Goal: Task Accomplishment & Management: Use online tool/utility

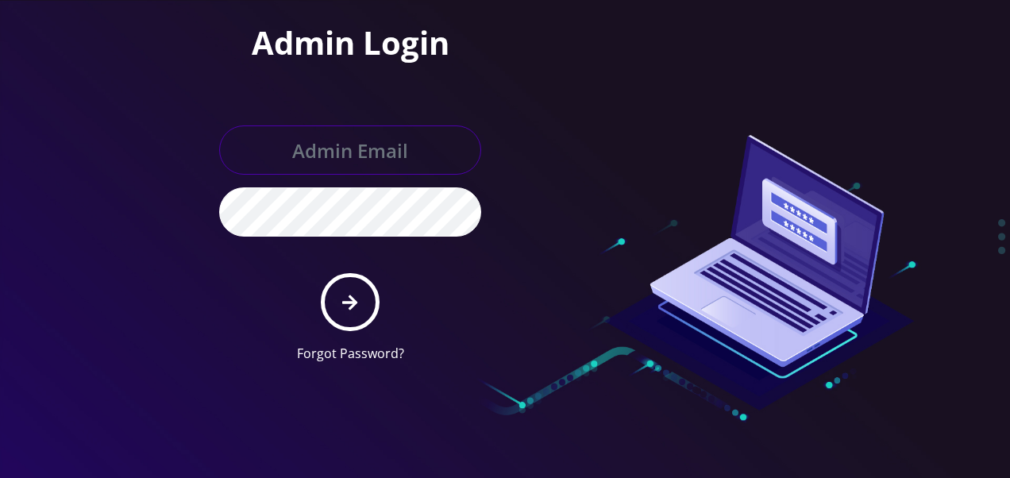
type input "[EMAIL_ADDRESS][DOMAIN_NAME]"
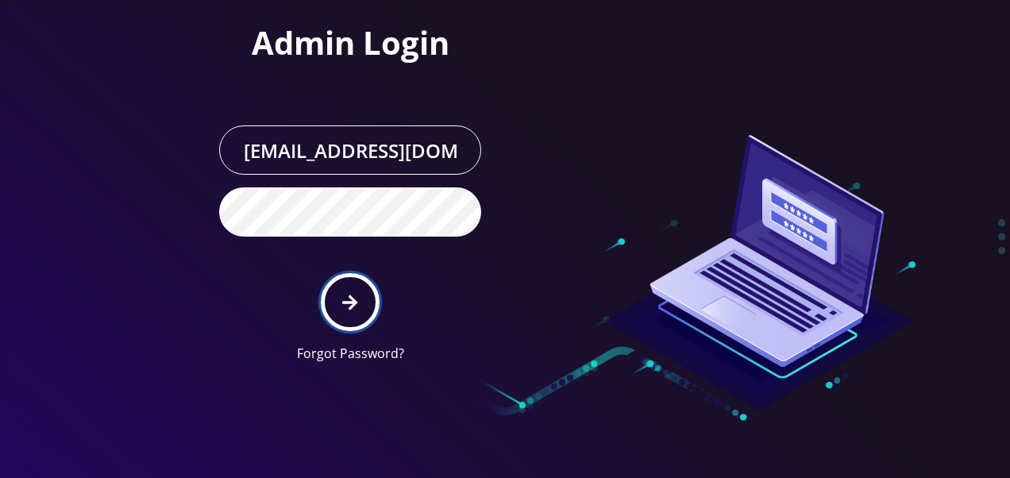
click at [354, 291] on button "submit" at bounding box center [350, 302] width 58 height 58
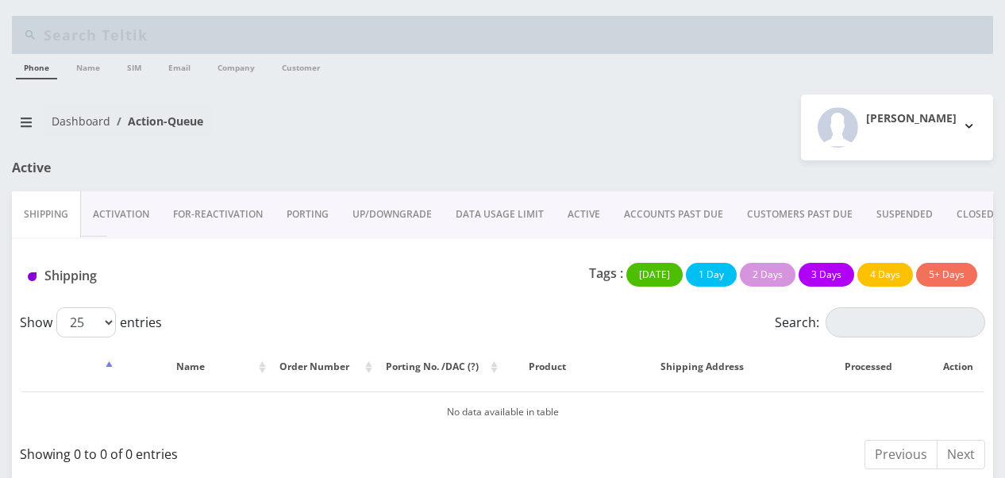
click at [133, 227] on link "Activation" at bounding box center [121, 214] width 80 height 46
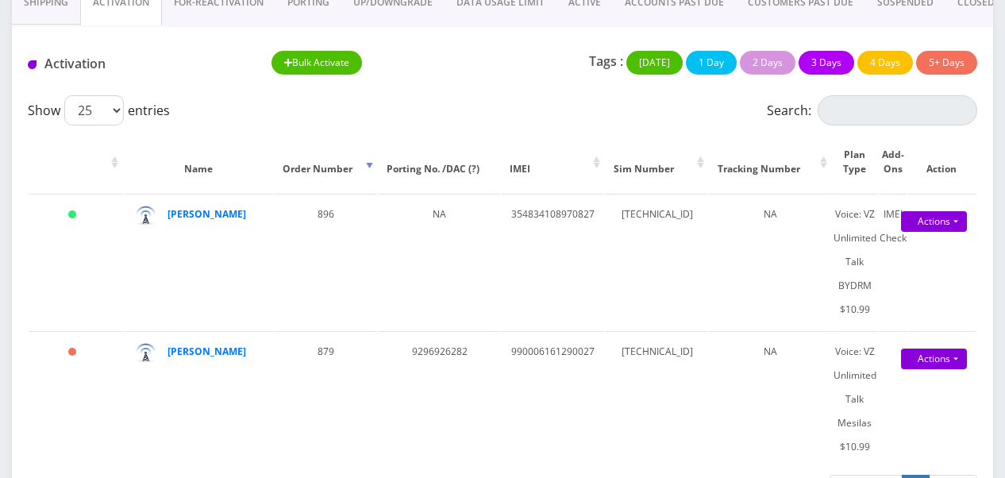
scroll to position [238, 0]
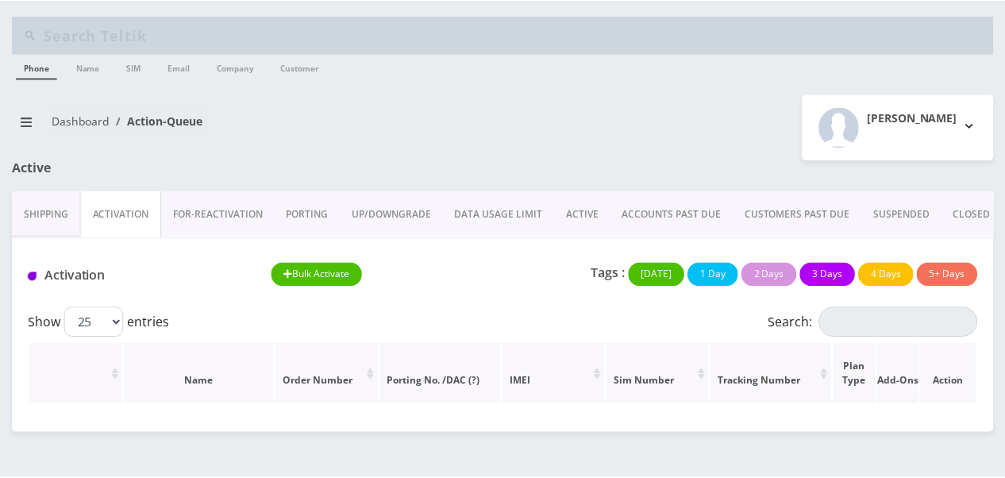
scroll to position [238, 0]
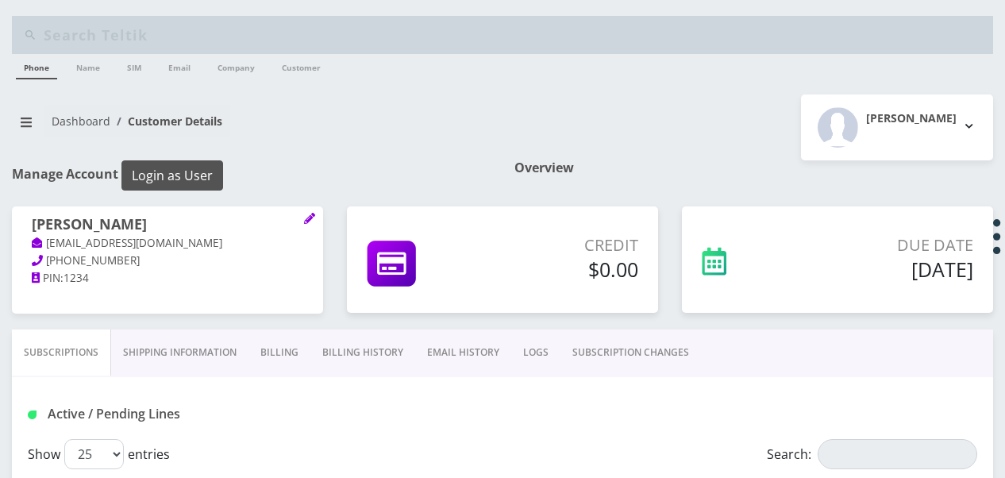
click at [202, 168] on button "Login as User" at bounding box center [172, 175] width 102 height 30
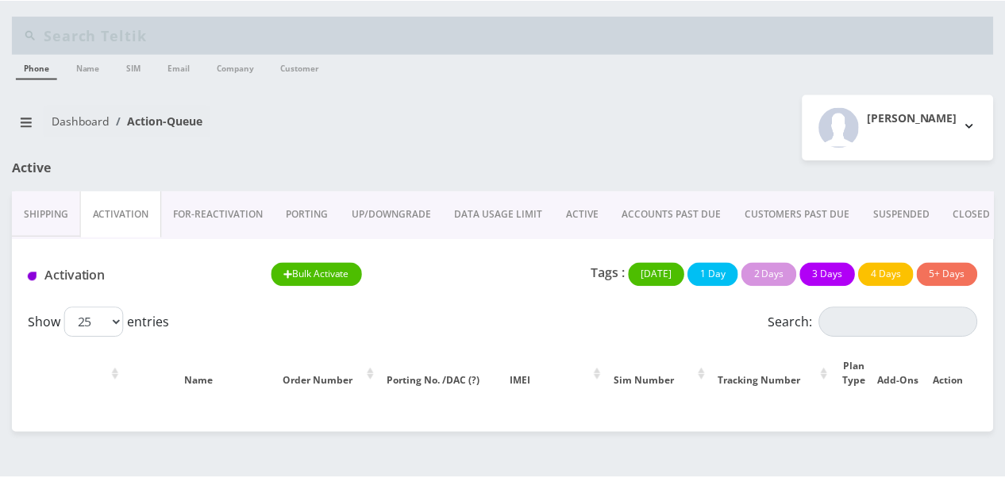
scroll to position [238, 0]
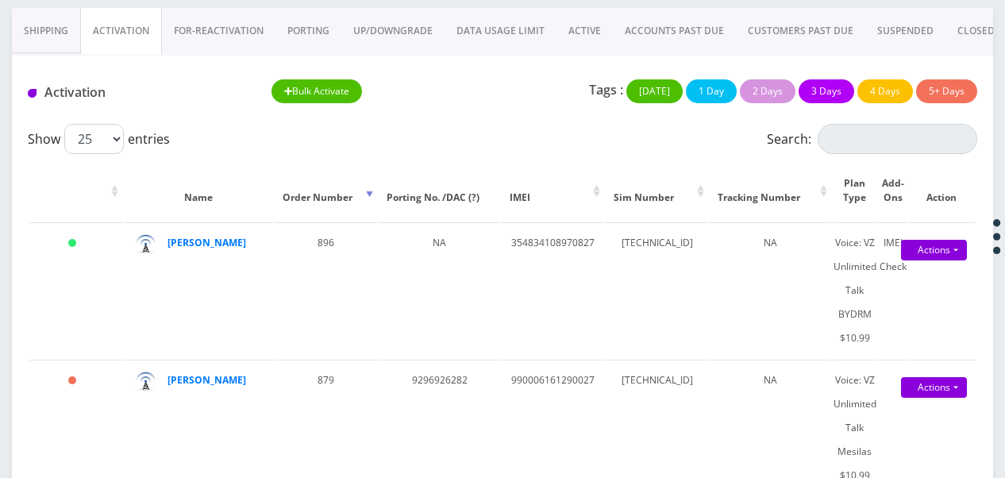
scroll to position [159, 0]
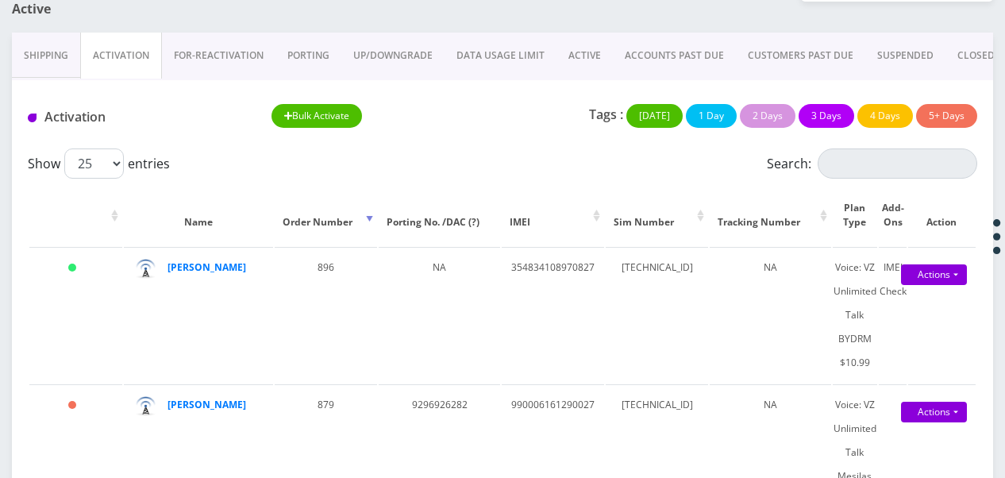
click at [586, 51] on link "ACTIVE" at bounding box center [585, 56] width 56 height 46
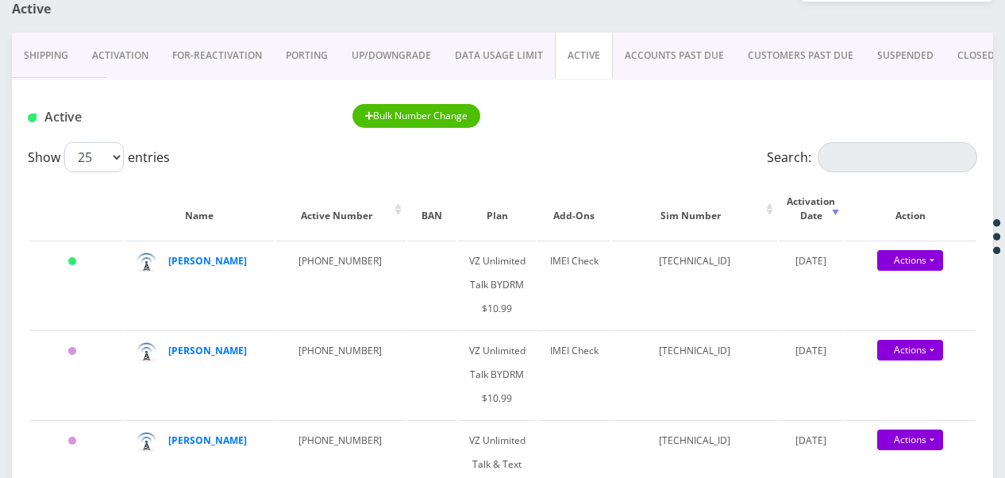
click at [143, 57] on link "Activation" at bounding box center [120, 56] width 80 height 46
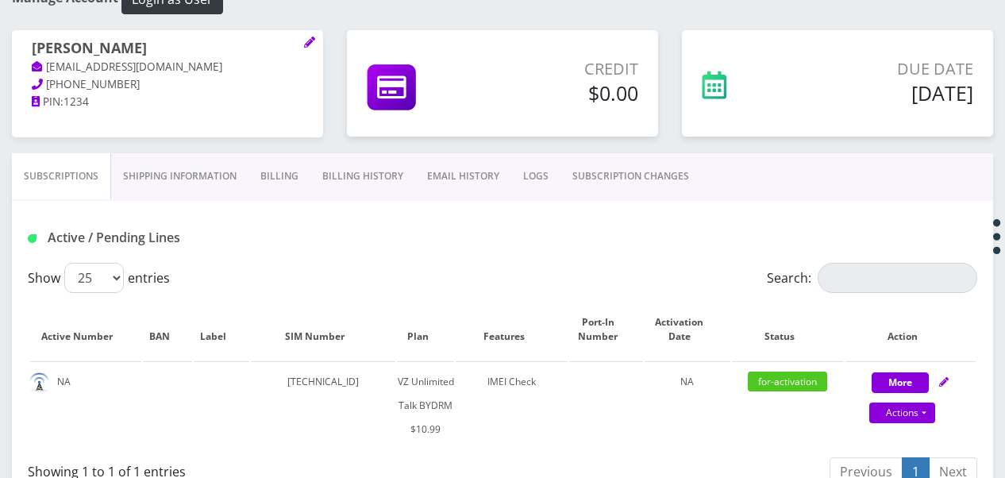
scroll to position [97, 0]
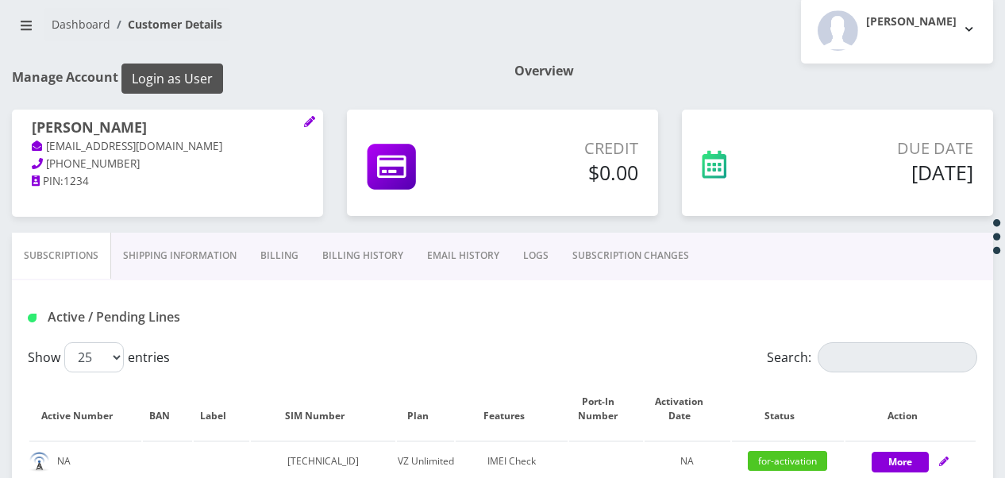
click at [167, 83] on button "Login as User" at bounding box center [172, 79] width 102 height 30
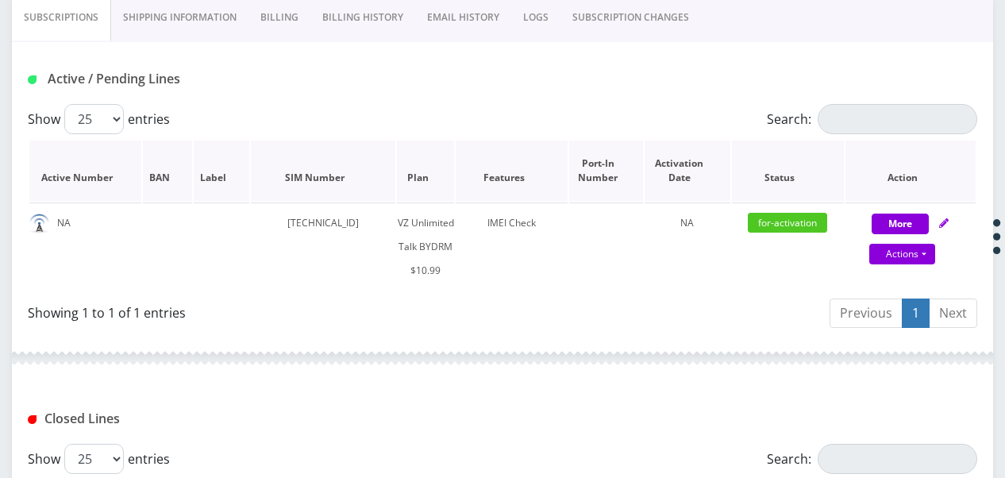
scroll to position [335, 0]
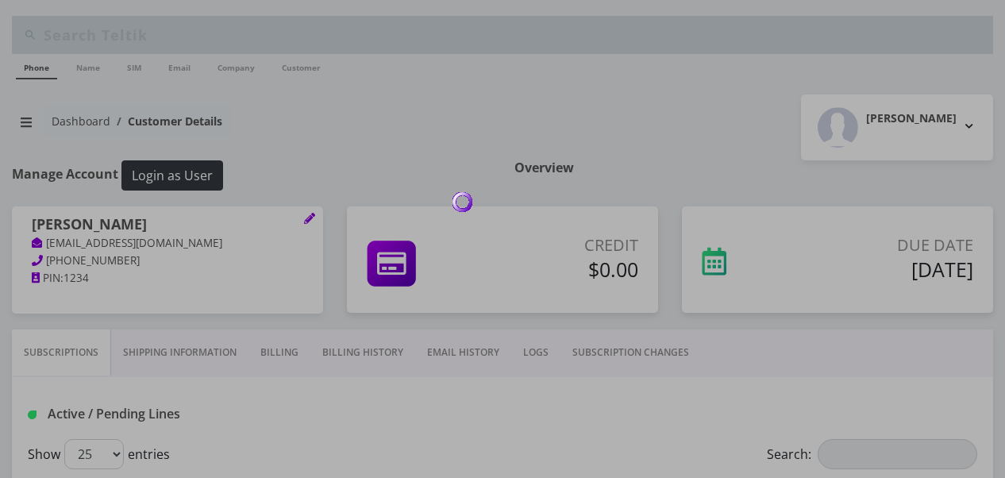
scroll to position [319, 0]
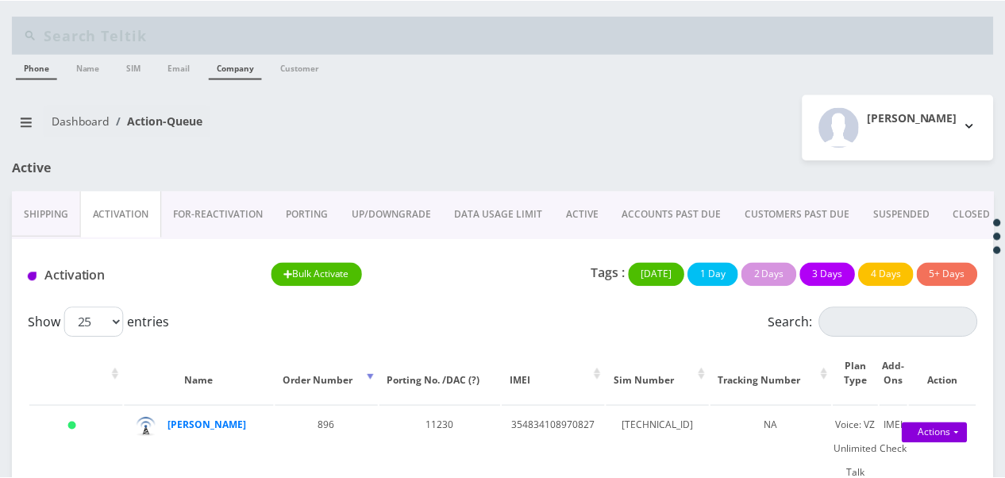
scroll to position [159, 0]
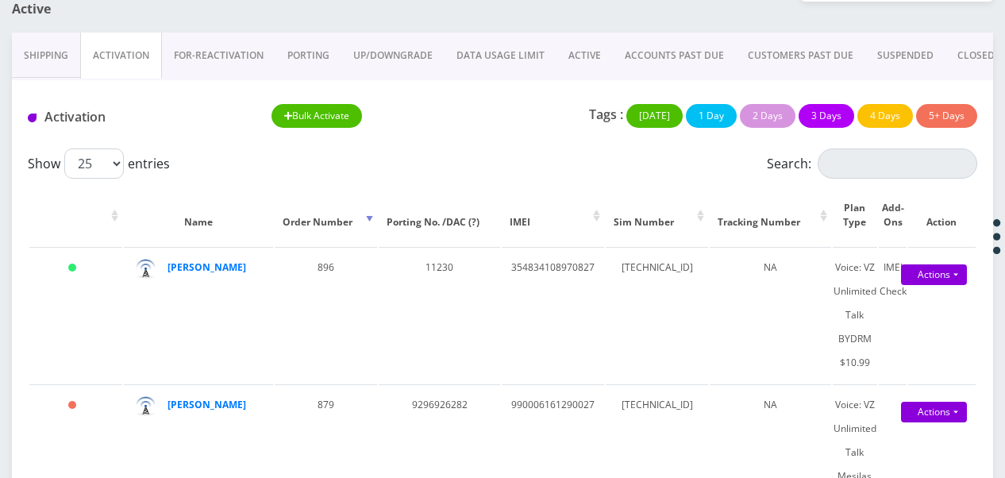
click at [594, 51] on link "ACTIVE" at bounding box center [585, 56] width 56 height 46
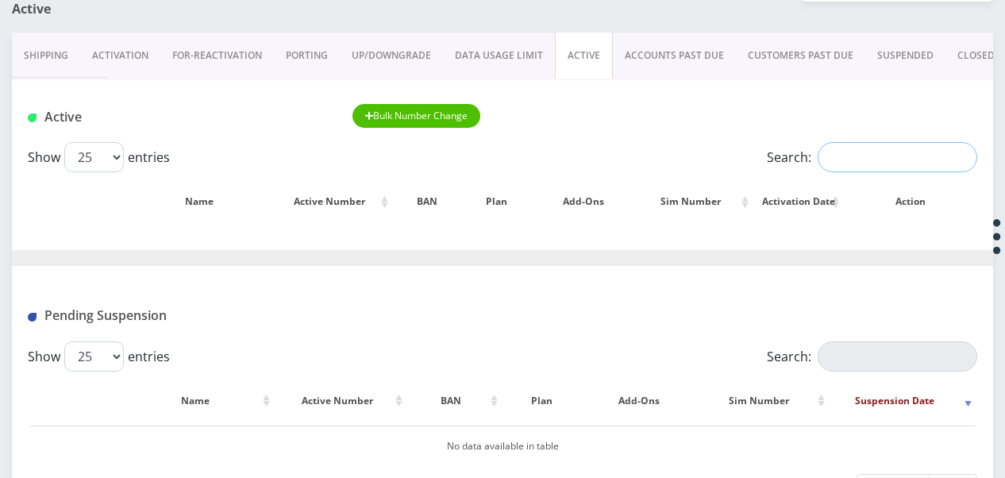
click at [852, 164] on input "Search:" at bounding box center [898, 157] width 160 height 30
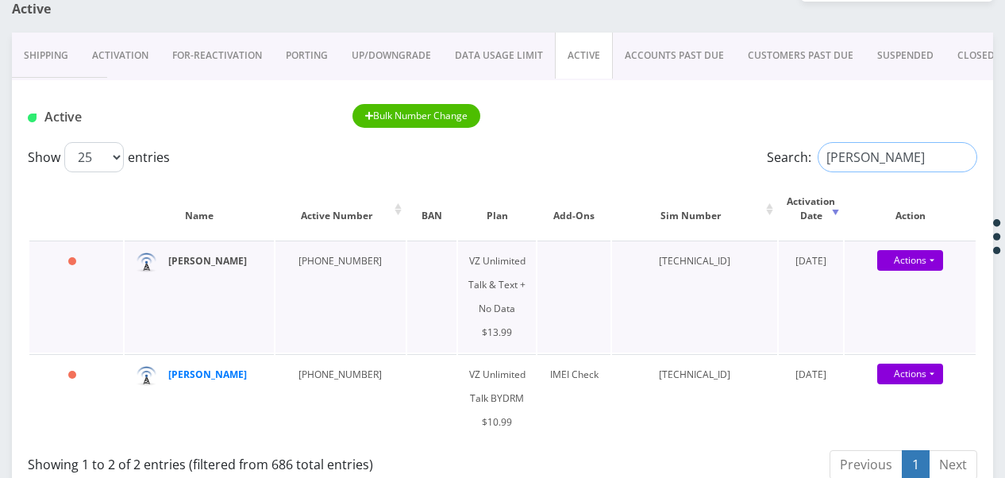
type input "kleiner"
click at [308, 64] on link "PORTING" at bounding box center [307, 56] width 66 height 46
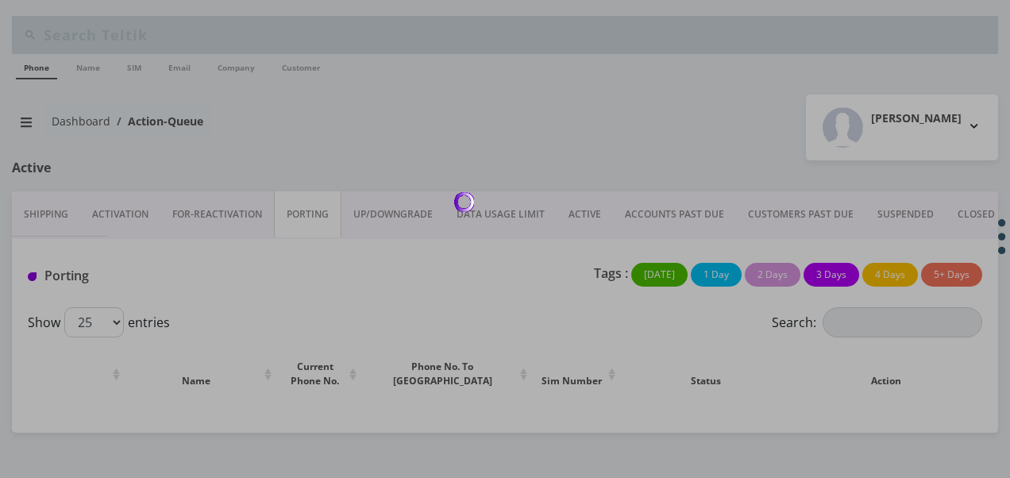
click at [121, 222] on div at bounding box center [505, 239] width 1010 height 478
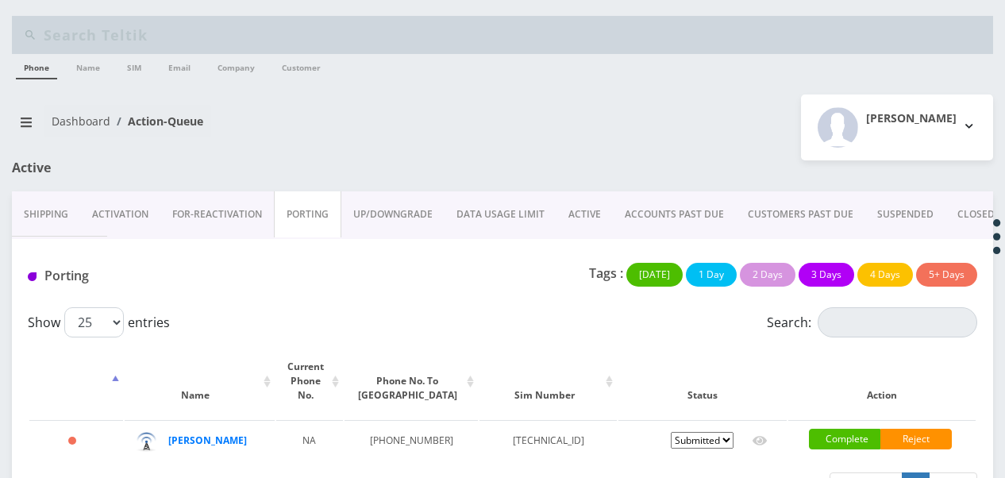
click at [118, 210] on link "Activation" at bounding box center [120, 214] width 80 height 46
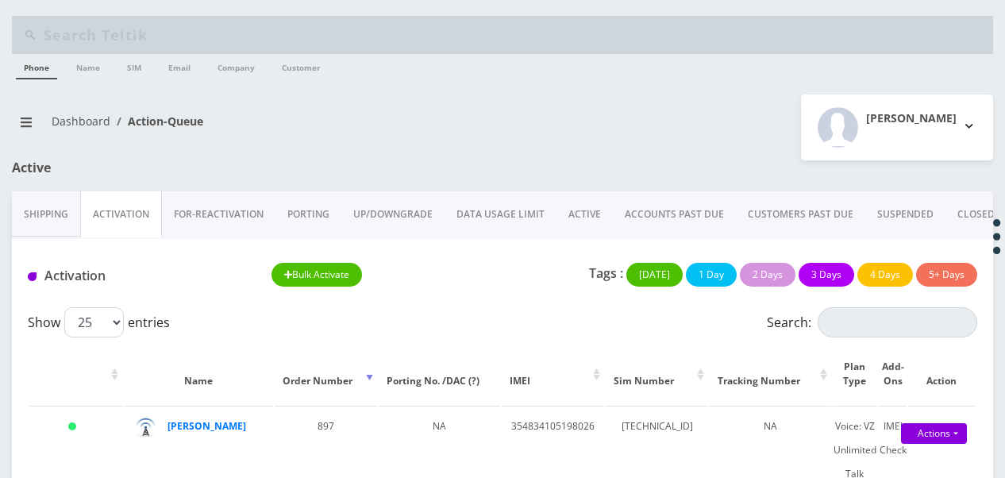
click at [594, 219] on link "ACTIVE" at bounding box center [585, 214] width 56 height 46
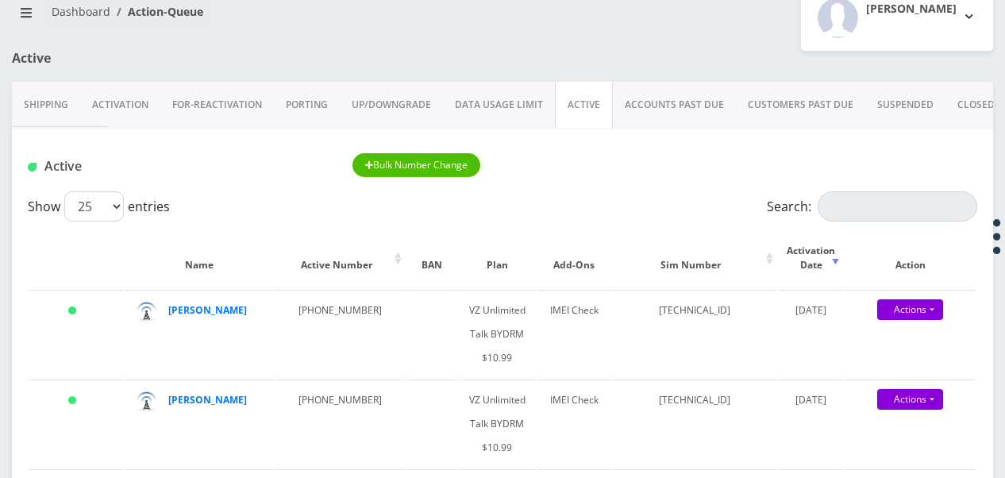
scroll to position [159, 0]
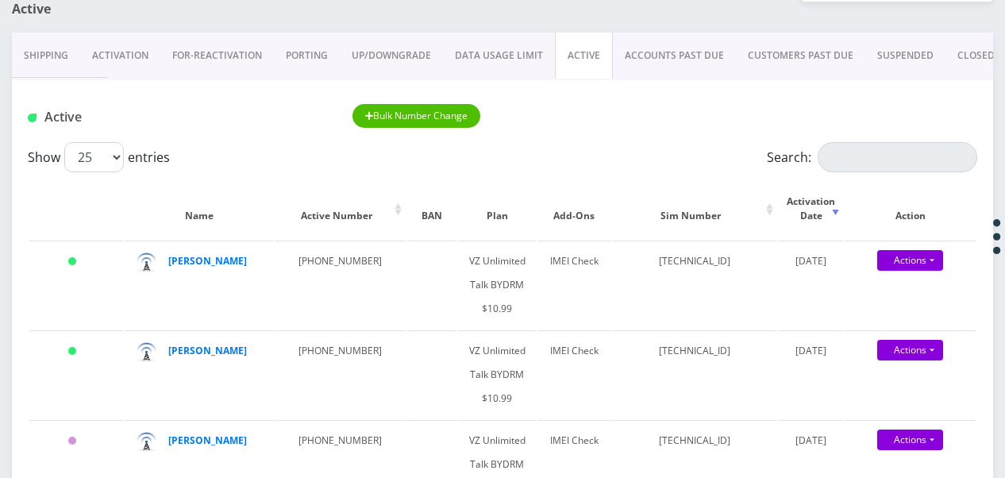
click at [145, 52] on link "Activation" at bounding box center [120, 56] width 80 height 46
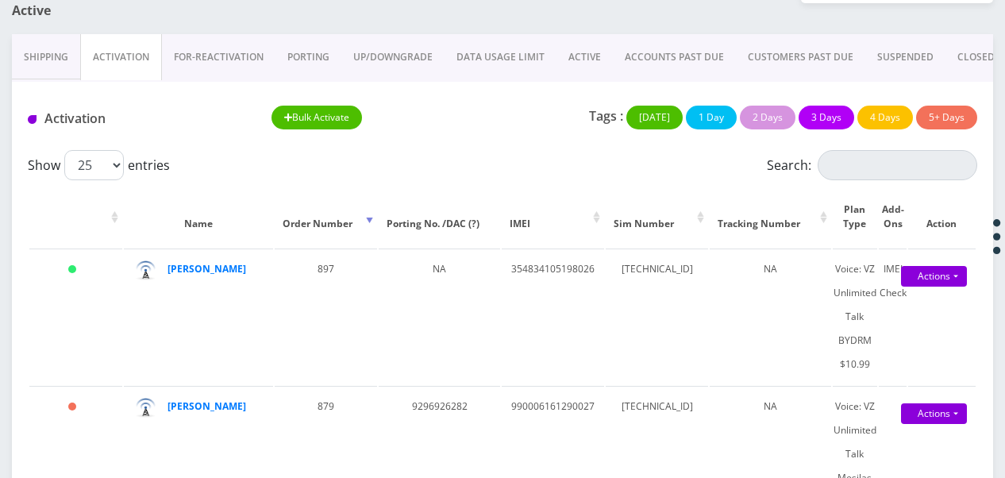
scroll to position [100, 0]
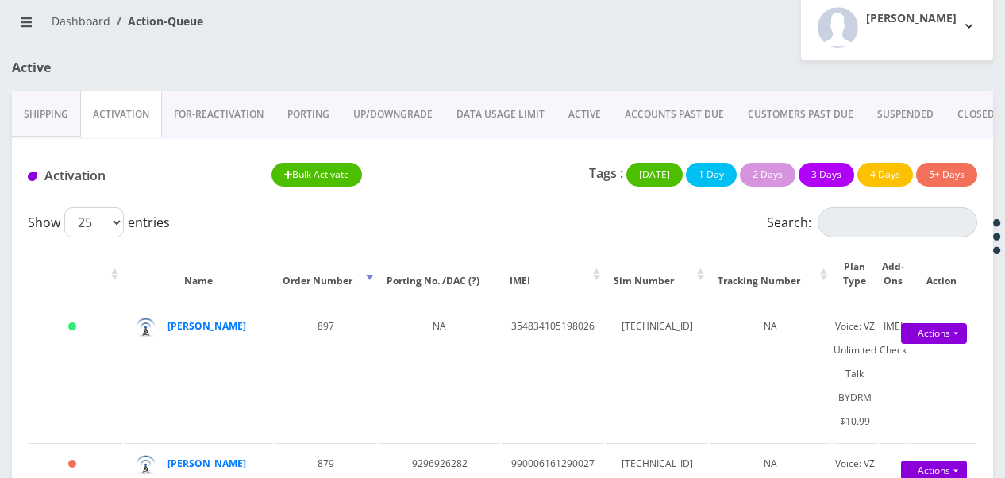
drag, startPoint x: 573, startPoint y: 112, endPoint x: 509, endPoint y: 125, distance: 65.6
click at [573, 112] on link "ACTIVE" at bounding box center [585, 114] width 56 height 46
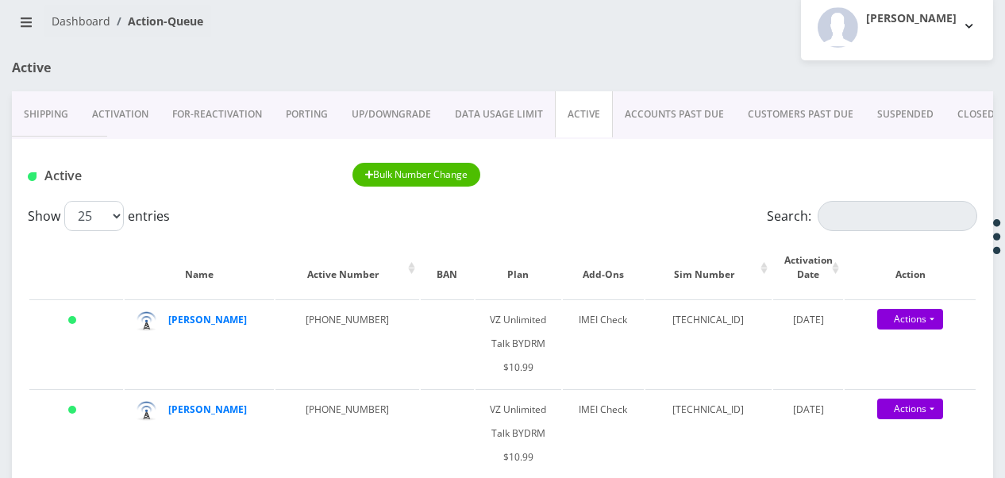
click at [116, 104] on link "Activation" at bounding box center [120, 114] width 80 height 46
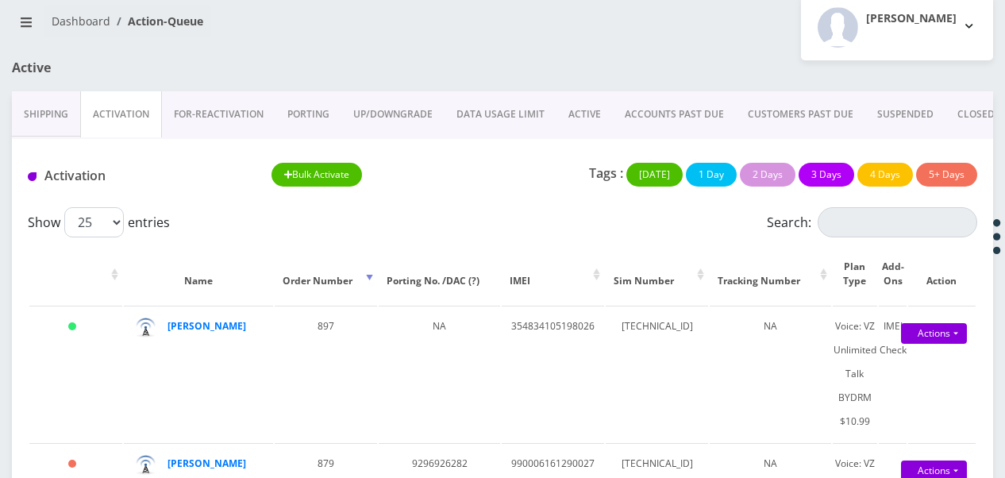
drag, startPoint x: 202, startPoint y: 329, endPoint x: 313, endPoint y: 111, distance: 244.3
click at [313, 111] on link "PORTING" at bounding box center [309, 114] width 66 height 46
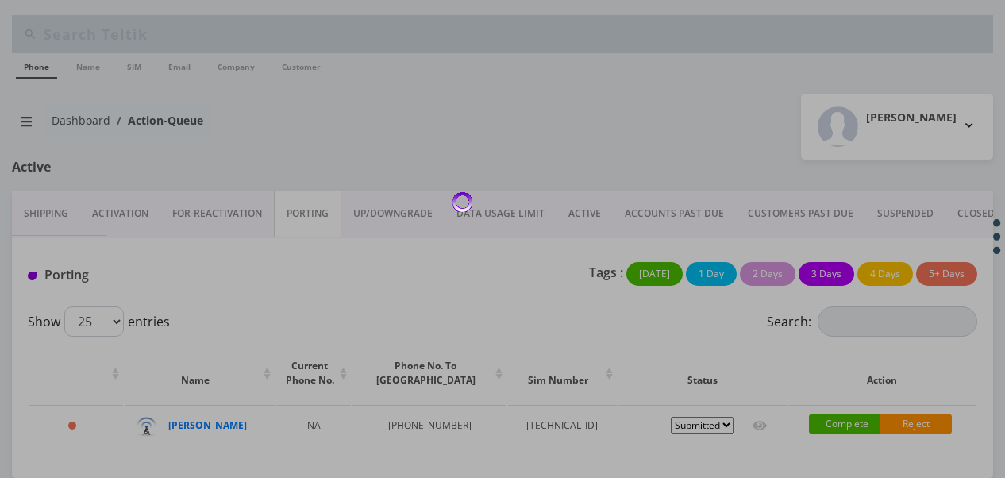
scroll to position [50, 0]
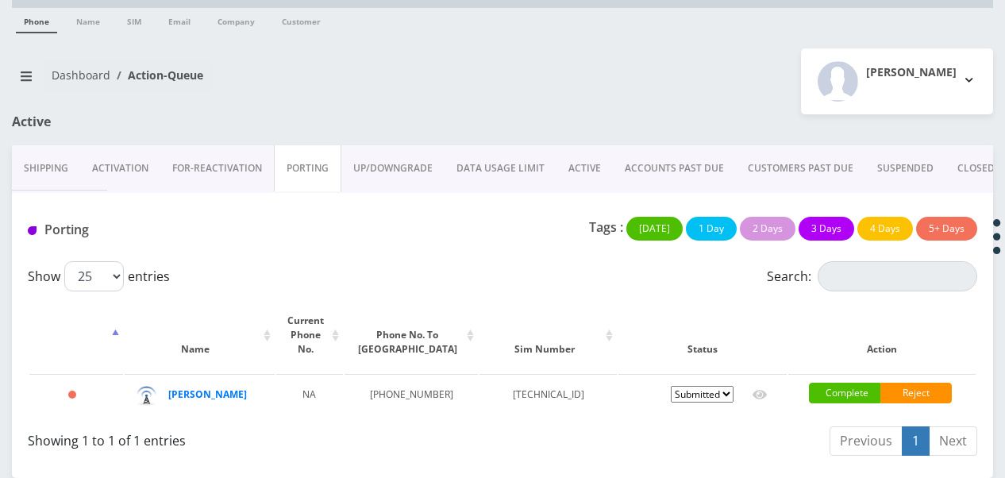
click at [122, 169] on link "Activation" at bounding box center [120, 168] width 80 height 46
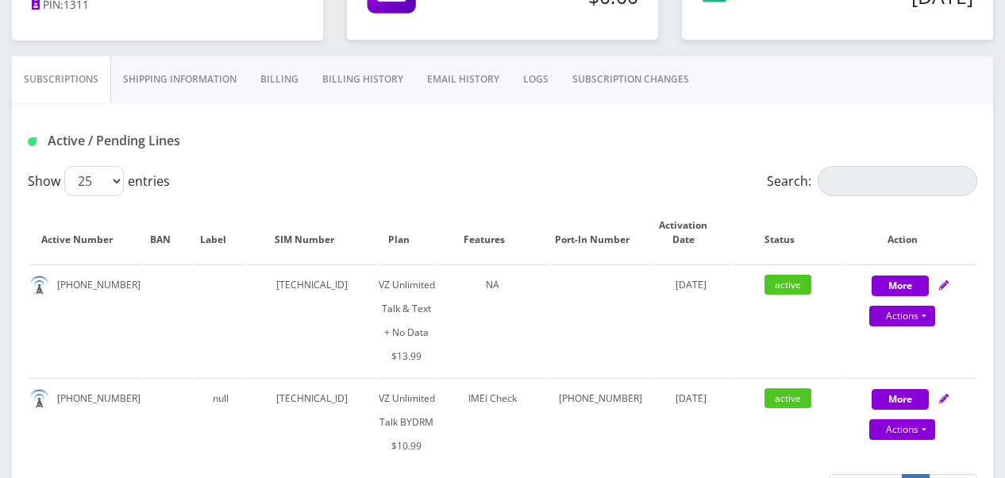
scroll to position [238, 0]
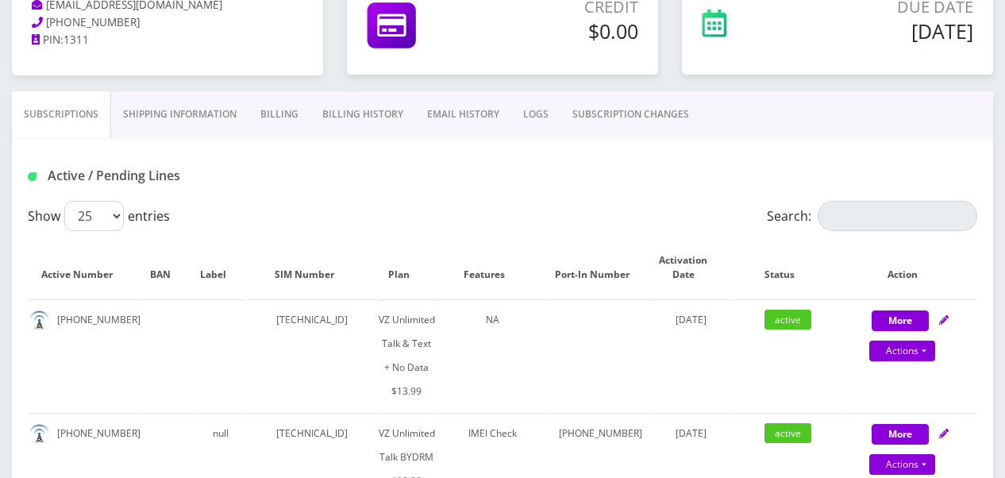
click at [266, 105] on link "Billing" at bounding box center [280, 114] width 62 height 46
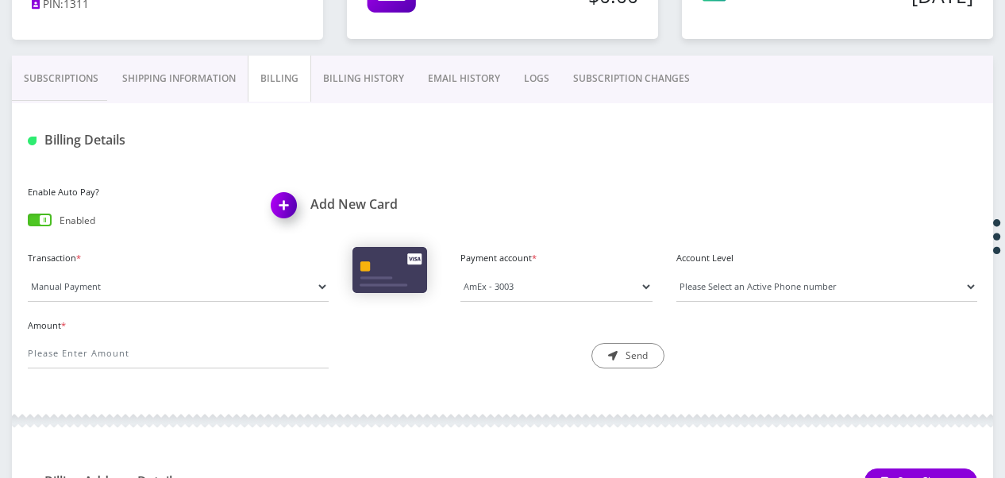
scroll to position [238, 0]
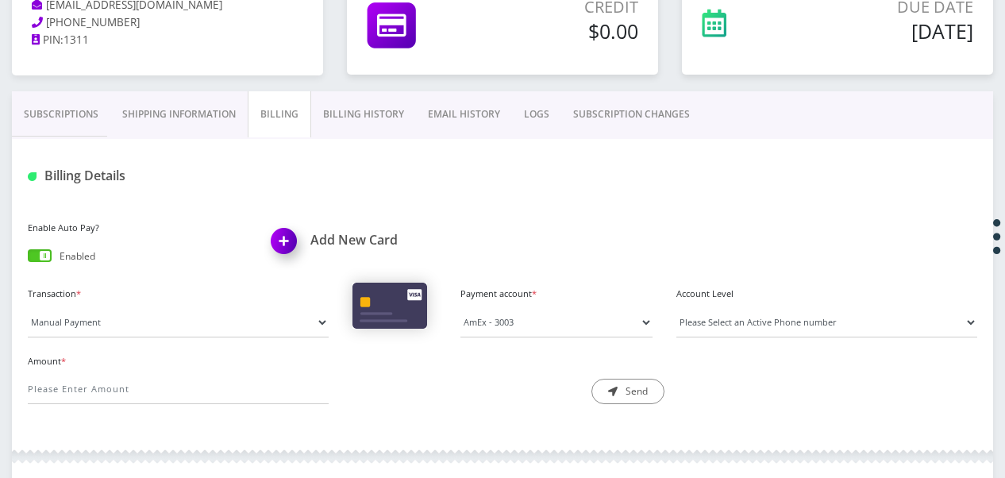
click at [182, 101] on link "Shipping Information" at bounding box center [178, 114] width 137 height 46
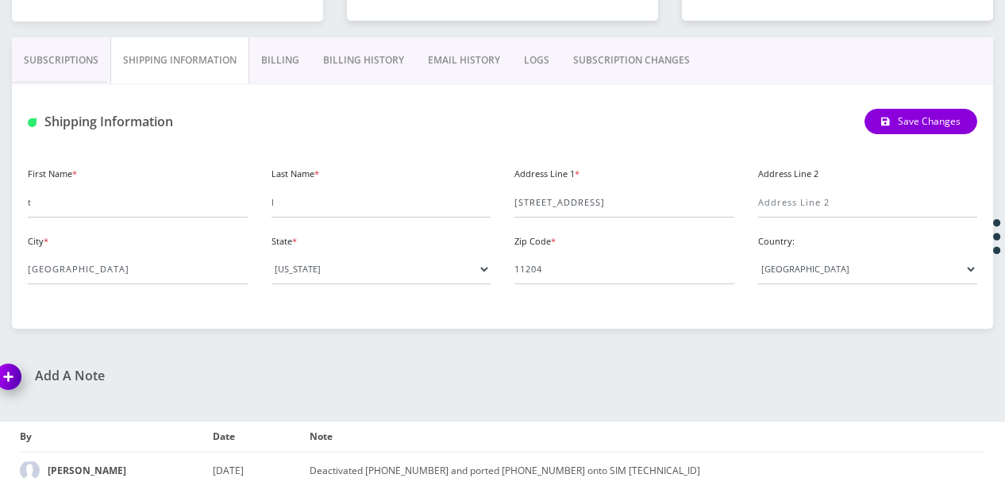
scroll to position [318, 0]
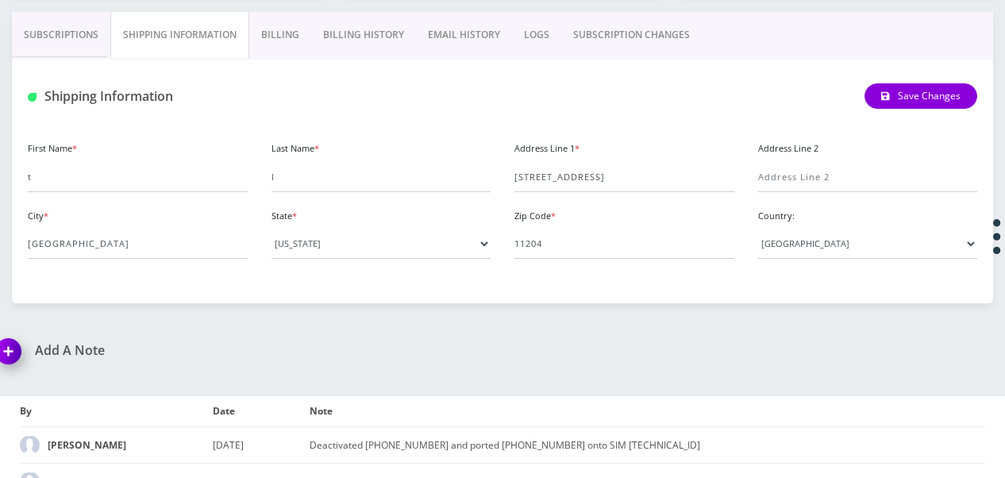
click at [262, 33] on link "Billing" at bounding box center [280, 35] width 62 height 46
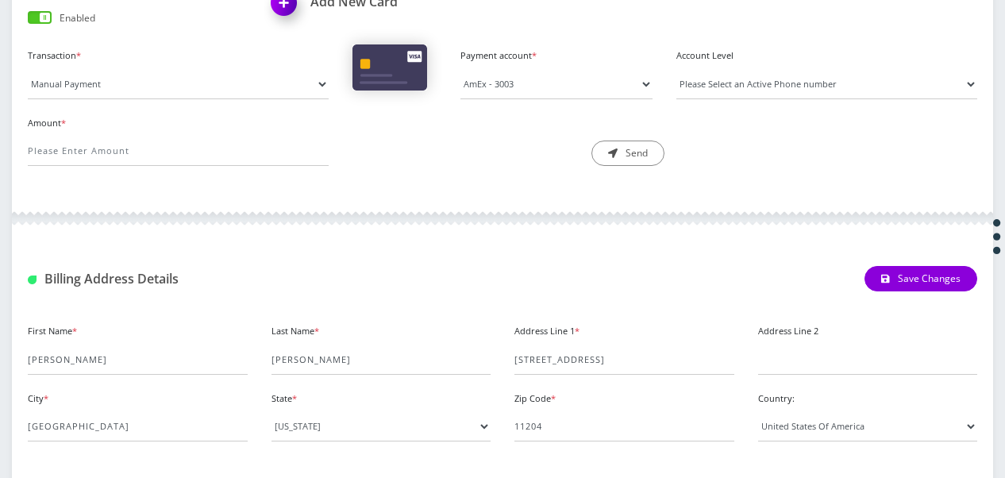
scroll to position [295, 0]
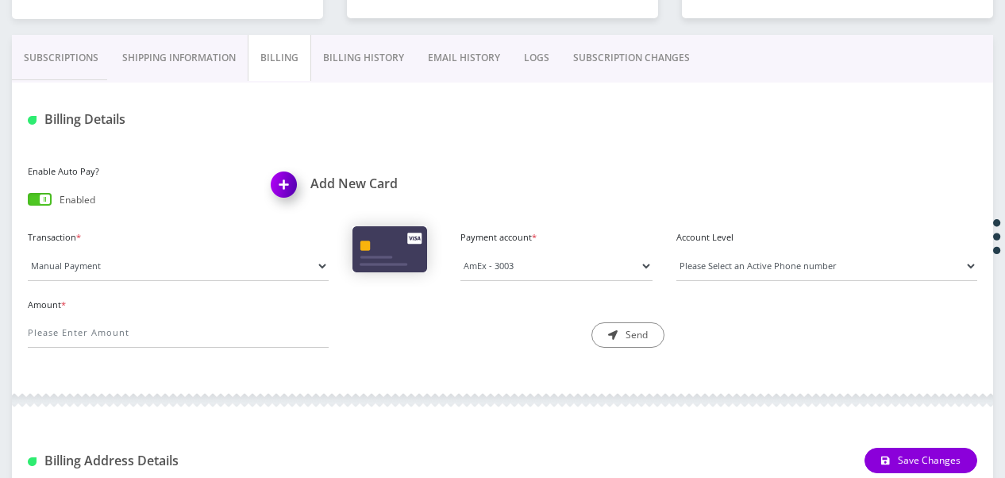
click at [364, 43] on link "Billing History" at bounding box center [363, 58] width 105 height 46
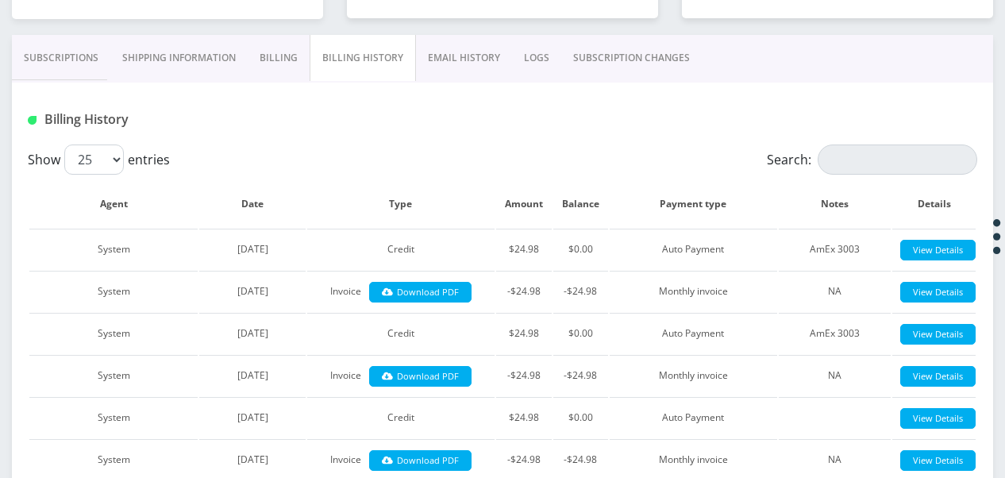
click at [60, 52] on link "Subscriptions" at bounding box center [61, 58] width 98 height 46
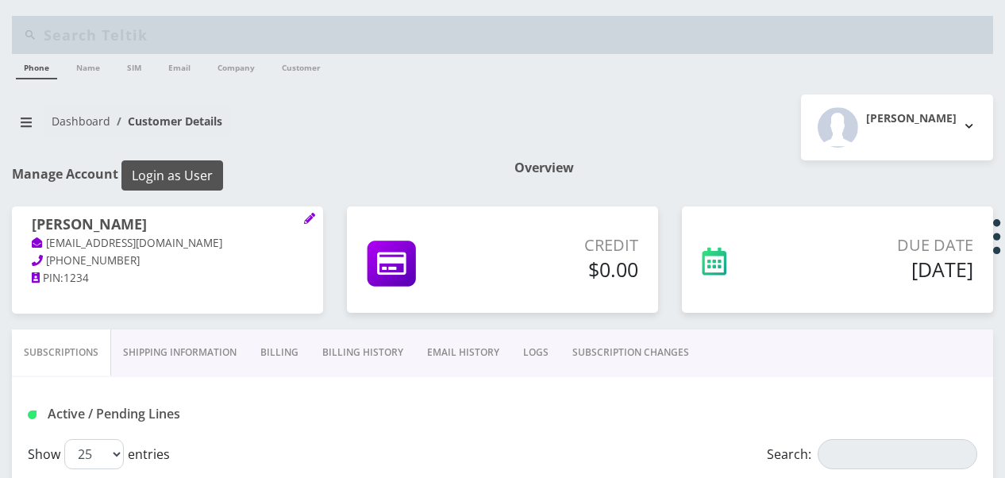
click at [205, 170] on button "Login as User" at bounding box center [172, 175] width 102 height 30
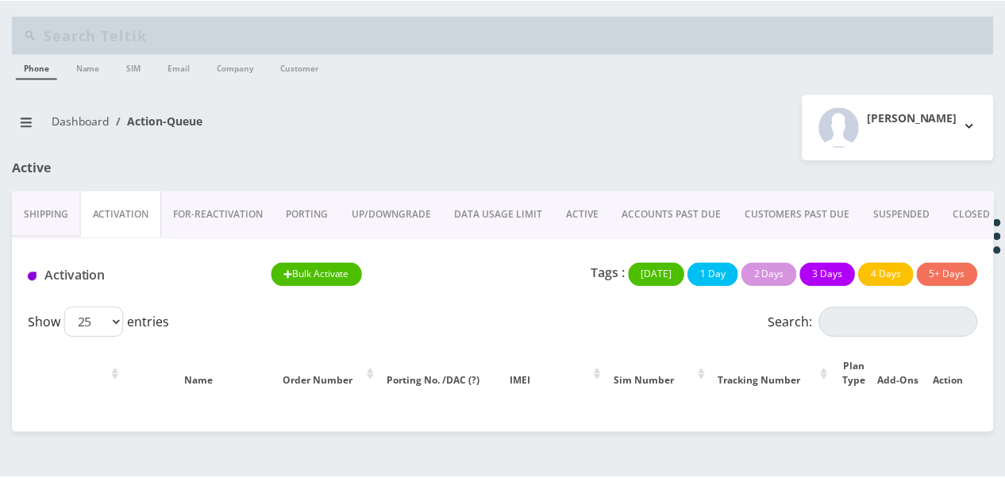
scroll to position [50, 0]
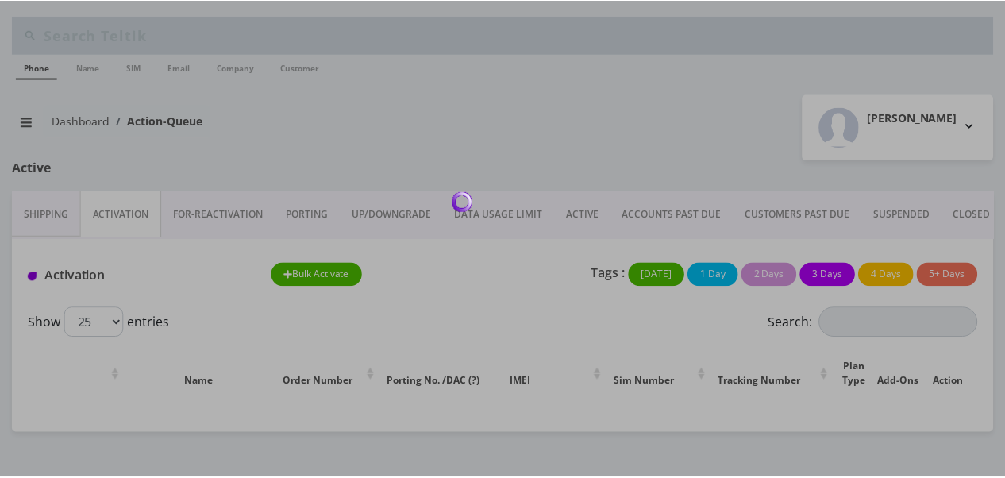
scroll to position [50, 0]
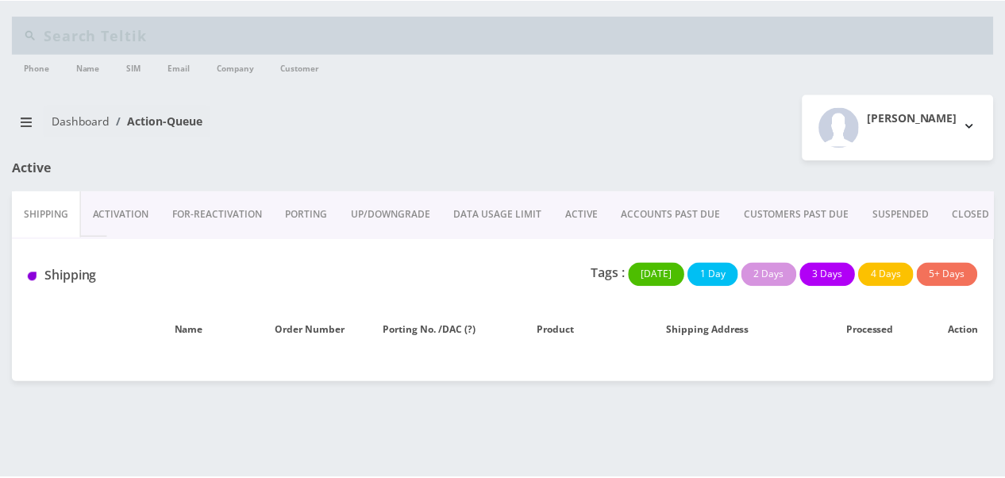
scroll to position [50, 0]
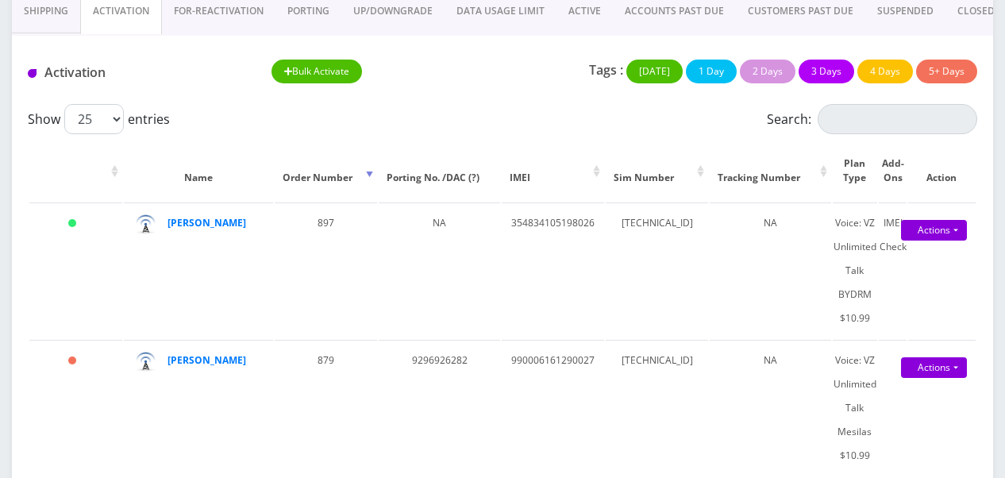
scroll to position [209, 0]
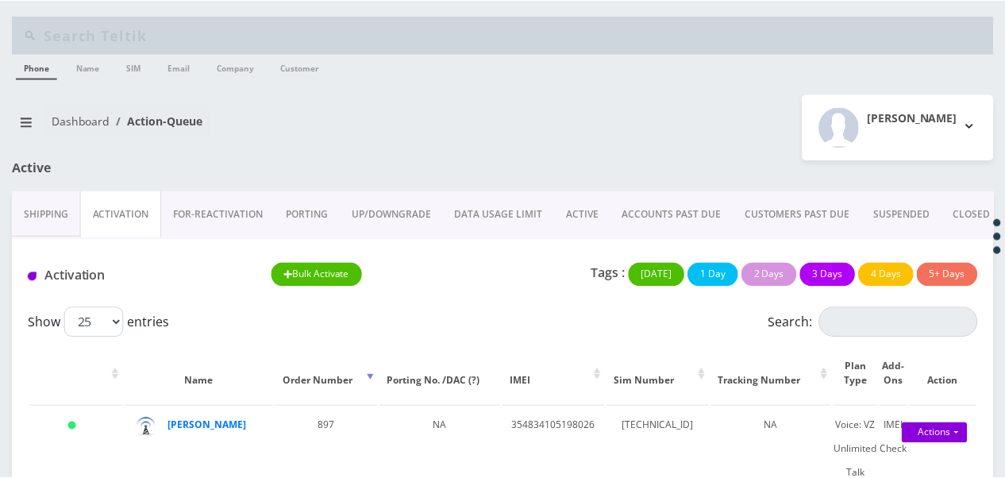
scroll to position [192, 0]
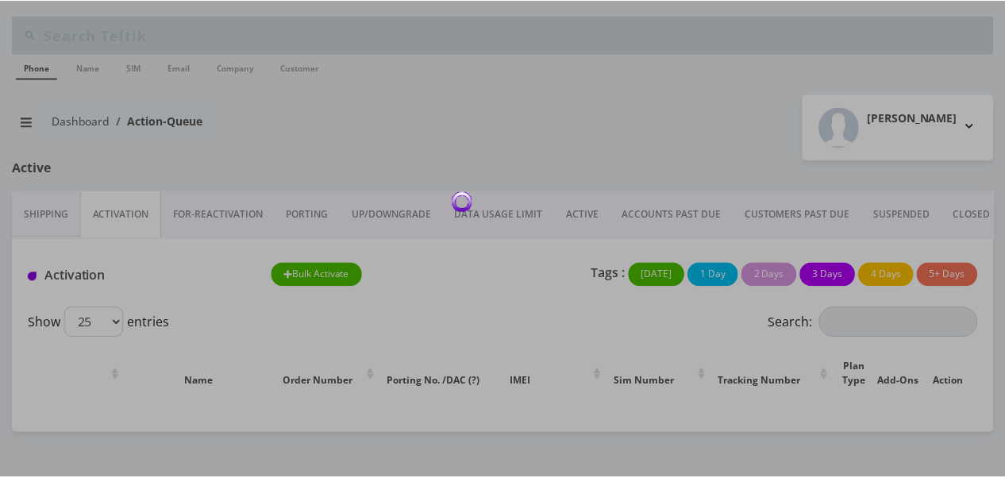
scroll to position [176, 0]
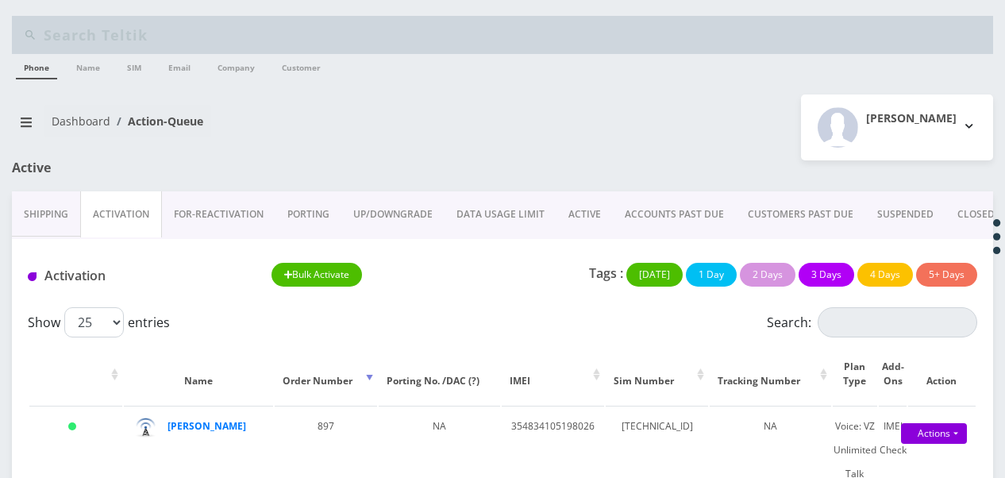
scroll to position [191, 0]
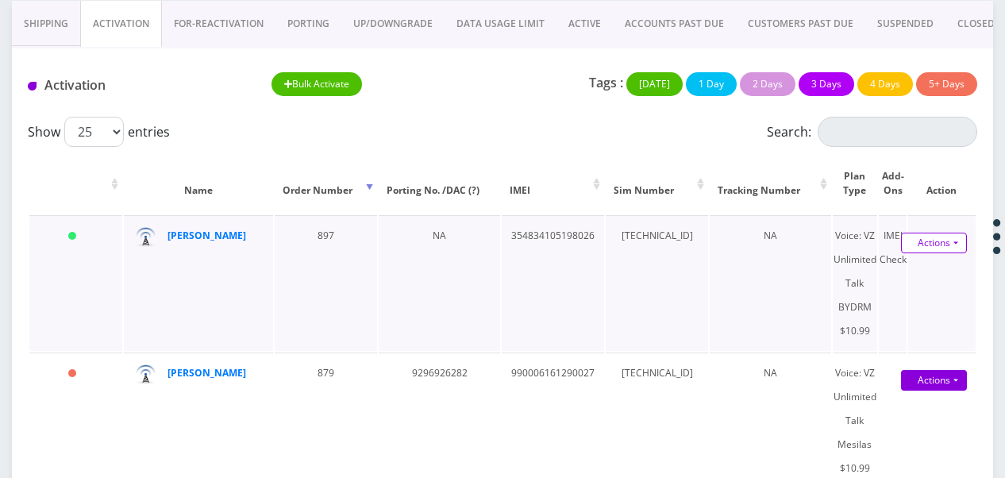
click at [954, 245] on link "Actions" at bounding box center [934, 243] width 66 height 21
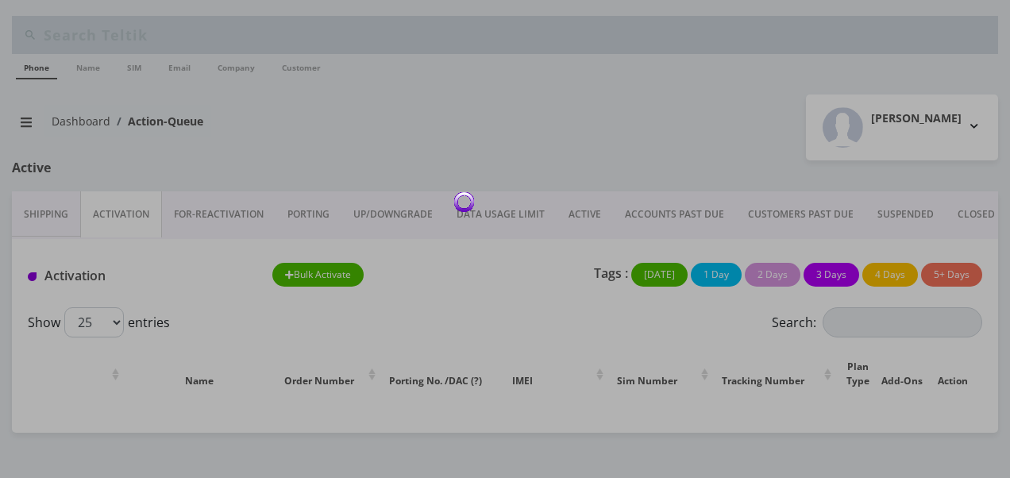
scroll to position [175, 0]
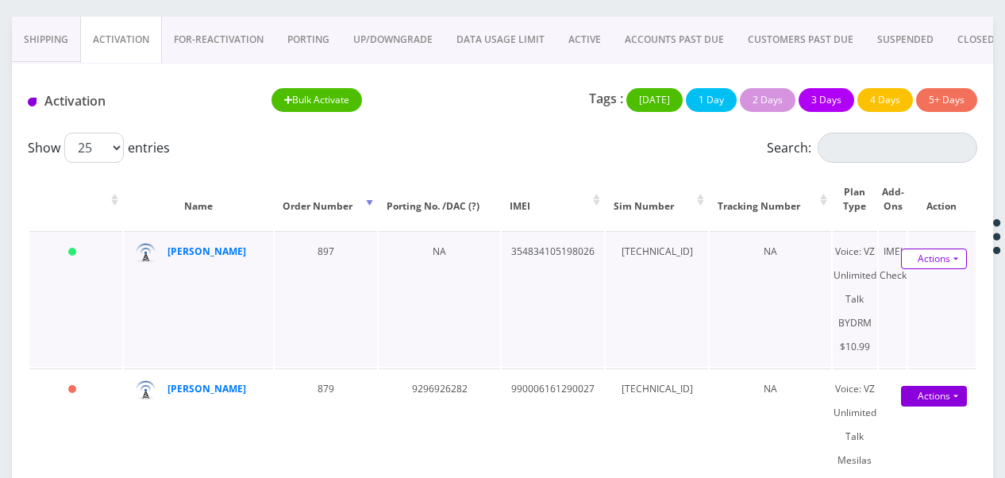
click at [949, 258] on link "Actions" at bounding box center [934, 259] width 66 height 21
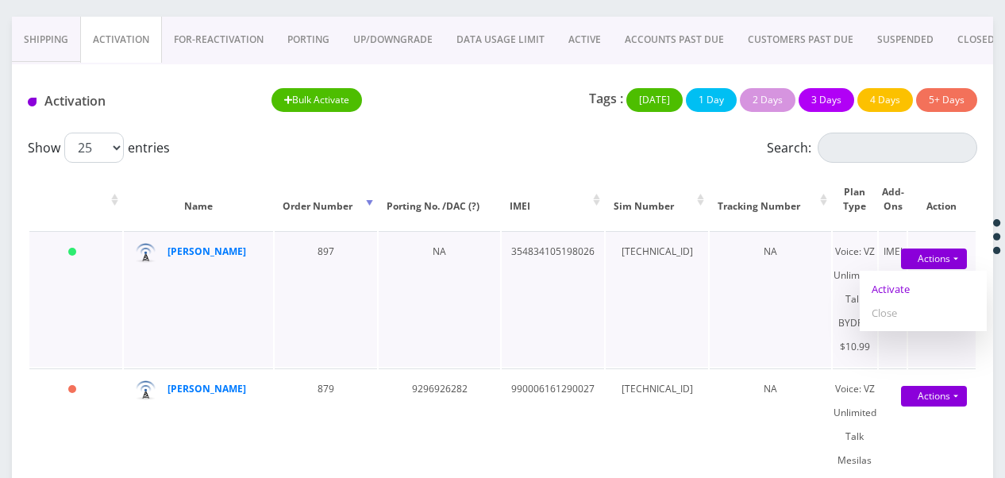
click at [921, 283] on link "Activate" at bounding box center [923, 289] width 127 height 24
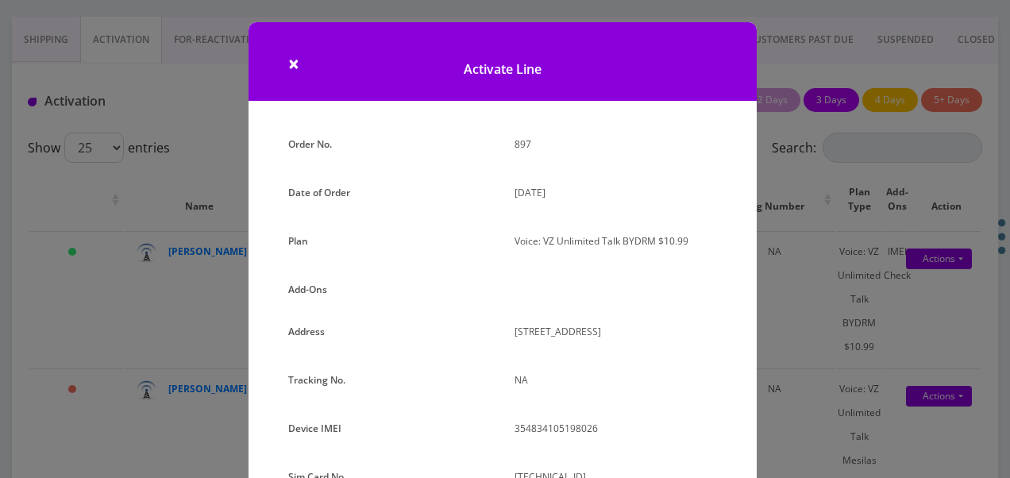
scroll to position [318, 0]
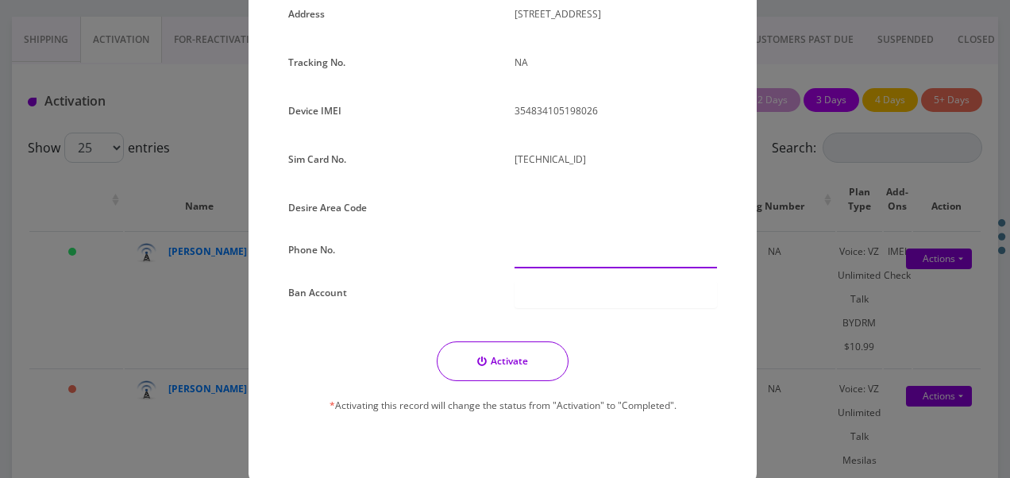
click at [546, 250] on input "text" at bounding box center [615, 253] width 202 height 30
click at [558, 212] on div at bounding box center [616, 210] width 226 height 29
click at [549, 204] on div at bounding box center [616, 210] width 226 height 29
click at [539, 302] on div at bounding box center [615, 294] width 202 height 27
click at [523, 227] on div "Order No. 897 Date of Order August 31, 2025 Plan Voice: VZ Unlimited Talk BYDRM…" at bounding box center [502, 128] width 453 height 627
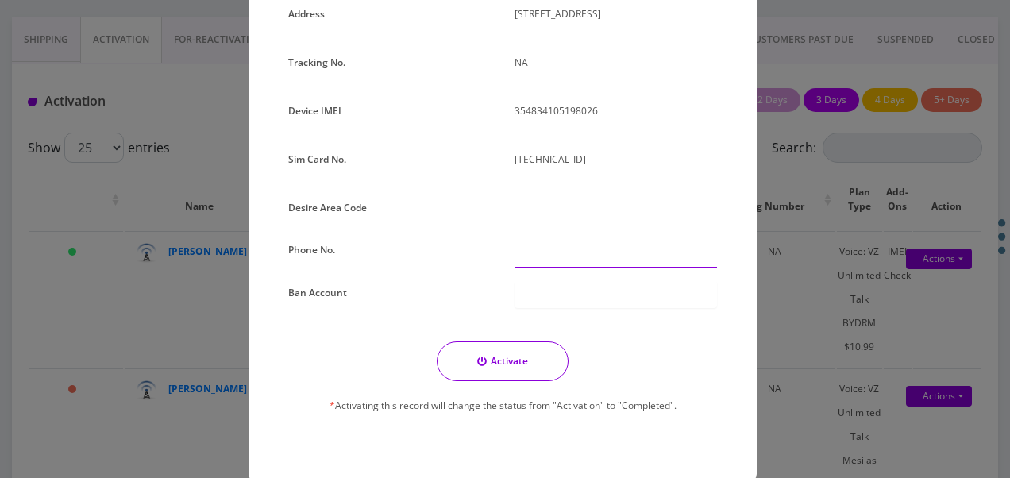
click at [530, 239] on input "text" at bounding box center [615, 253] width 202 height 30
click at [526, 198] on div at bounding box center [616, 210] width 226 height 29
click at [784, 216] on div "× Activate Line Order No. 897 Date of Order August 31, 2025 Plan Voice: VZ Unli…" at bounding box center [505, 239] width 1010 height 478
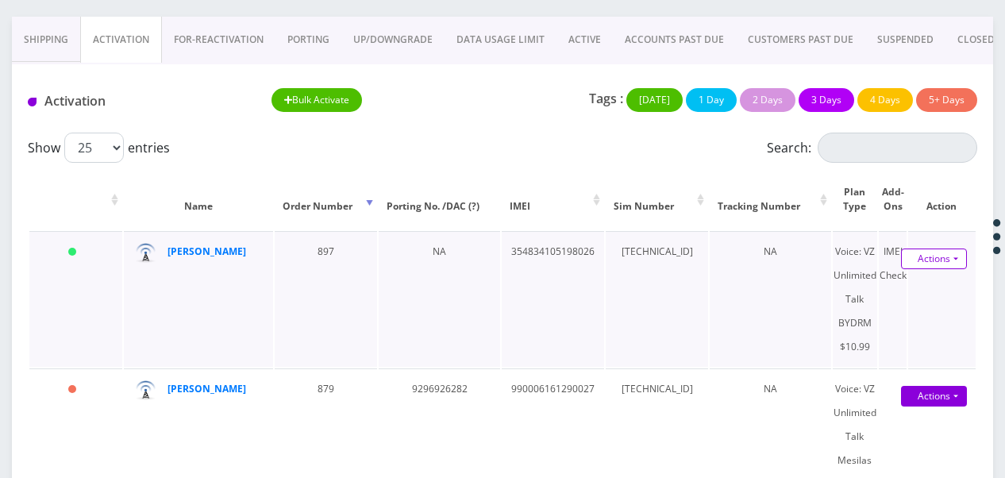
click at [965, 258] on link "Actions" at bounding box center [934, 259] width 66 height 21
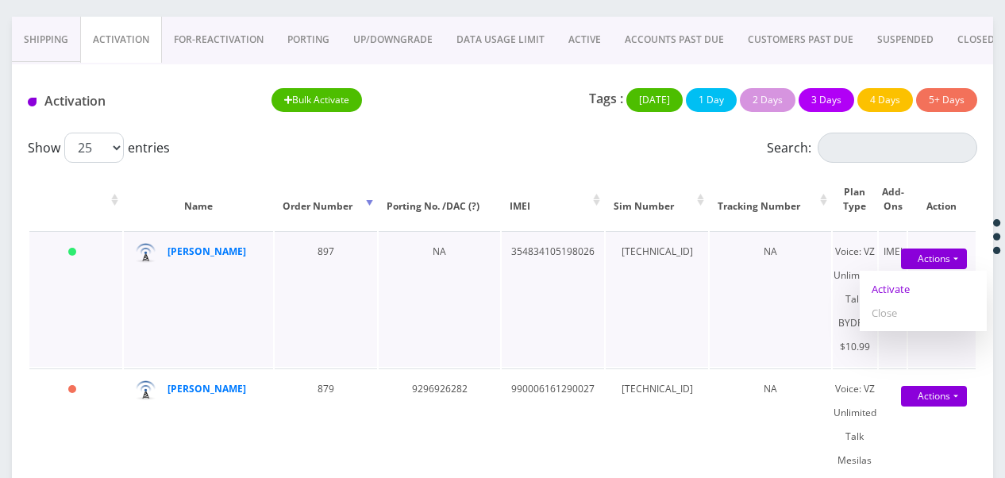
click at [918, 294] on link "Activate" at bounding box center [923, 289] width 127 height 24
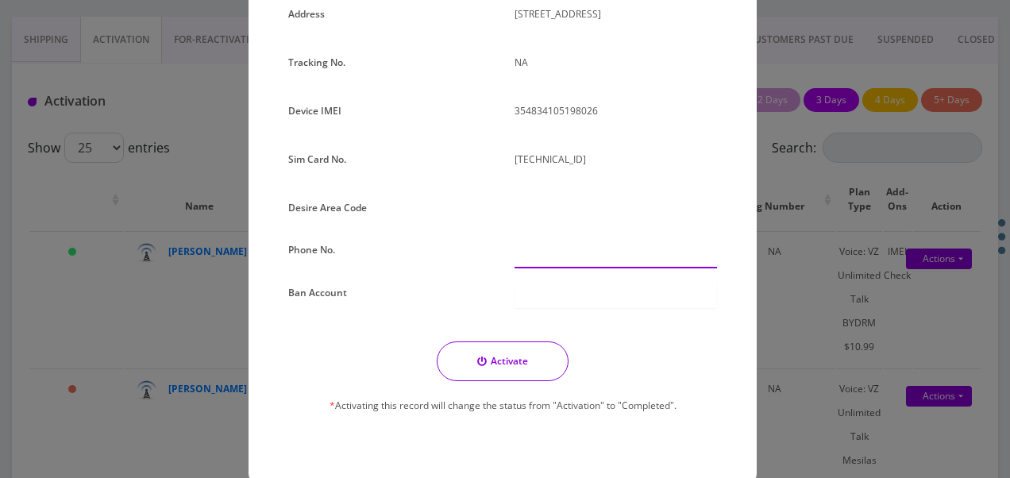
click at [564, 241] on input "text" at bounding box center [615, 253] width 202 height 30
type input "112-10"
click at [531, 200] on div at bounding box center [616, 210] width 226 height 29
click at [534, 203] on div at bounding box center [616, 210] width 226 height 29
click at [538, 179] on div "[TECHNICAL_ID]" at bounding box center [616, 166] width 226 height 36
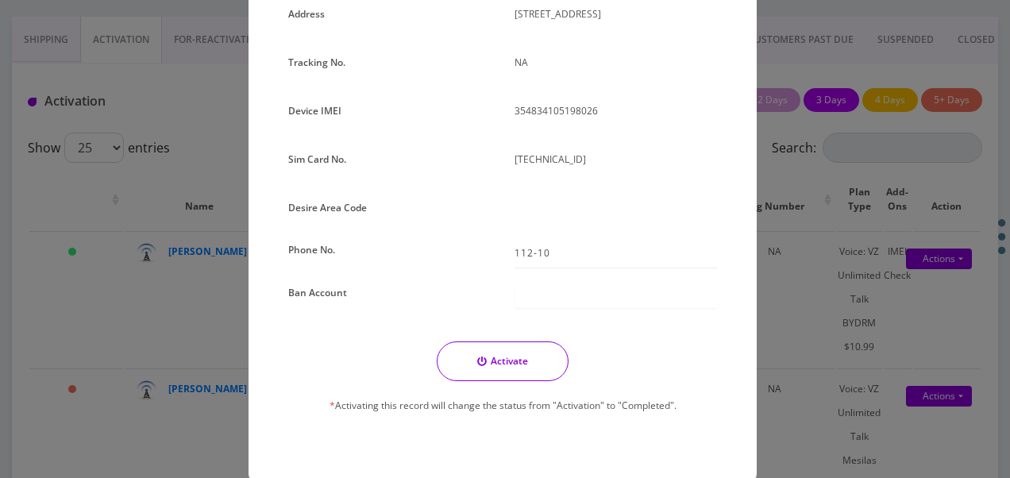
click at [529, 353] on button "Activate" at bounding box center [503, 361] width 132 height 40
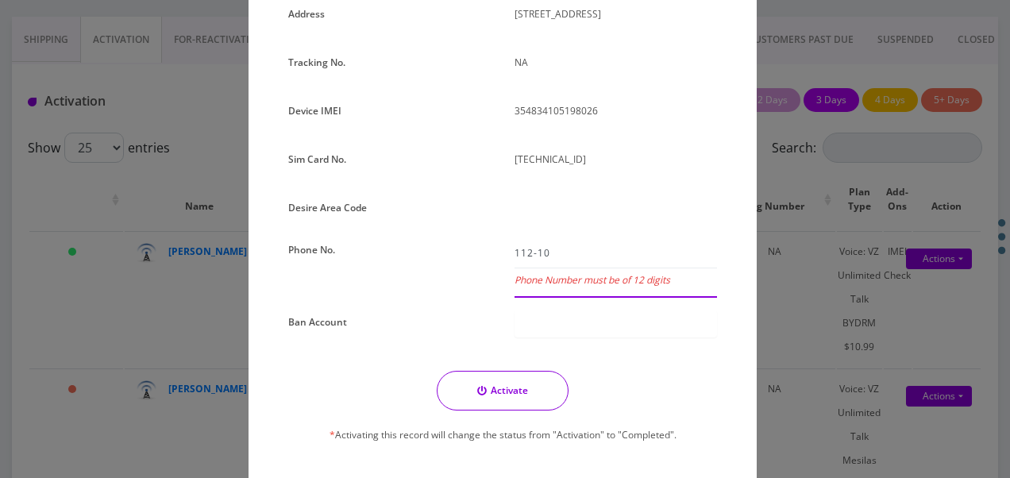
click at [572, 257] on input "112-10" at bounding box center [615, 253] width 202 height 30
drag, startPoint x: 572, startPoint y: 257, endPoint x: 469, endPoint y: 248, distance: 102.9
click at [470, 249] on div "Order No. 897 Date of Order August 31, 2025 Plan Voice: VZ Unlimited Talk BYDRM…" at bounding box center [502, 143] width 453 height 657
click at [822, 230] on div "× Activate Line Order No. 897 Date of Order [DATE] Plan Voice: VZ Unlimited Tal…" at bounding box center [505, 239] width 1010 height 478
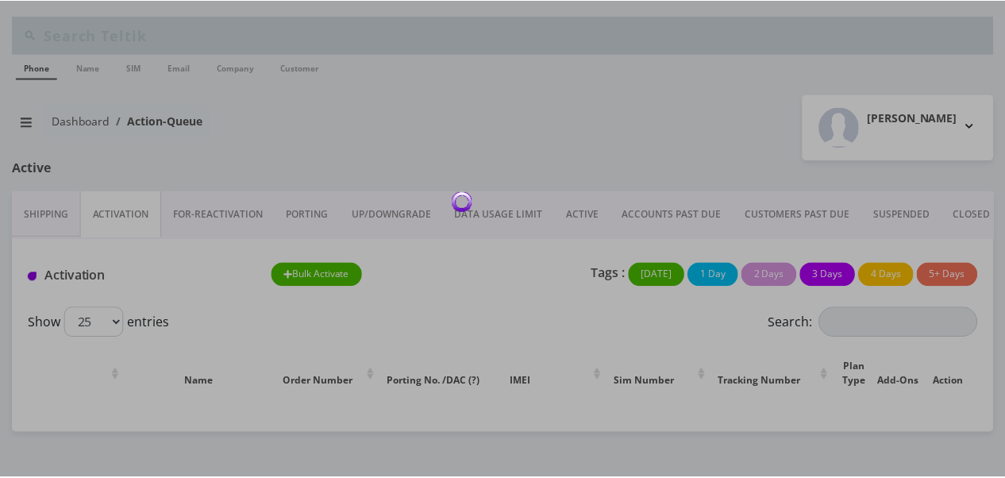
scroll to position [176, 0]
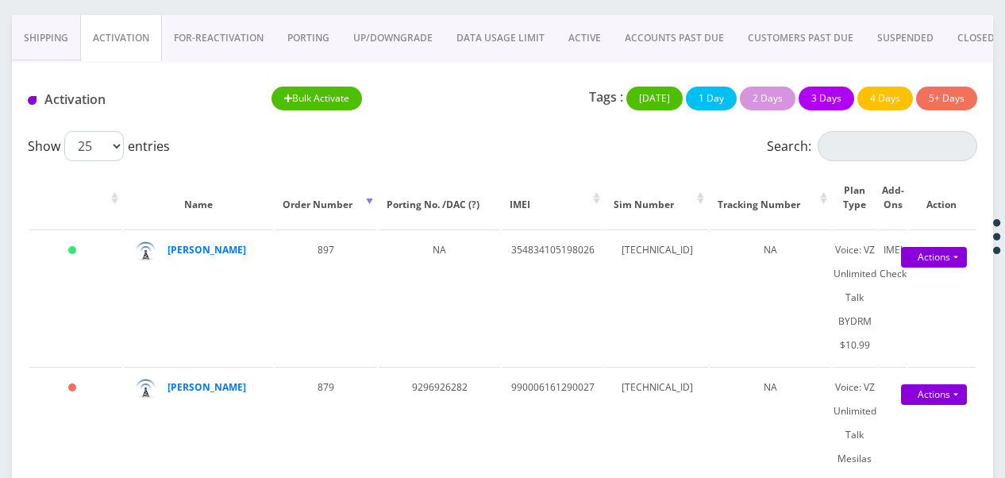
click at [589, 44] on link "ACTIVE" at bounding box center [585, 38] width 56 height 46
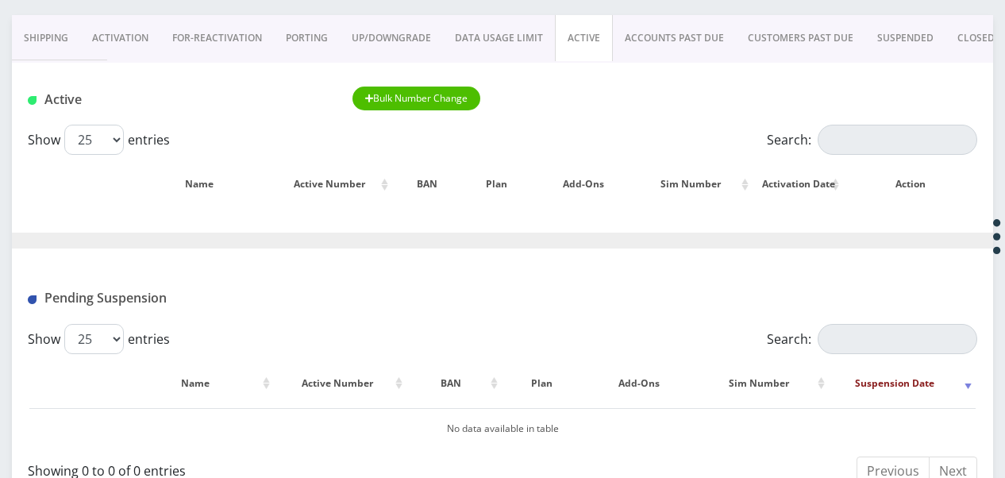
click at [135, 35] on link "Activation" at bounding box center [120, 38] width 80 height 46
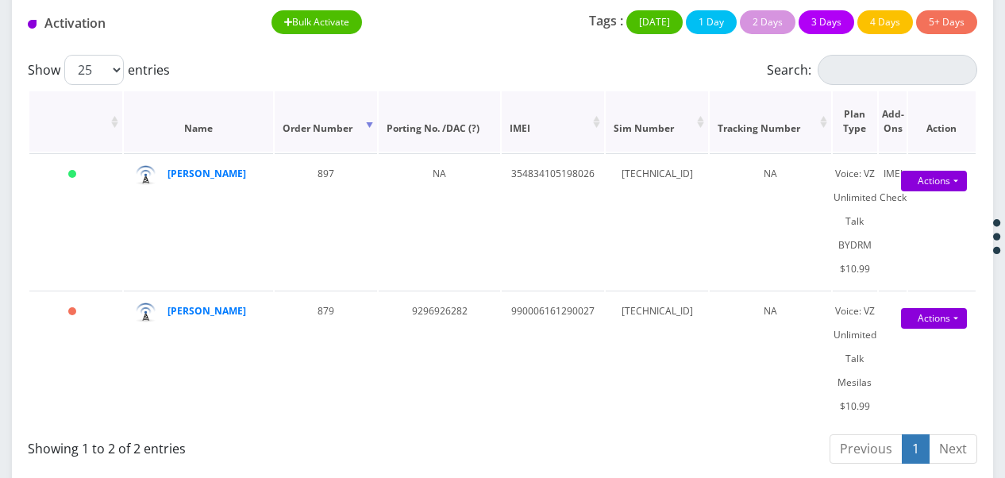
scroll to position [259, 0]
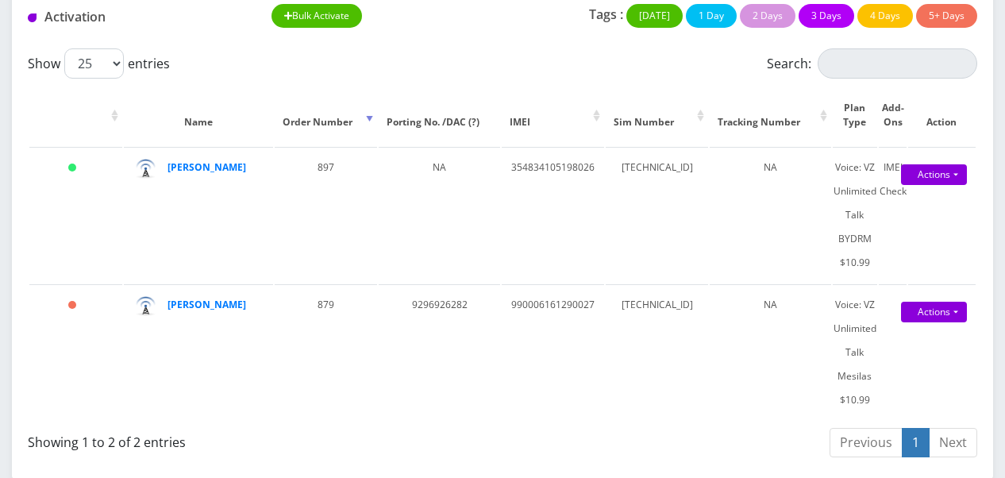
scroll to position [259, 0]
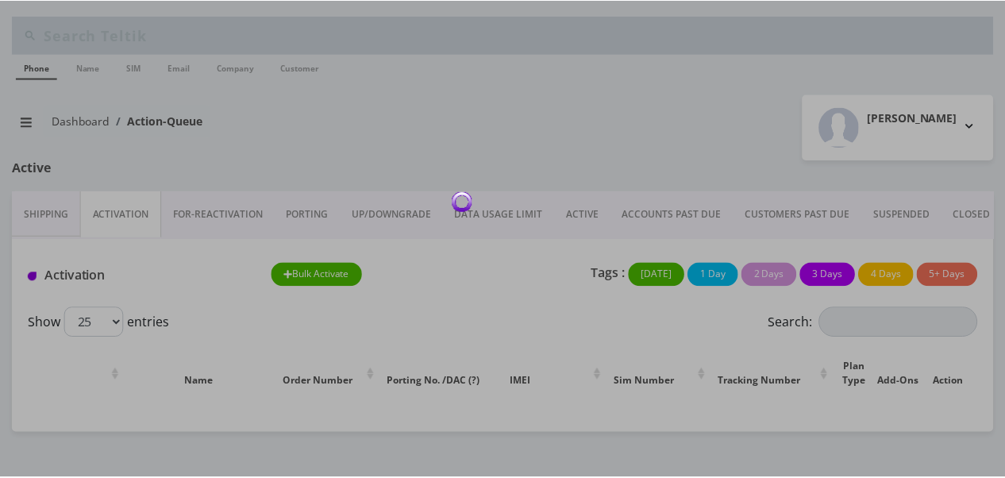
scroll to position [259, 0]
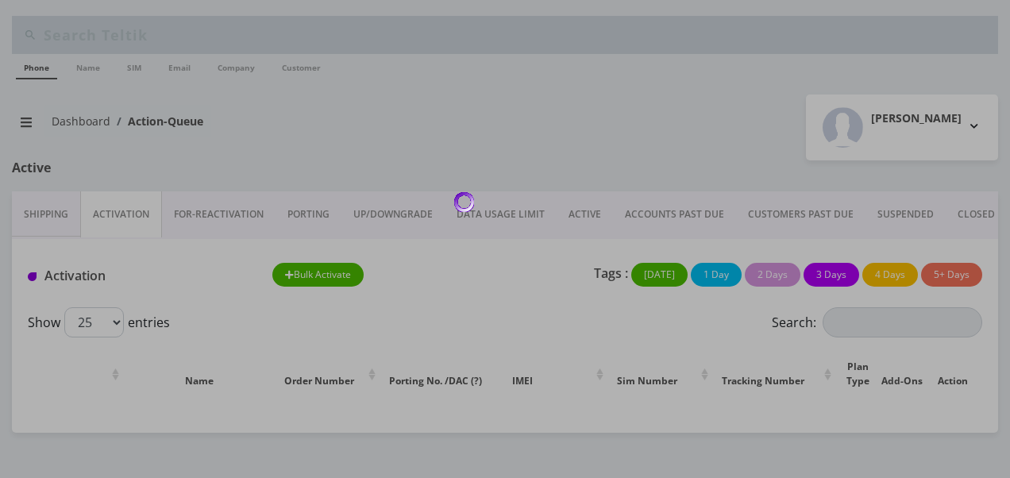
scroll to position [259, 0]
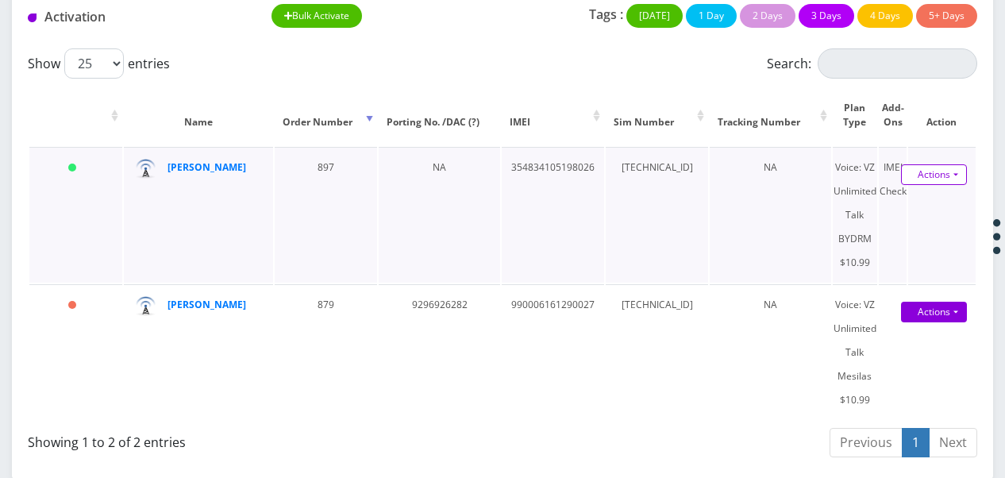
click at [950, 172] on link "Actions" at bounding box center [934, 174] width 66 height 21
click at [926, 202] on link "Activate" at bounding box center [923, 205] width 127 height 24
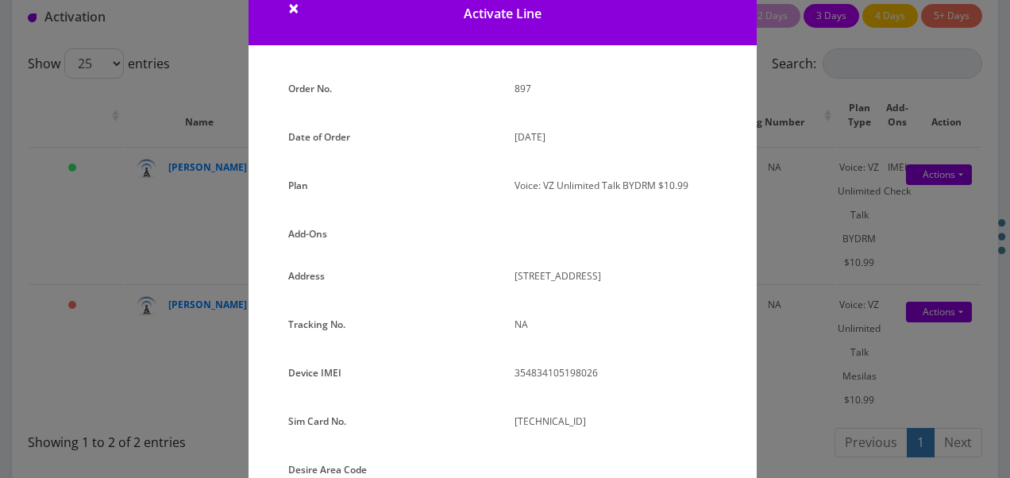
scroll to position [79, 0]
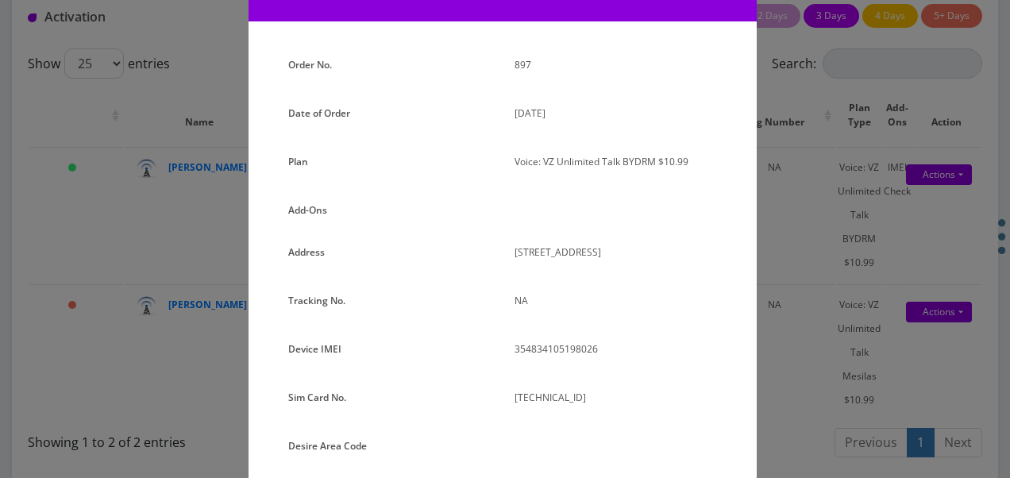
click at [534, 170] on p "Voice: VZ Unlimited Talk BYDRM $10.99" at bounding box center [615, 161] width 202 height 23
click at [536, 184] on div "Voice: VZ Unlimited Talk BYDRM $10.99" at bounding box center [616, 168] width 226 height 36
drag, startPoint x: 540, startPoint y: 210, endPoint x: 553, endPoint y: 241, distance: 34.2
click at [541, 210] on div at bounding box center [616, 212] width 226 height 29
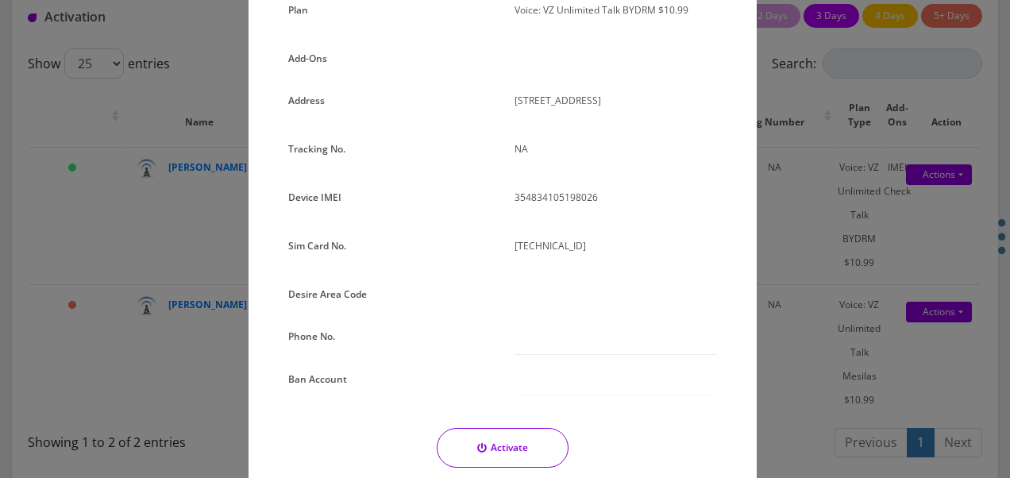
scroll to position [343, 0]
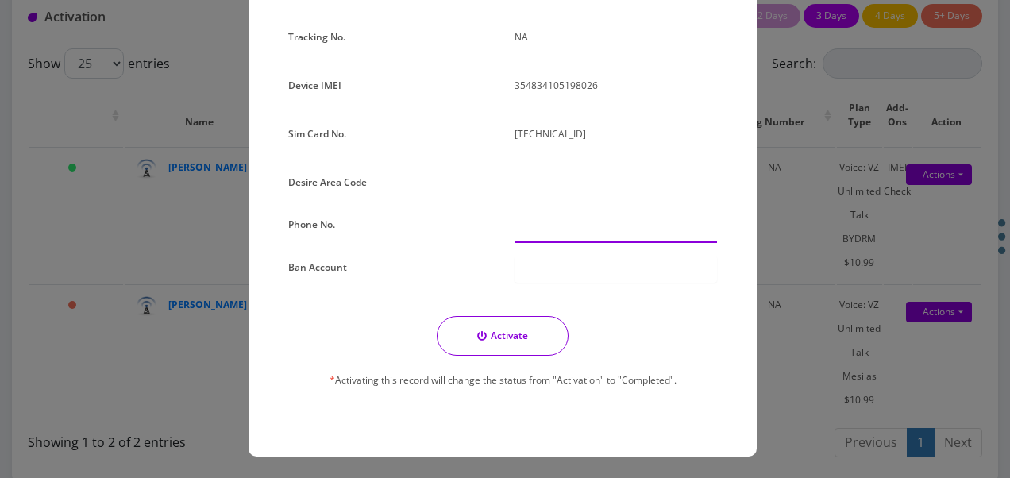
click at [546, 224] on input "text" at bounding box center [615, 228] width 202 height 30
click at [527, 256] on div at bounding box center [615, 269] width 202 height 27
click at [526, 268] on div at bounding box center [615, 269] width 202 height 27
type input "11210"
click at [537, 329] on button "Activate" at bounding box center [503, 336] width 132 height 40
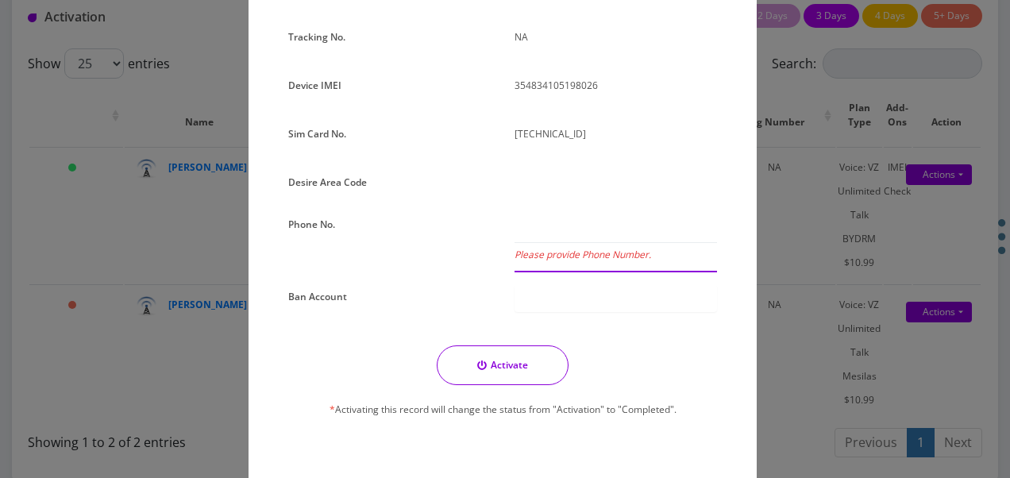
click at [580, 230] on input "Please provide Phone Number." at bounding box center [615, 228] width 202 height 30
type input "112-10"
click at [532, 358] on button "Activate" at bounding box center [503, 365] width 132 height 40
click at [533, 360] on button "Activate" at bounding box center [503, 365] width 132 height 40
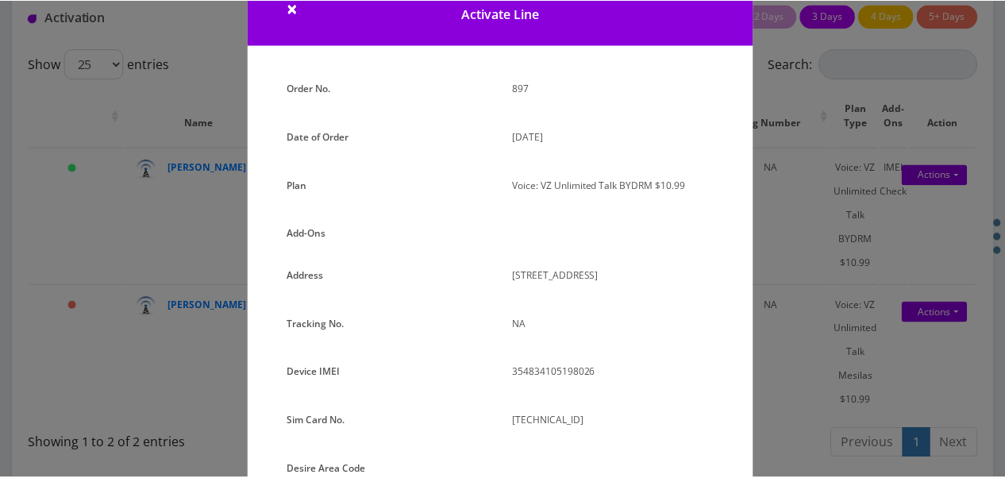
scroll to position [0, 0]
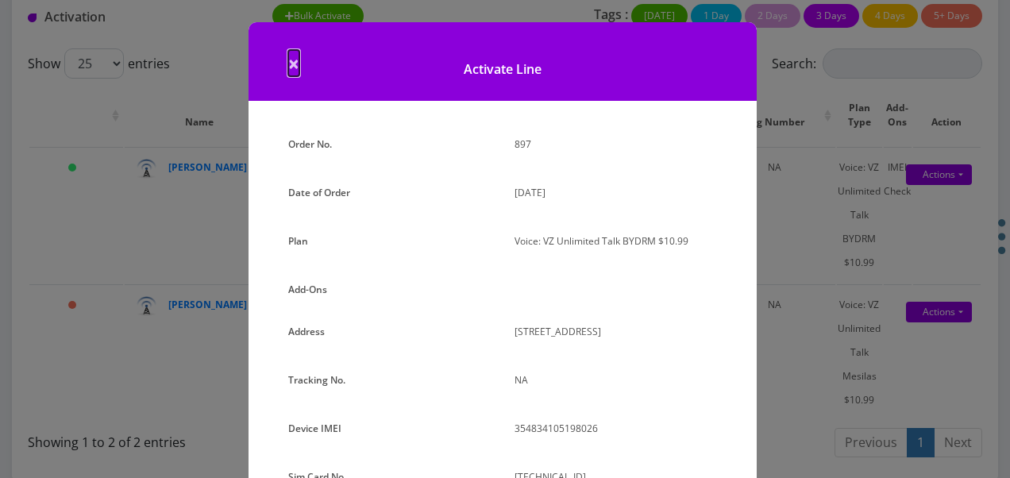
click at [288, 60] on span "×" at bounding box center [293, 63] width 11 height 26
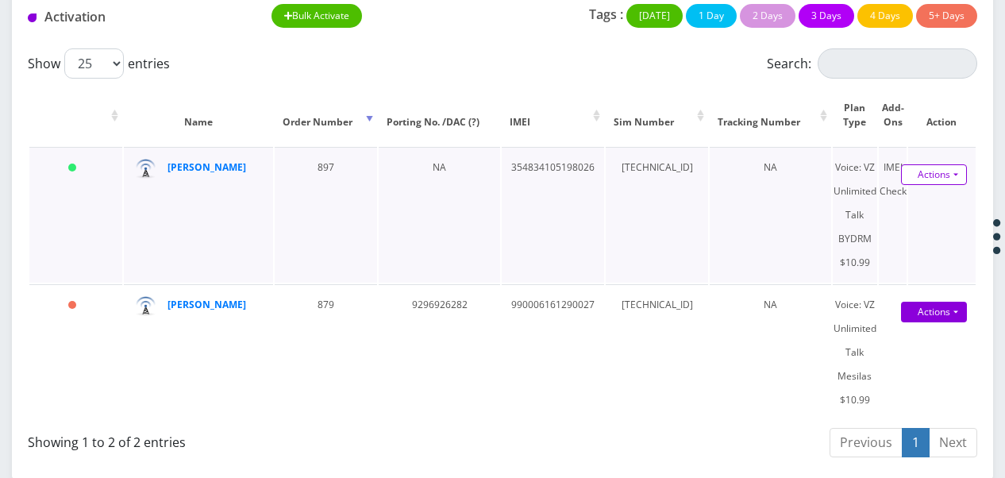
click at [962, 170] on link "Actions" at bounding box center [934, 174] width 66 height 21
click at [762, 183] on td "NA" at bounding box center [770, 215] width 121 height 136
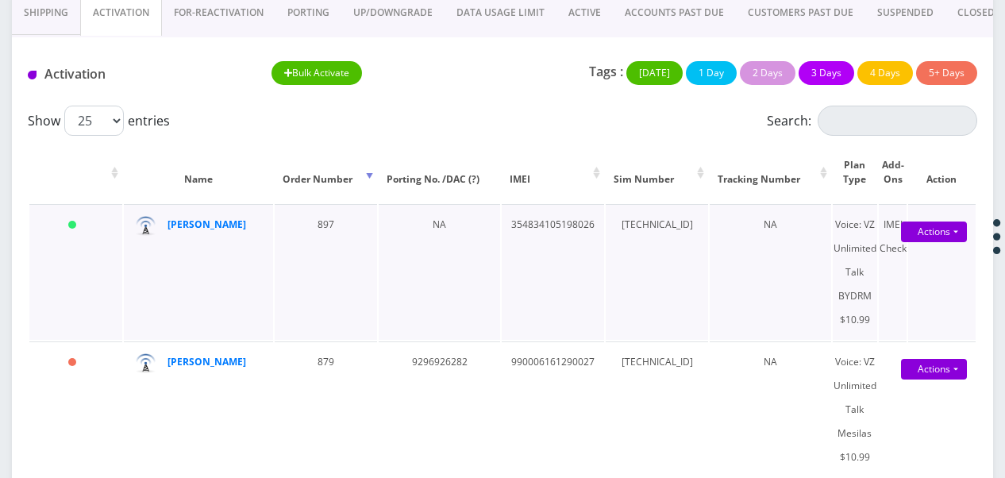
scroll to position [179, 0]
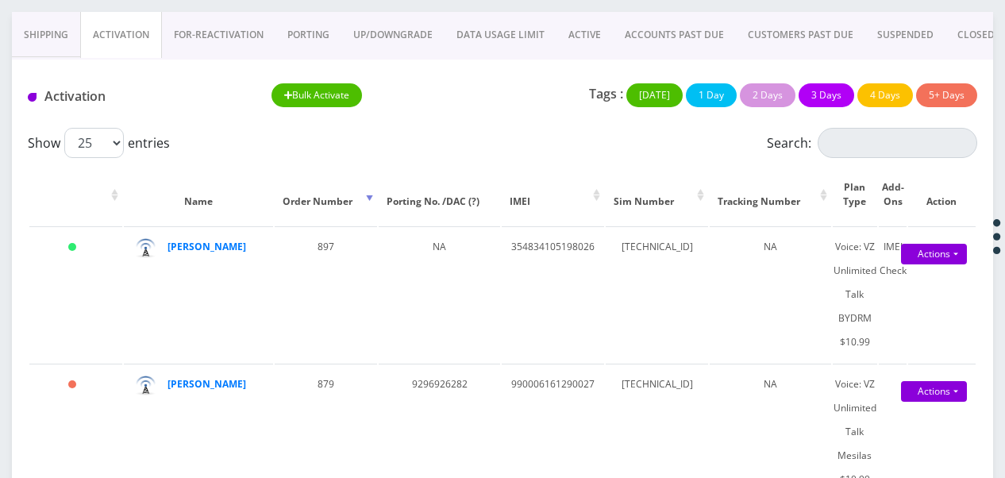
click at [572, 33] on link "ACTIVE" at bounding box center [585, 35] width 56 height 46
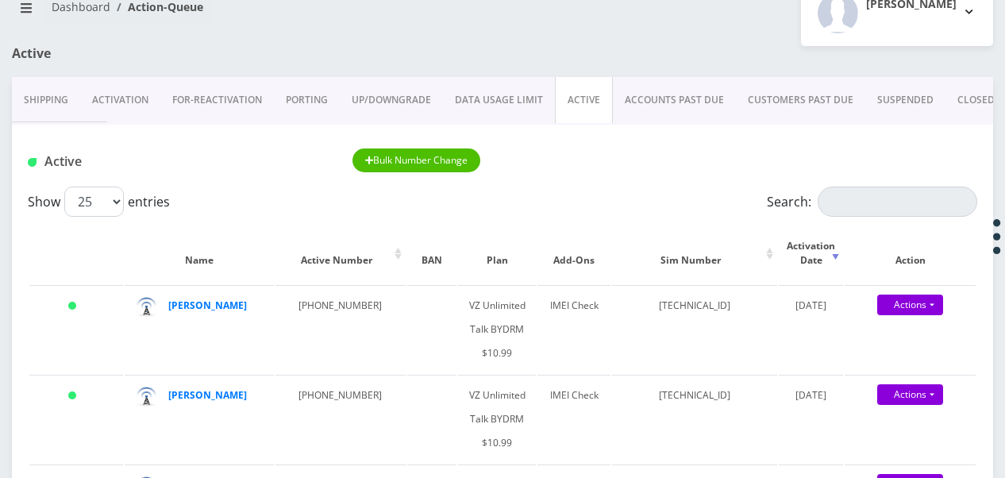
scroll to position [100, 0]
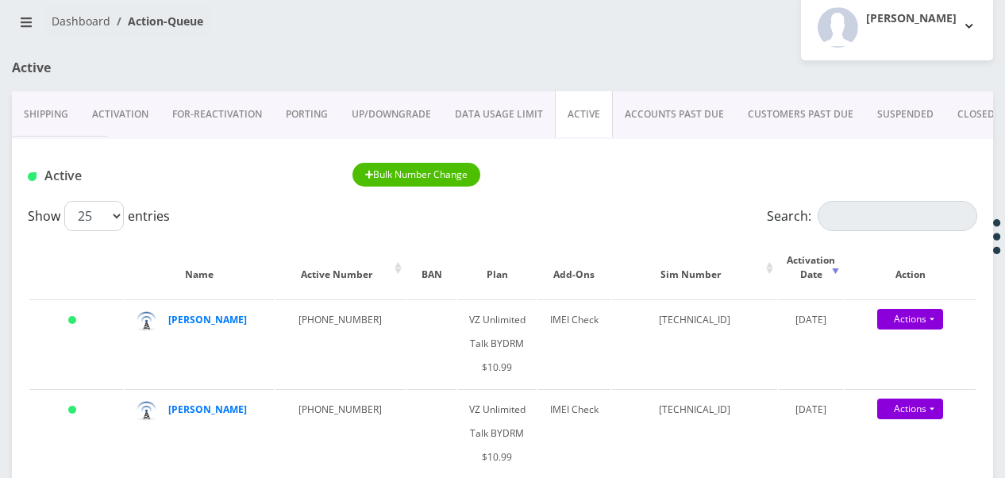
click at [119, 115] on link "Activation" at bounding box center [120, 114] width 80 height 46
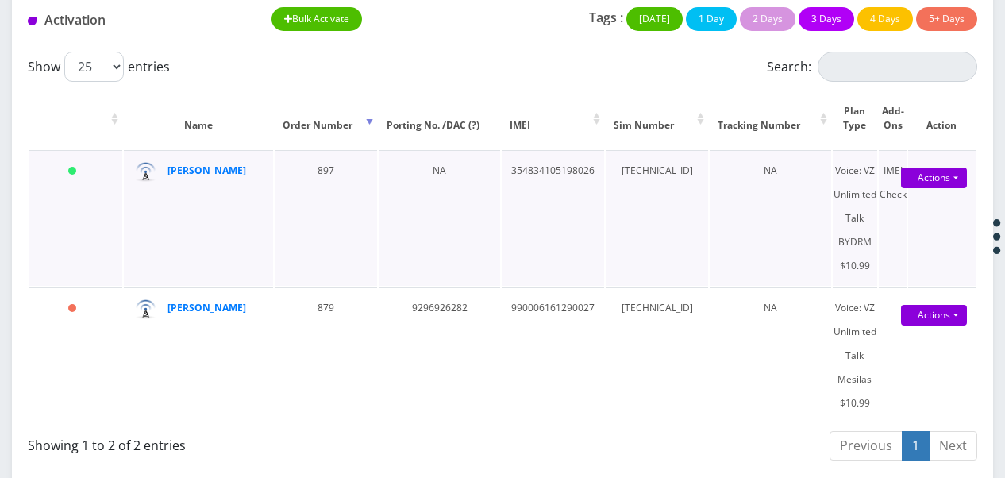
scroll to position [259, 0]
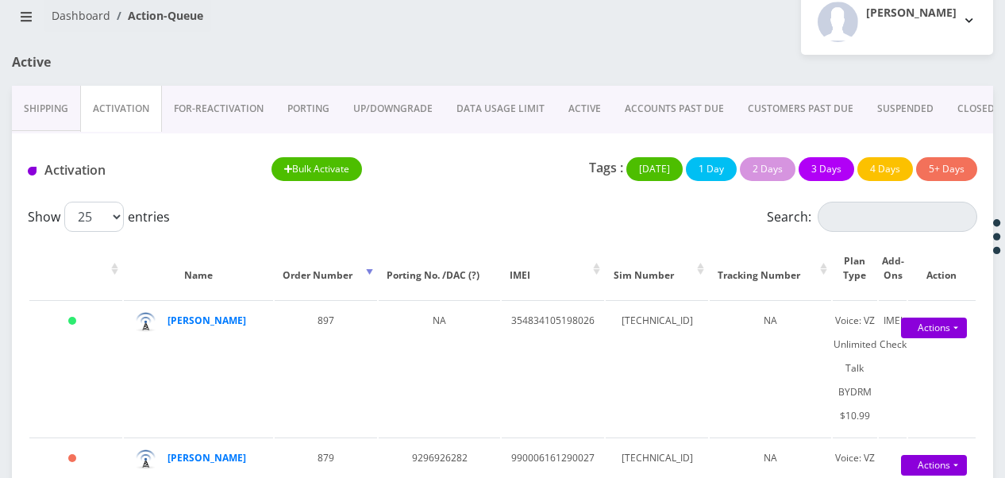
scroll to position [100, 0]
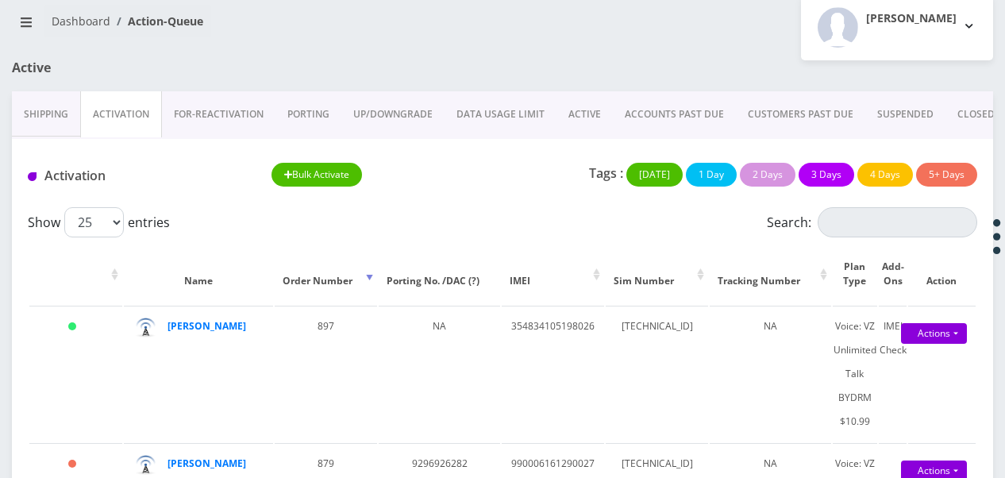
click at [578, 119] on link "ACTIVE" at bounding box center [585, 114] width 56 height 46
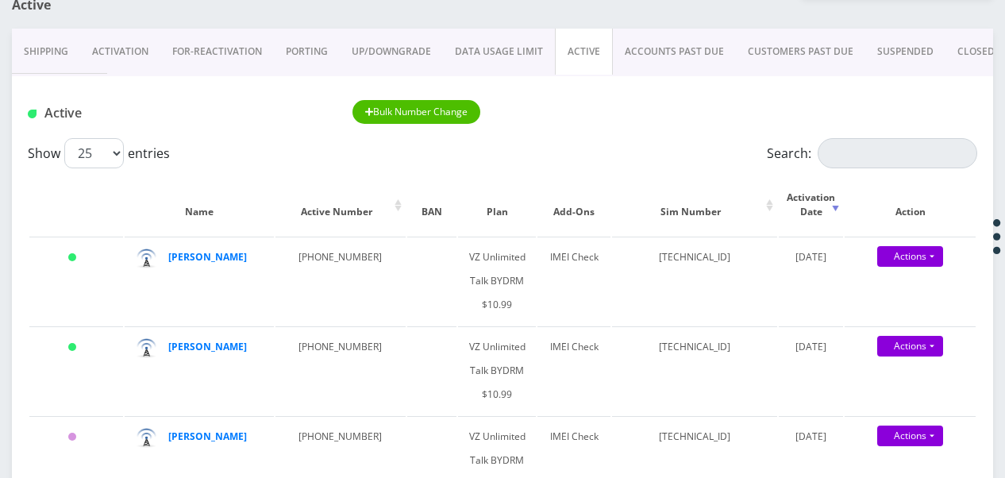
scroll to position [21, 0]
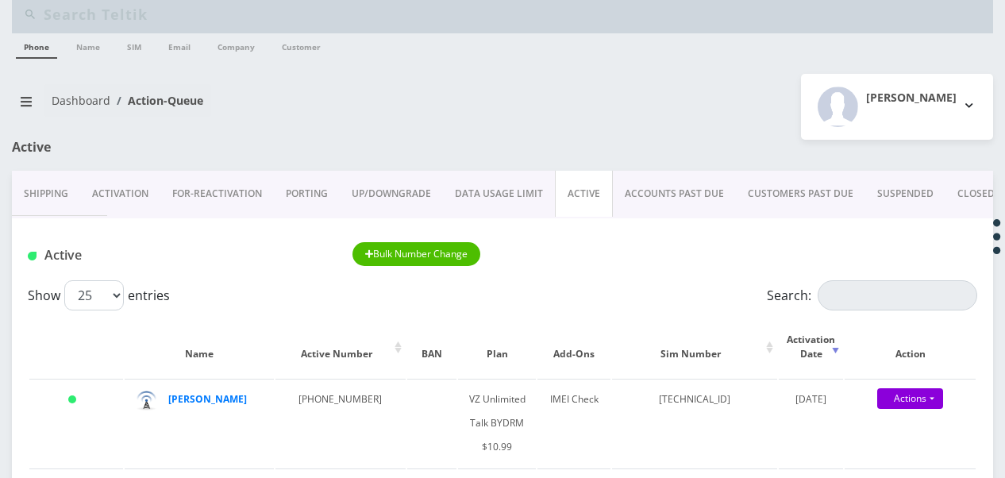
click at [137, 191] on link "Activation" at bounding box center [120, 194] width 80 height 46
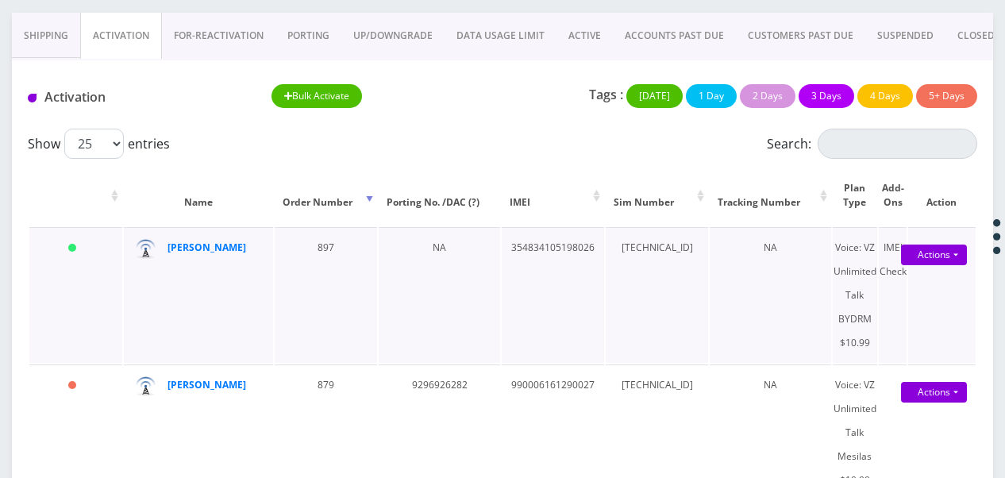
scroll to position [179, 0]
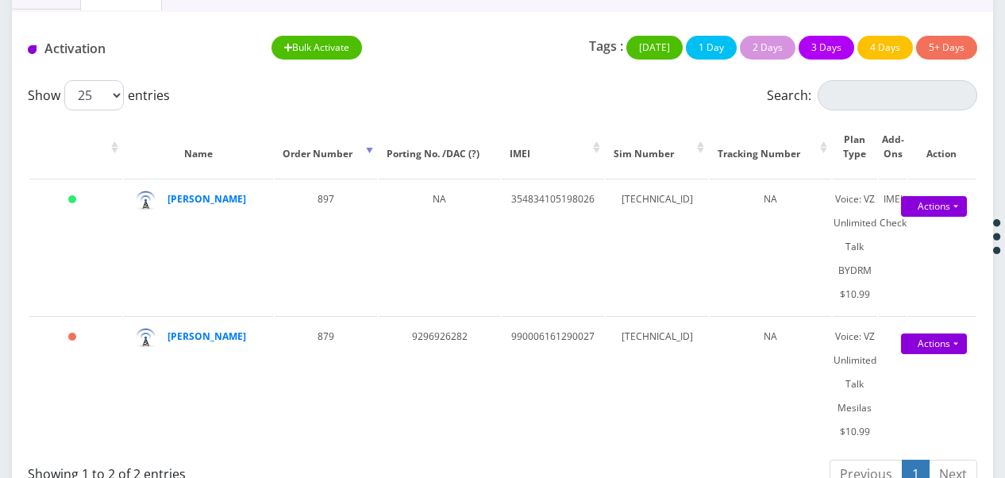
scroll to position [259, 0]
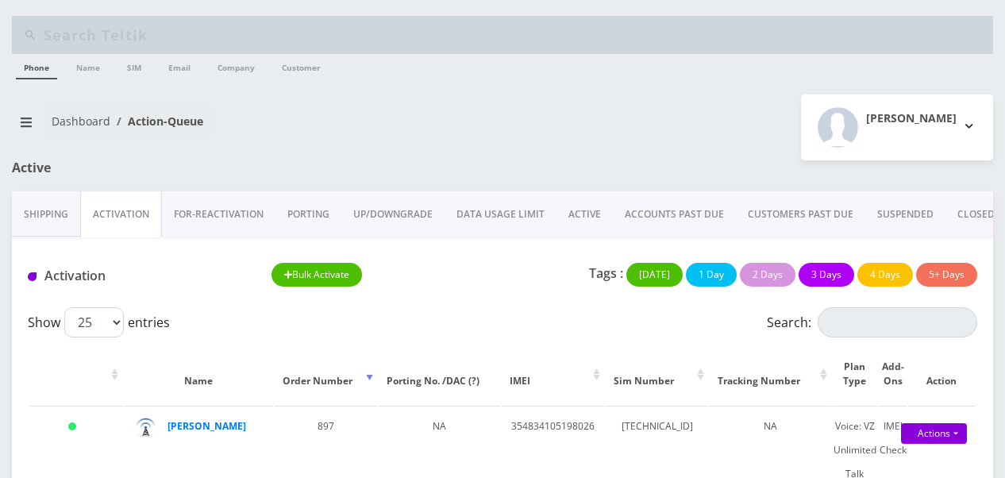
scroll to position [259, 0]
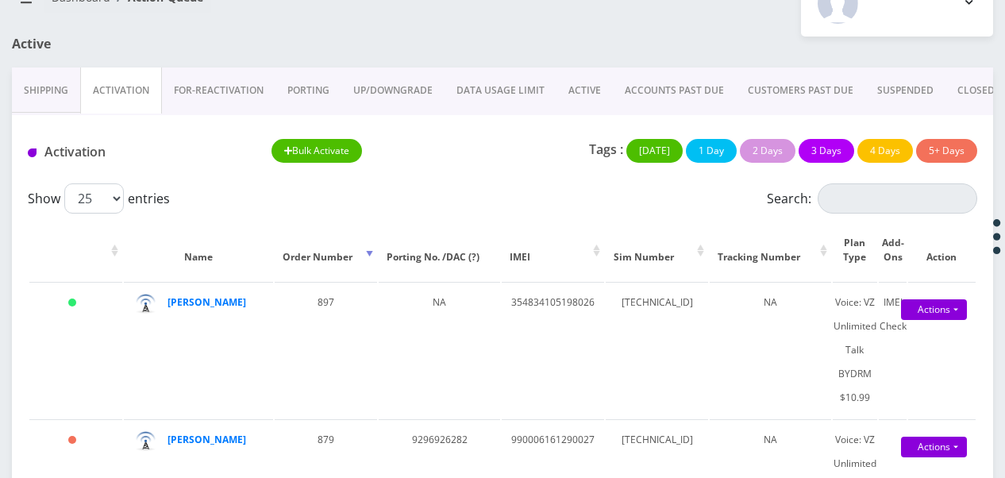
scroll to position [100, 0]
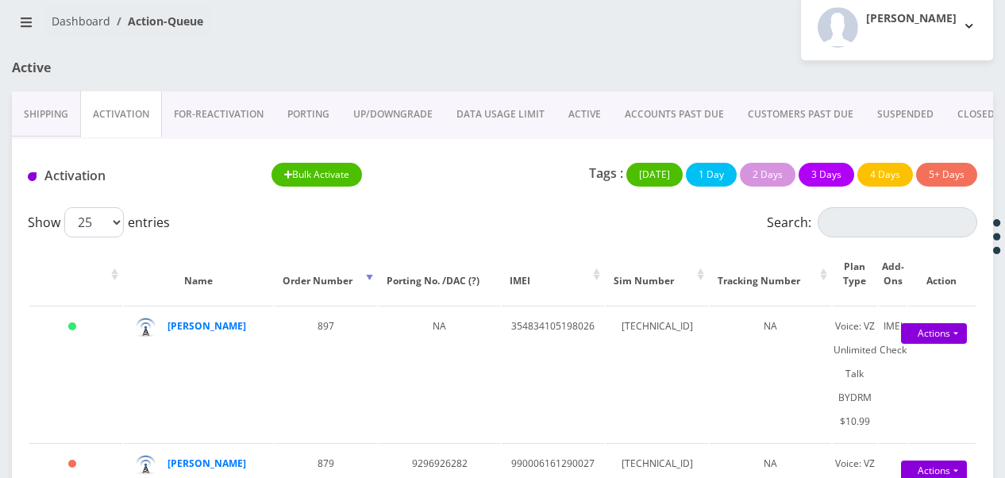
click at [355, 77] on div at bounding box center [670, 75] width 670 height 31
click at [75, 114] on link "Shipping" at bounding box center [46, 114] width 68 height 46
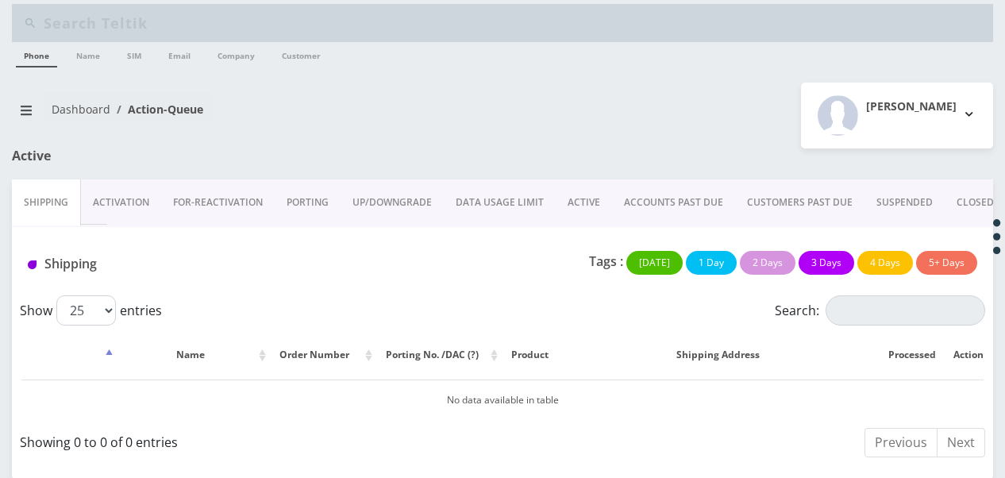
click at [152, 186] on link "Activation" at bounding box center [121, 202] width 80 height 46
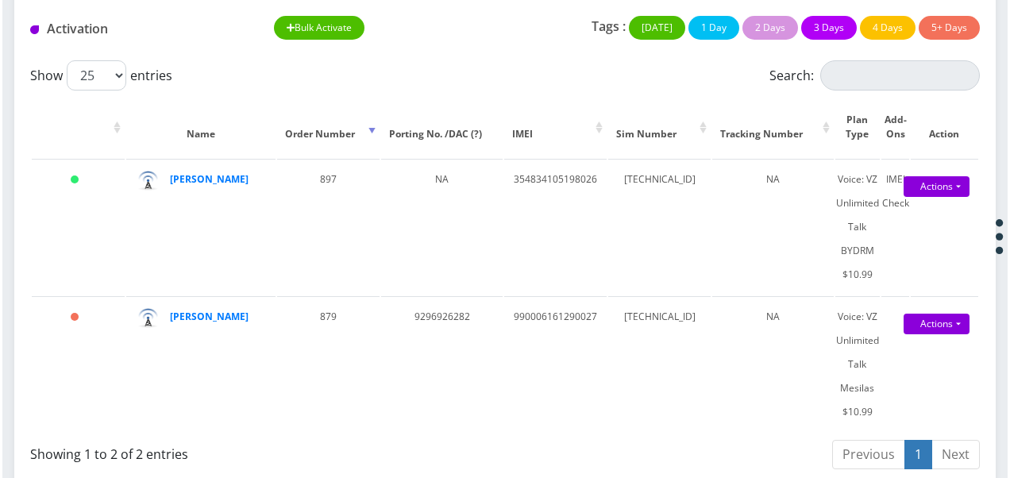
scroll to position [250, 0]
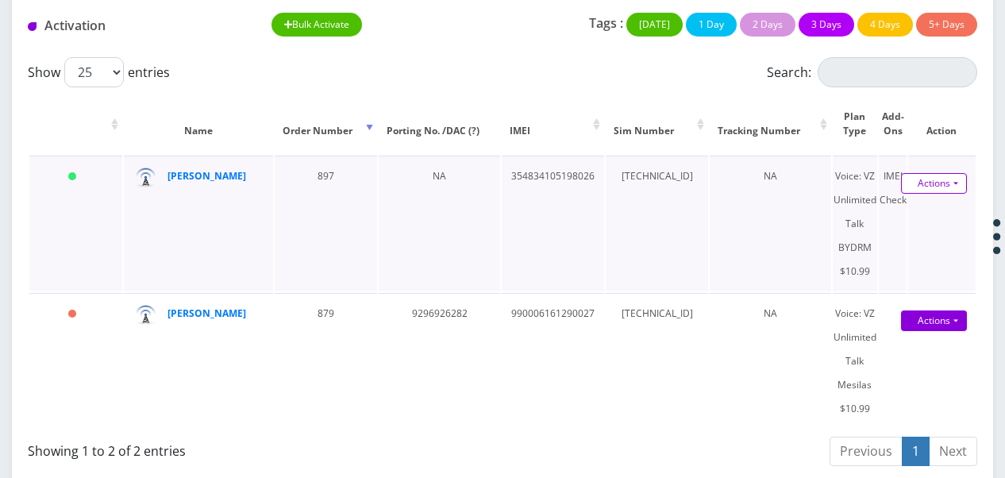
click at [956, 178] on link "Actions" at bounding box center [934, 183] width 66 height 21
click at [930, 206] on link "Activate" at bounding box center [923, 214] width 127 height 24
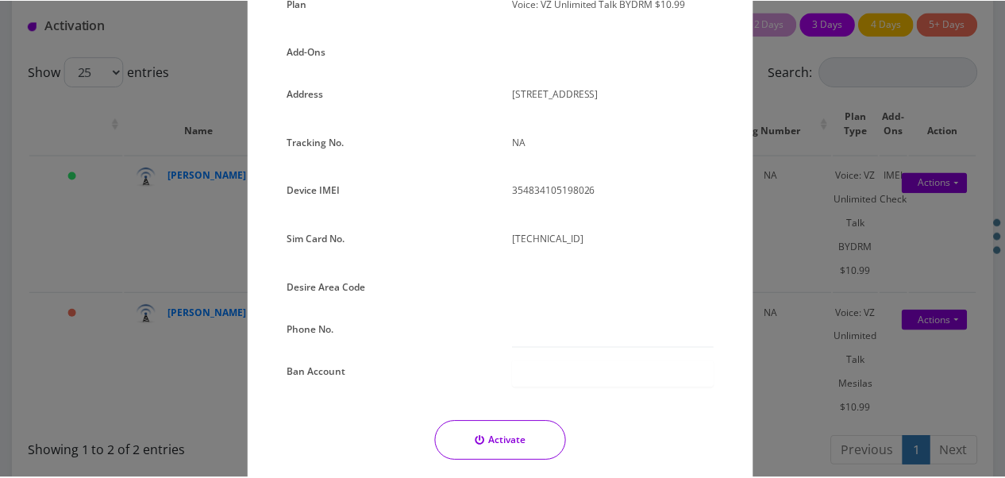
scroll to position [238, 0]
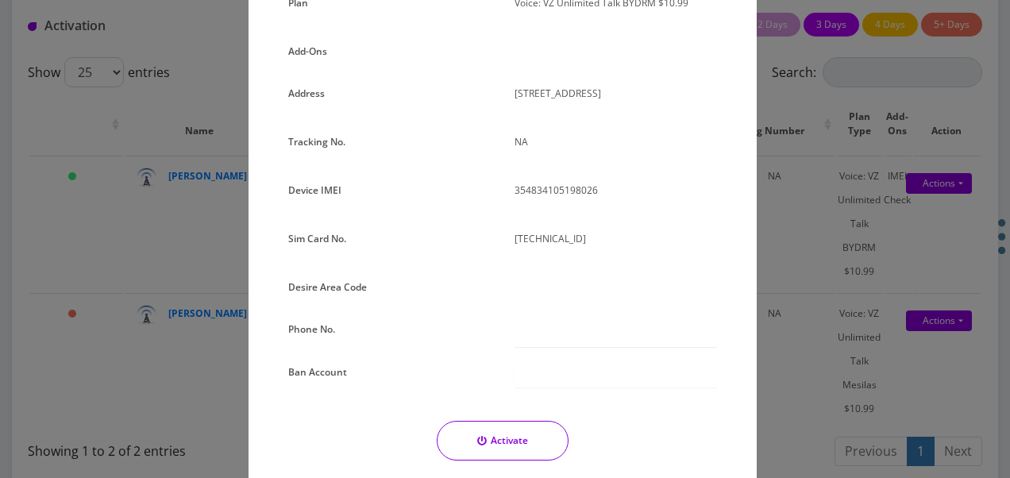
click at [562, 201] on p "354834105198026" at bounding box center [615, 190] width 202 height 23
click at [539, 134] on p "NA" at bounding box center [615, 141] width 202 height 23
drag, startPoint x: 534, startPoint y: 159, endPoint x: 537, endPoint y: 190, distance: 31.1
click at [534, 159] on div "NA" at bounding box center [616, 148] width 226 height 36
drag, startPoint x: 537, startPoint y: 204, endPoint x: 533, endPoint y: 239, distance: 35.2
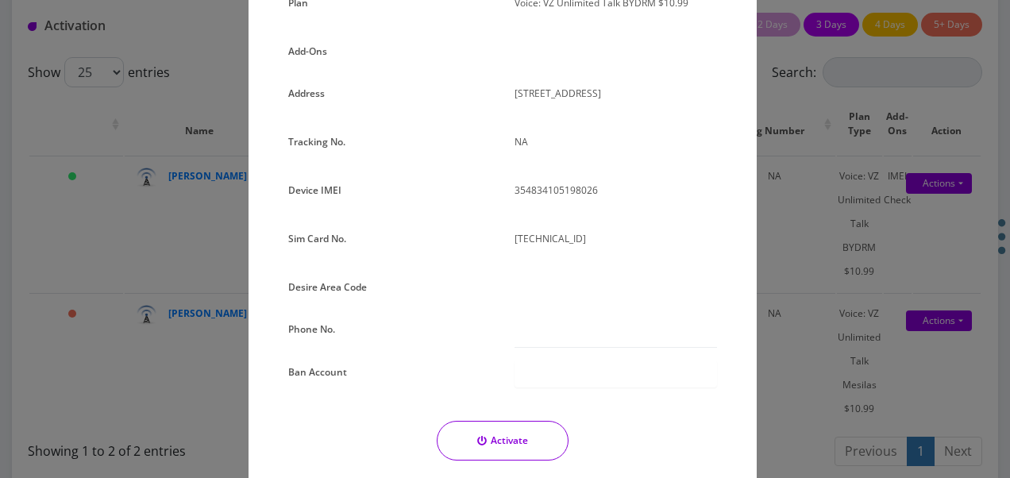
click at [537, 206] on div "354834105198026" at bounding box center [616, 197] width 226 height 36
click at [532, 247] on p "89148000011835959725" at bounding box center [615, 238] width 202 height 23
click at [540, 301] on div at bounding box center [616, 290] width 226 height 29
click at [541, 341] on input "text" at bounding box center [615, 333] width 202 height 30
click at [542, 376] on div at bounding box center [615, 373] width 202 height 27
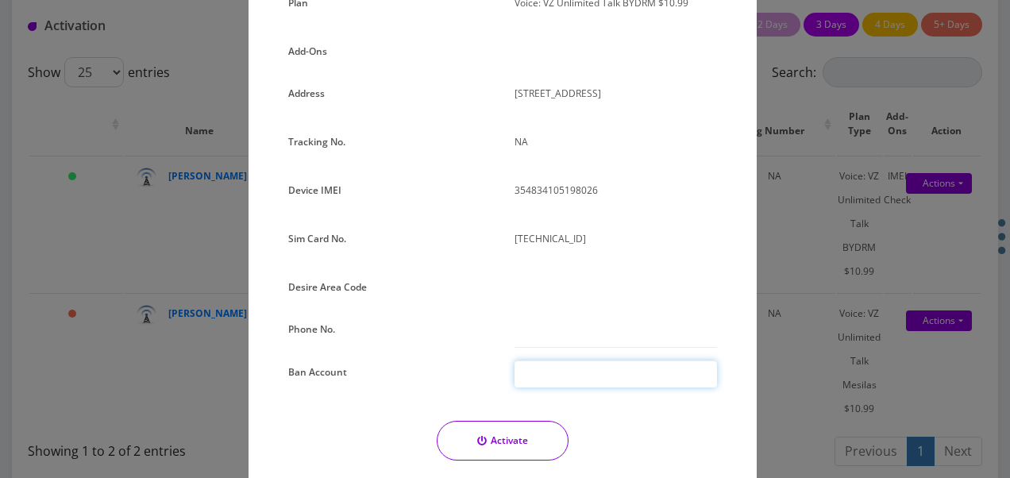
click at [509, 299] on div at bounding box center [616, 290] width 226 height 29
click at [519, 287] on div at bounding box center [616, 290] width 226 height 29
click at [799, 257] on div "× Activate Line Order No. 897 Date of Order August 31, 2025 Plan Voice: VZ Unli…" at bounding box center [505, 239] width 1010 height 478
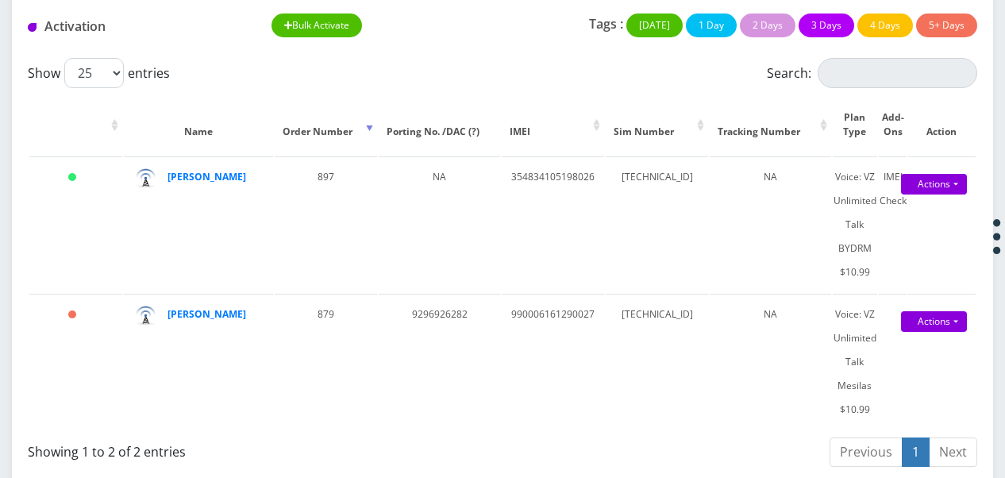
scroll to position [250, 0]
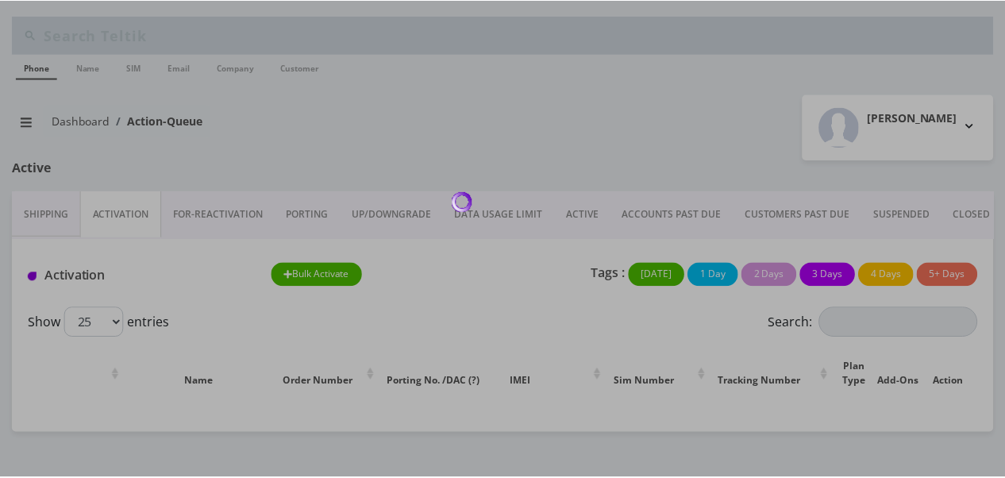
scroll to position [250, 0]
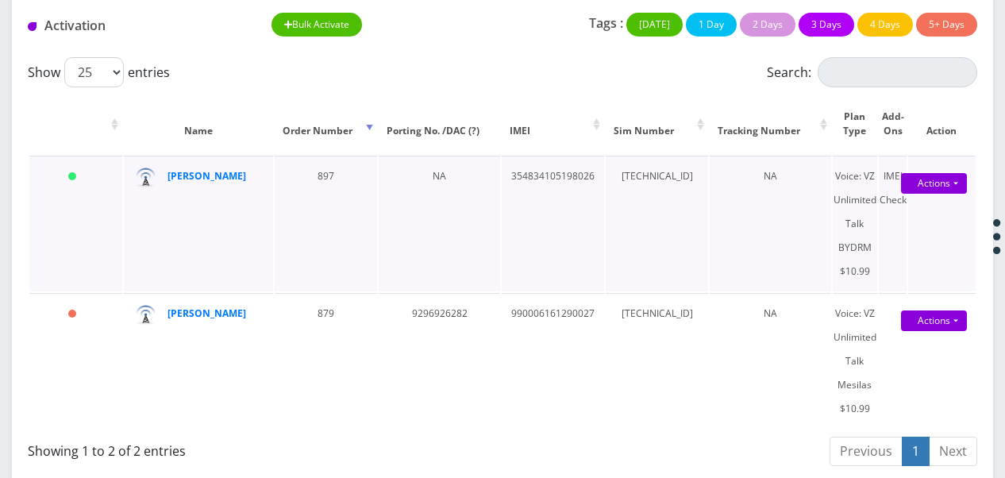
click at [729, 202] on td "NA" at bounding box center [770, 224] width 121 height 136
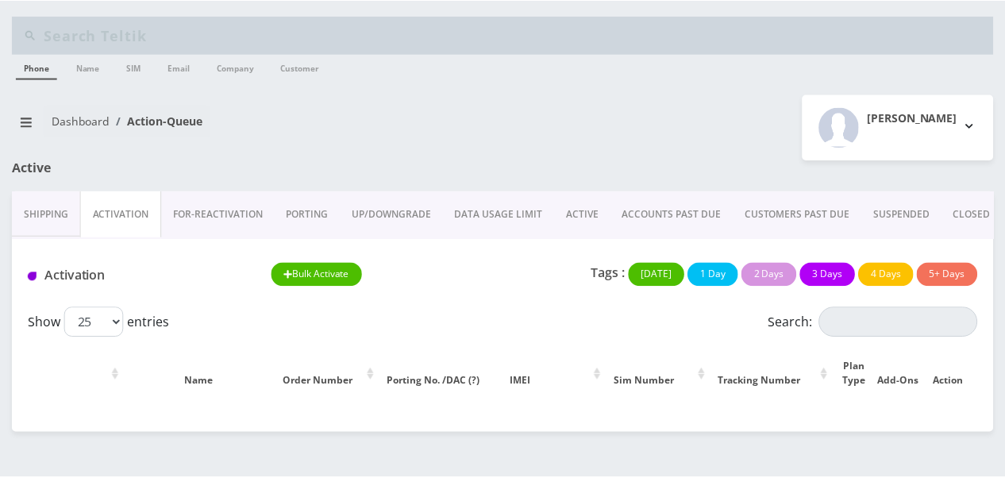
scroll to position [250, 0]
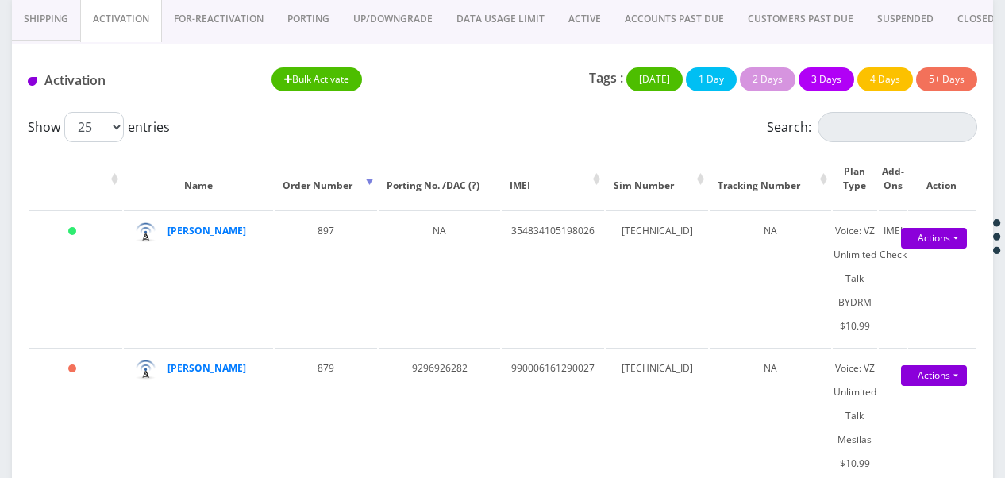
scroll to position [171, 0]
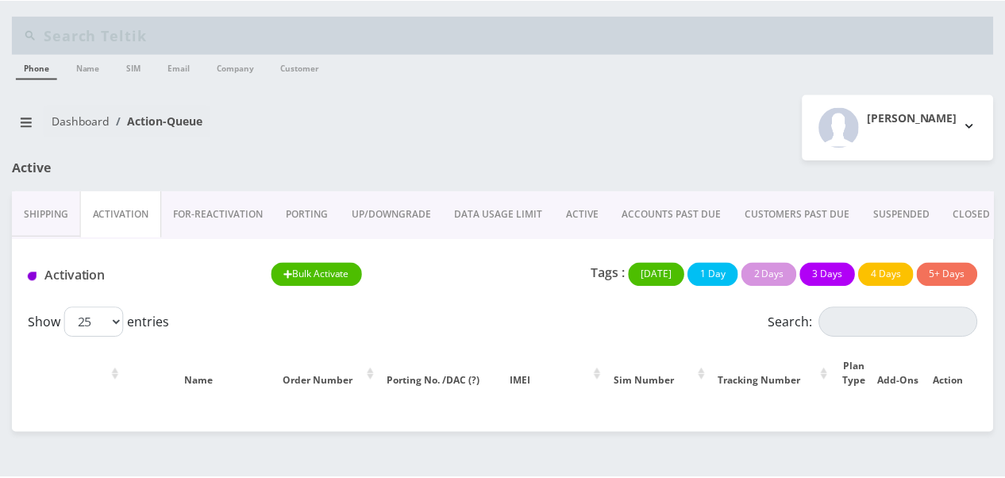
scroll to position [172, 0]
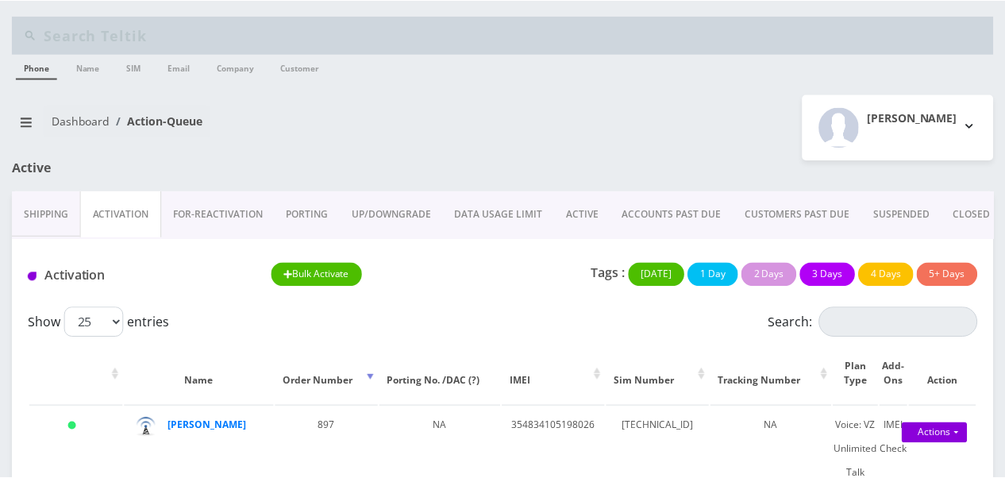
scroll to position [174, 0]
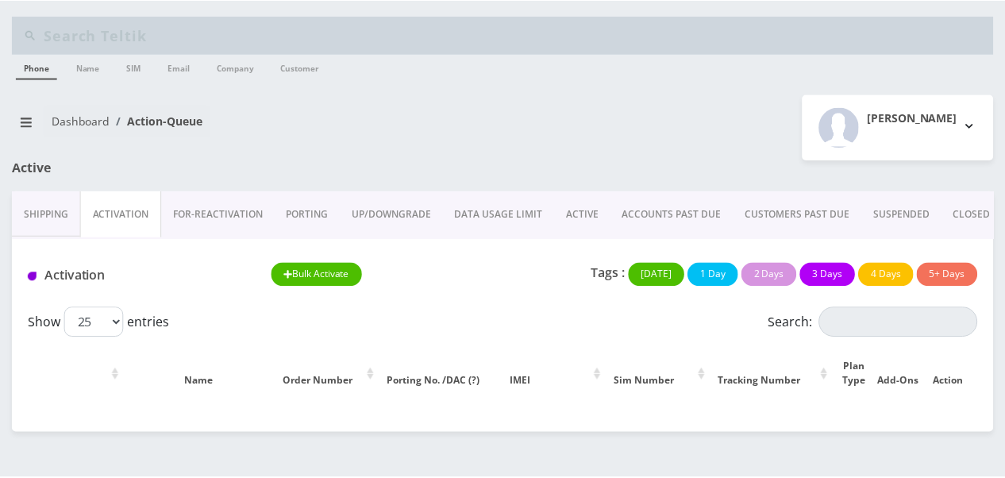
scroll to position [175, 0]
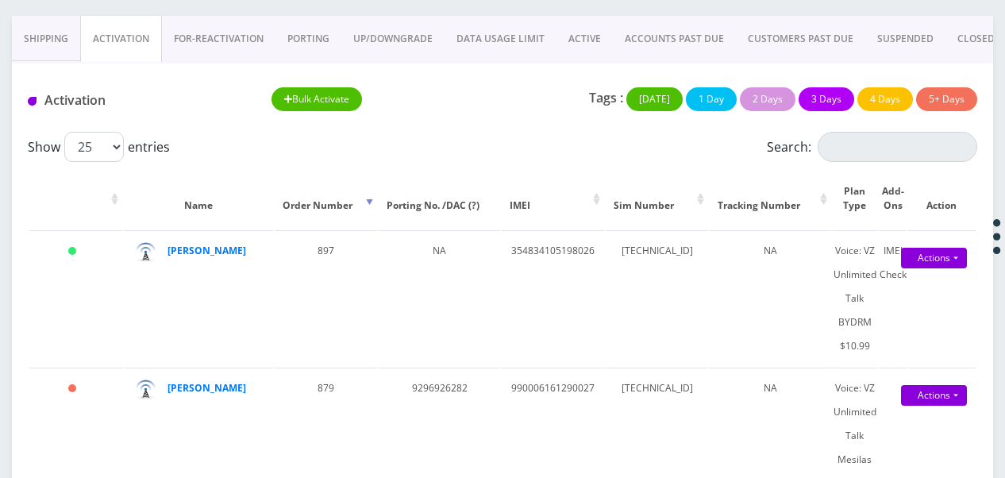
click at [573, 46] on link "ACTIVE" at bounding box center [585, 39] width 56 height 46
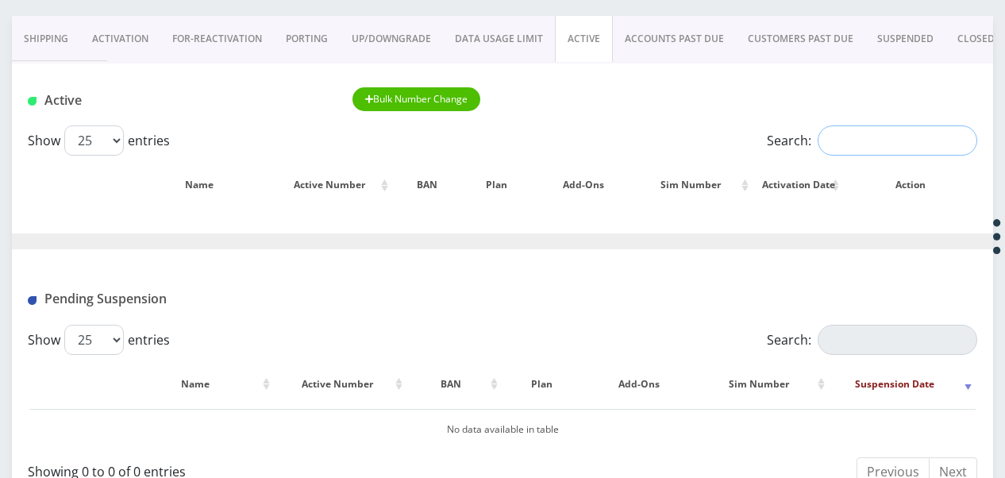
click at [834, 141] on input "Search:" at bounding box center [898, 140] width 160 height 30
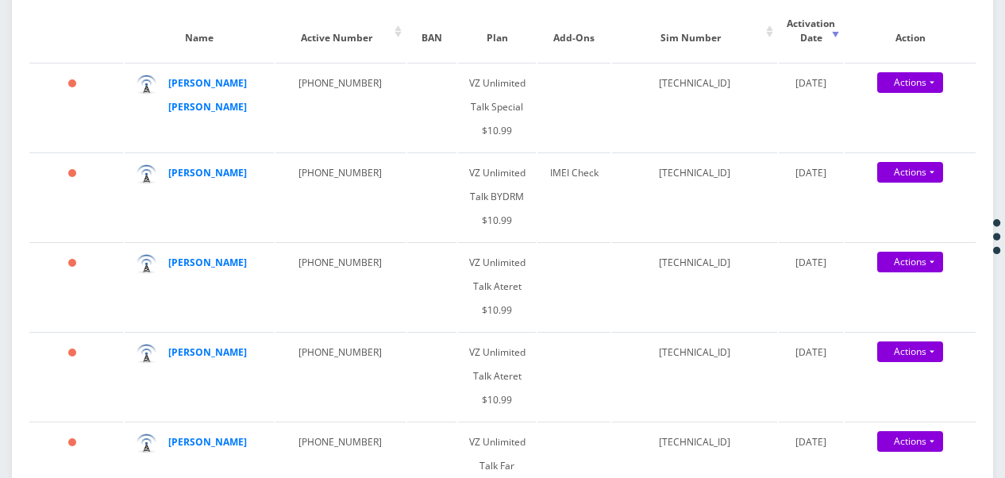
scroll to position [334, 0]
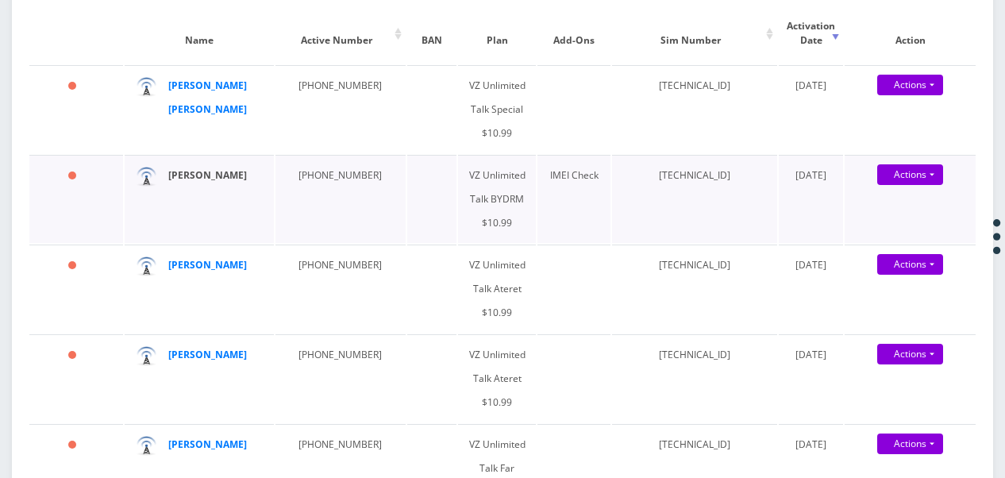
type input "shalom"
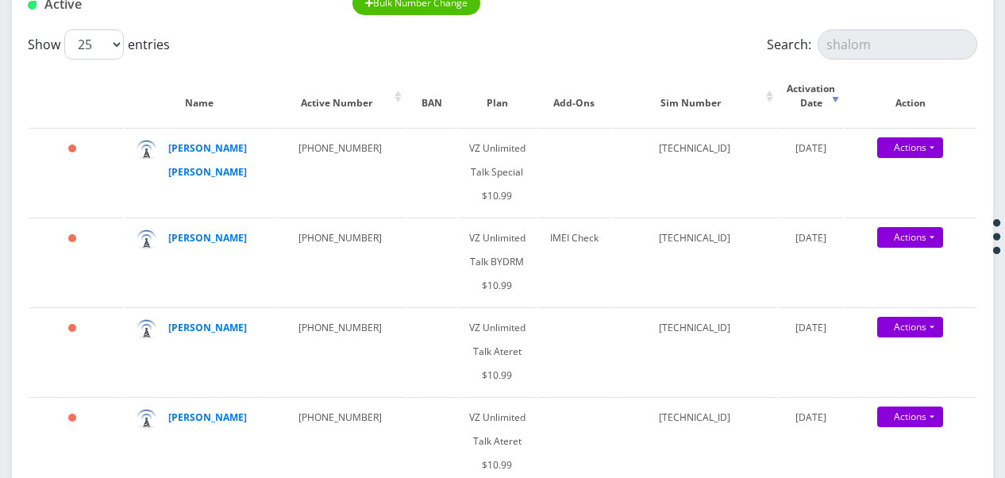
scroll to position [175, 0]
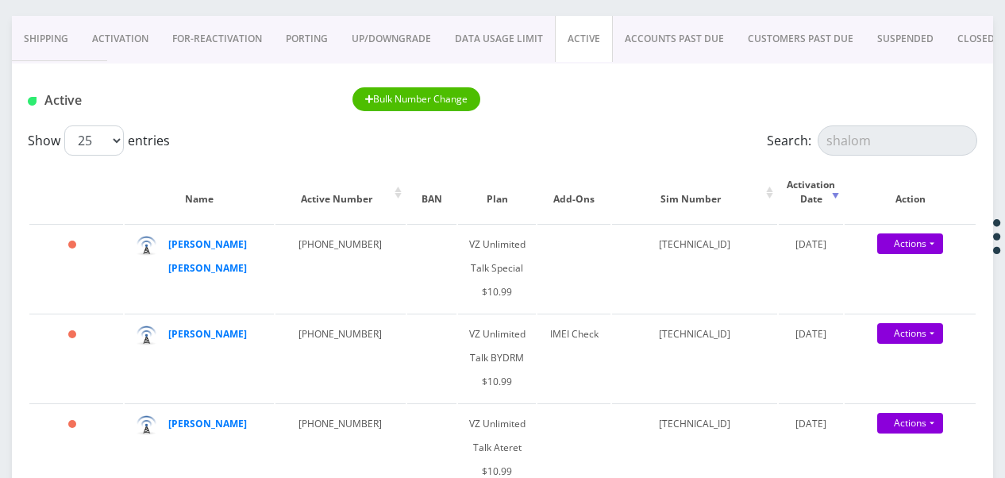
click at [137, 37] on link "Activation" at bounding box center [120, 39] width 80 height 46
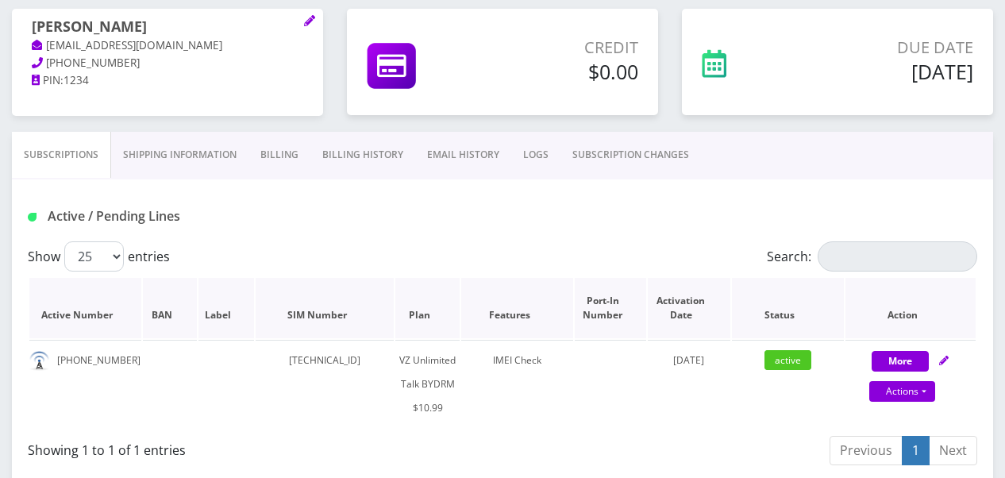
scroll to position [238, 0]
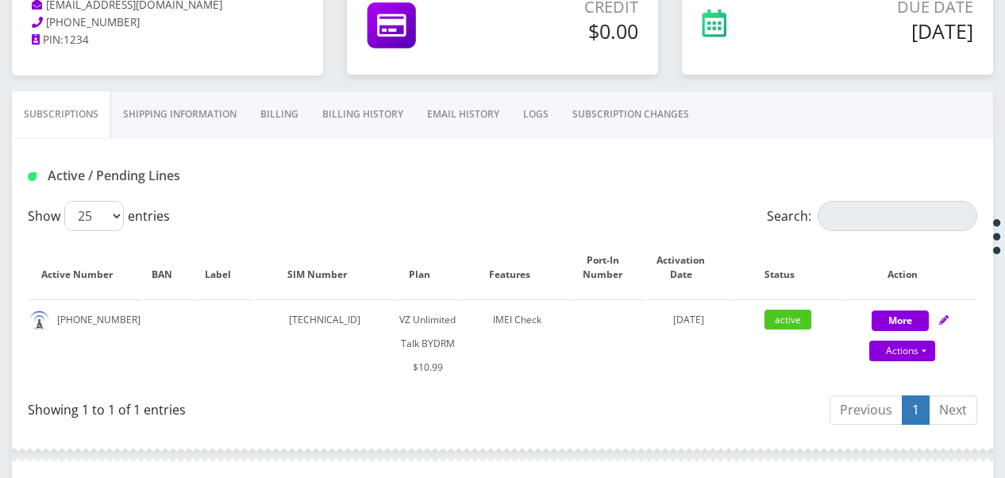
click at [310, 106] on link "Billing History" at bounding box center [362, 114] width 105 height 46
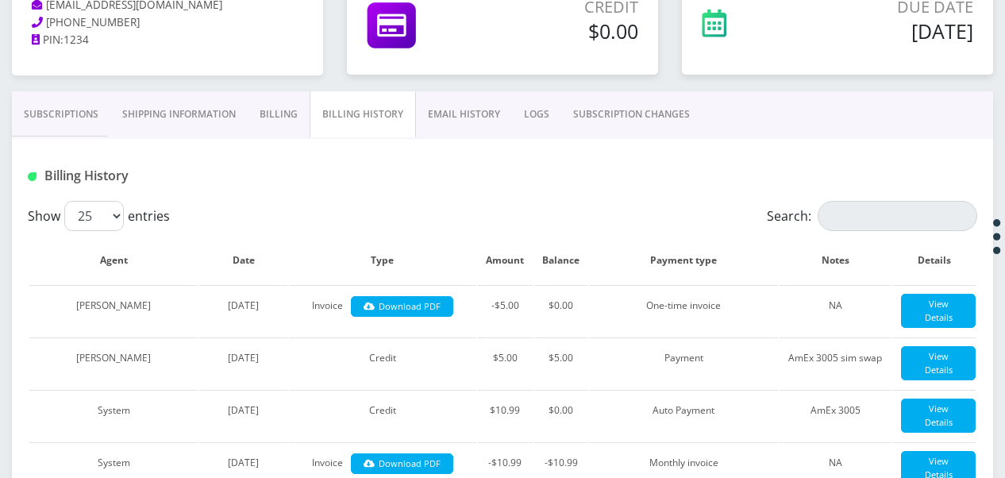
click at [287, 116] on link "Billing" at bounding box center [279, 114] width 62 height 46
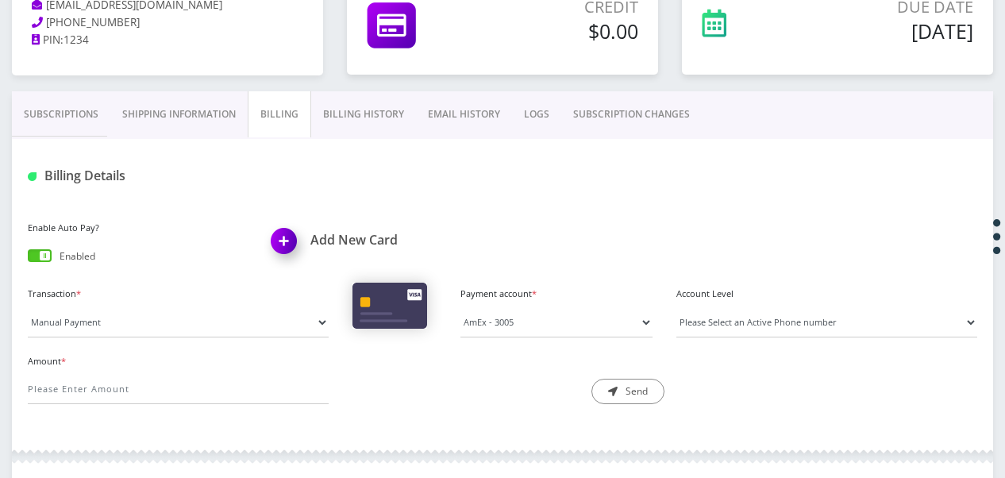
click at [341, 115] on link "Billing History" at bounding box center [363, 114] width 105 height 46
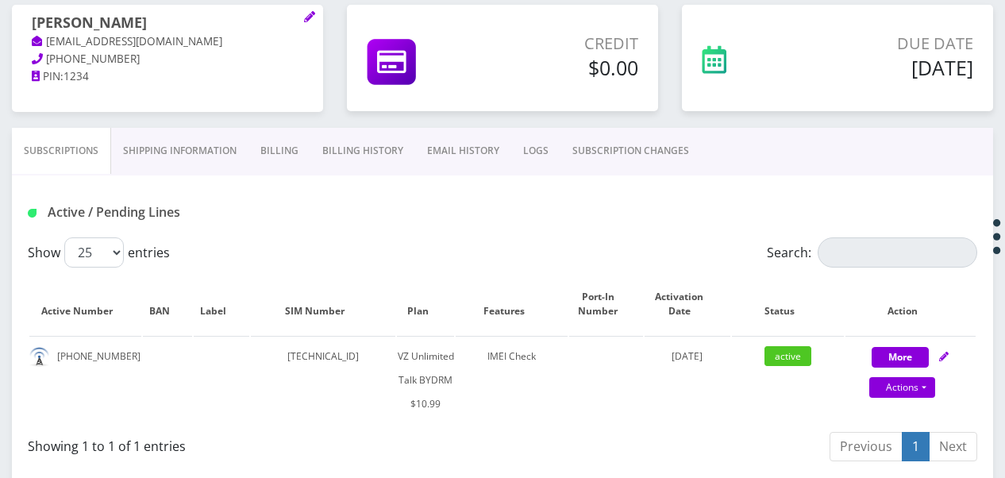
scroll to position [238, 0]
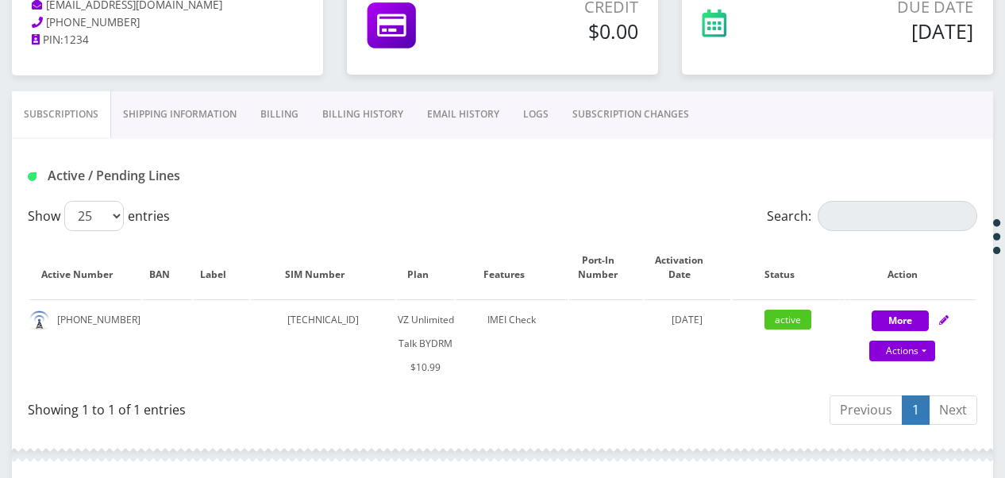
click at [294, 124] on link "Billing" at bounding box center [280, 114] width 62 height 46
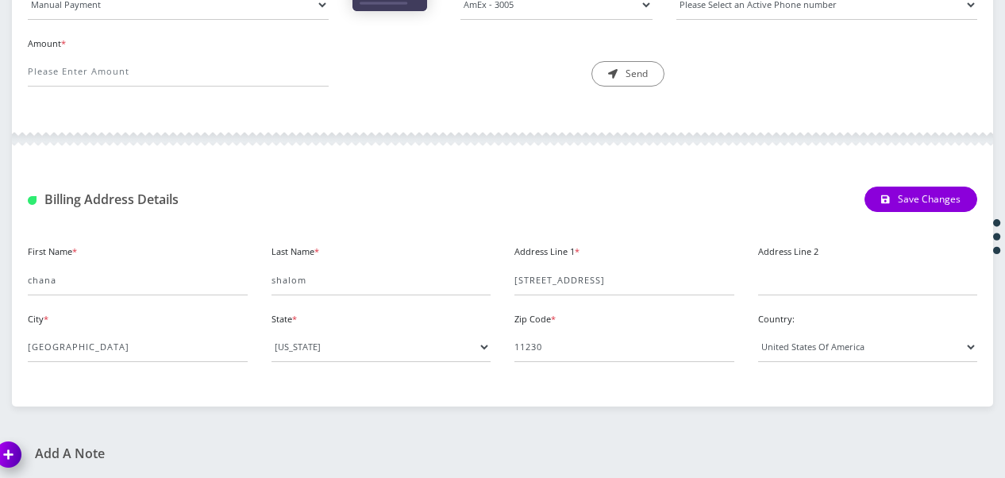
scroll to position [318, 0]
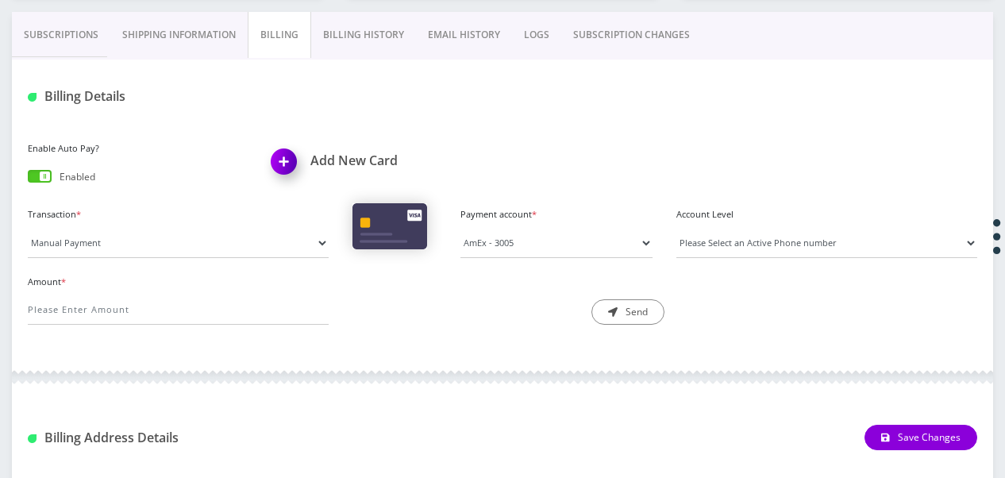
click at [346, 40] on link "Billing History" at bounding box center [363, 35] width 105 height 46
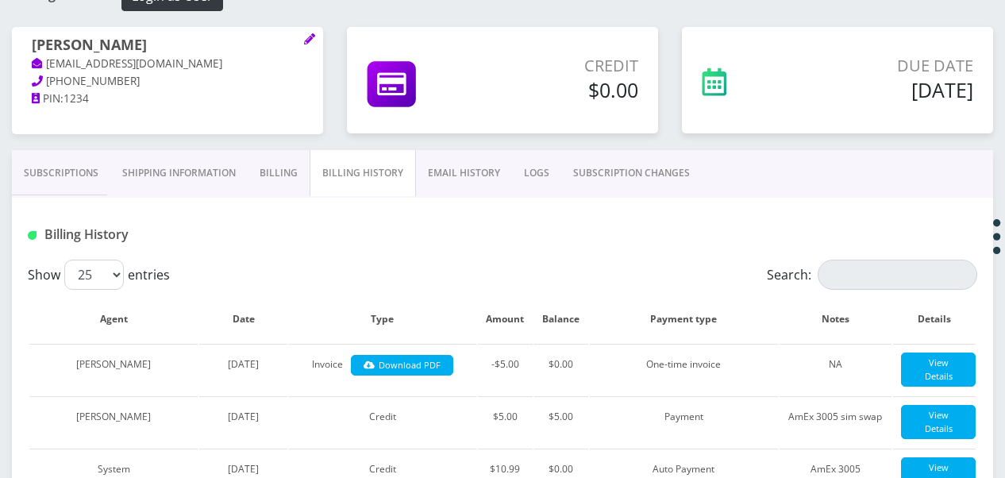
scroll to position [79, 0]
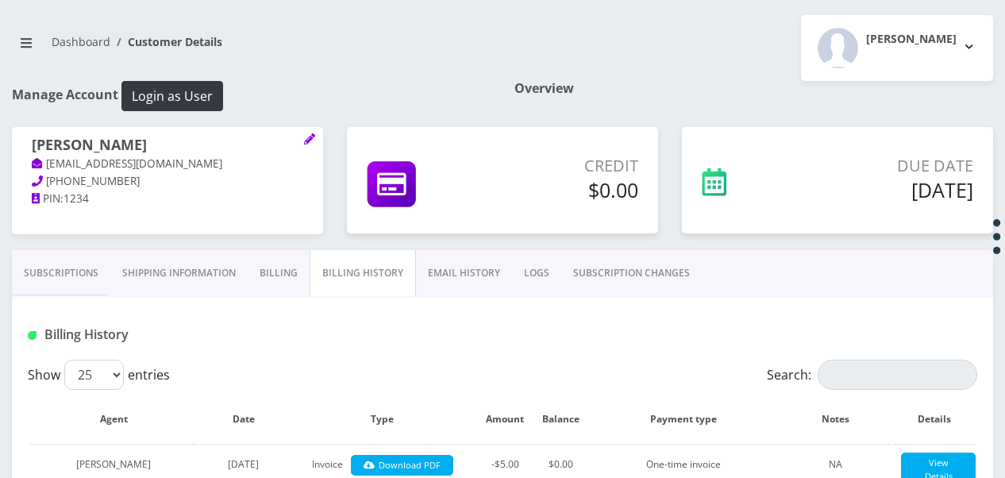
click at [35, 291] on link "Subscriptions" at bounding box center [61, 273] width 98 height 46
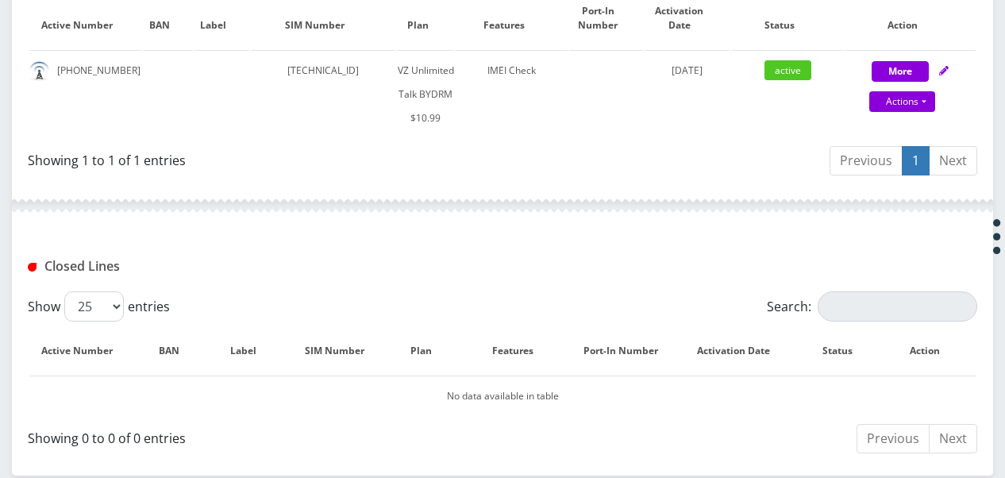
scroll to position [321, 0]
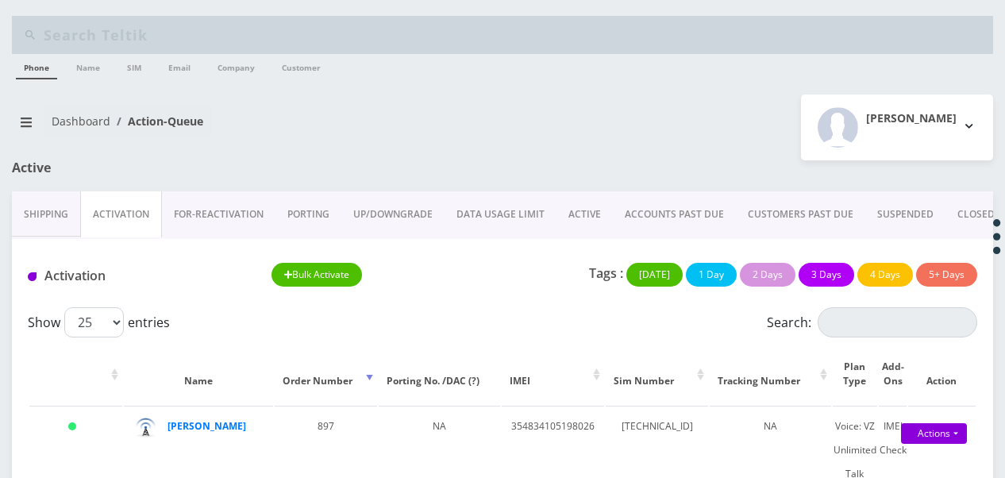
scroll to position [259, 0]
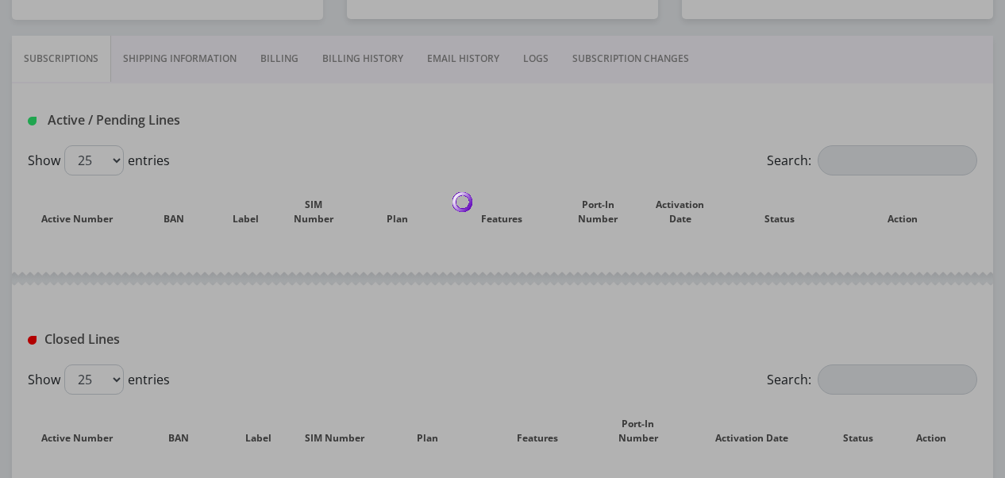
scroll to position [295, 0]
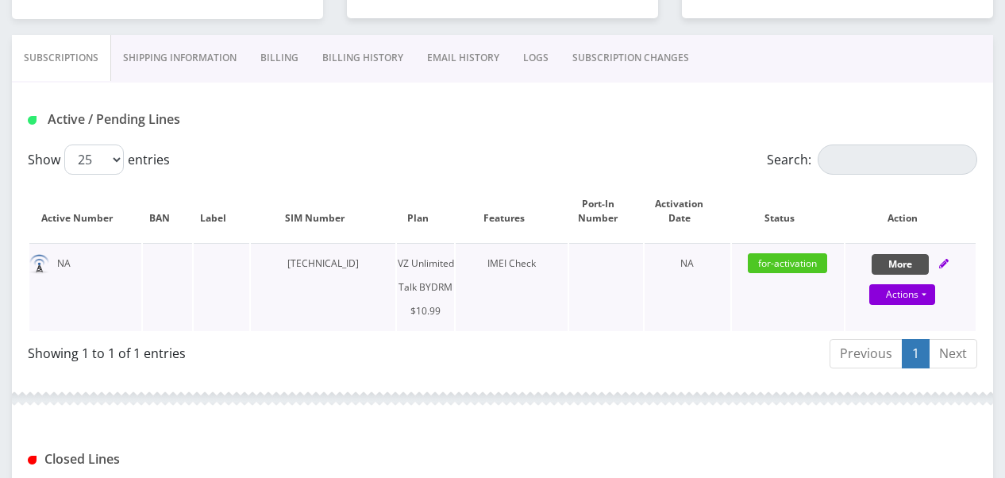
click at [895, 260] on button "More" at bounding box center [900, 264] width 57 height 21
select select "469"
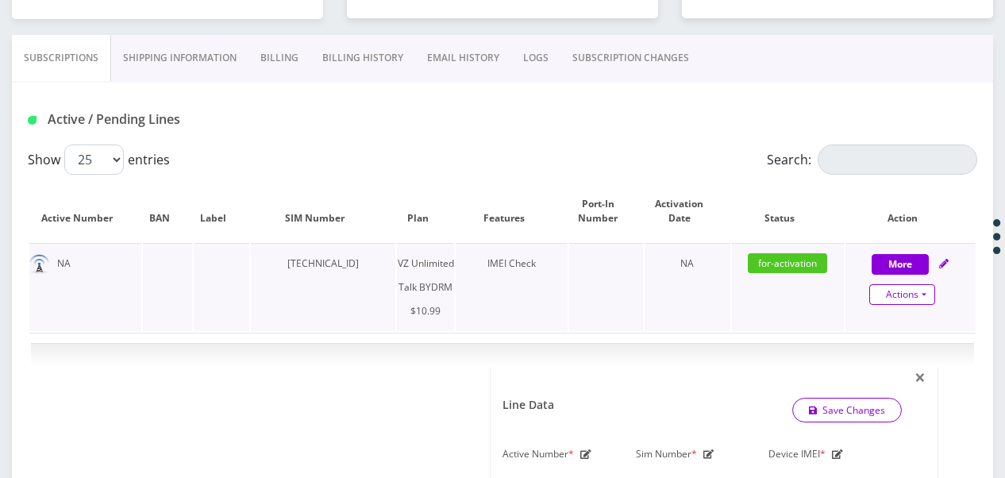
click at [927, 299] on link "Actions" at bounding box center [902, 294] width 66 height 21
select select "469"
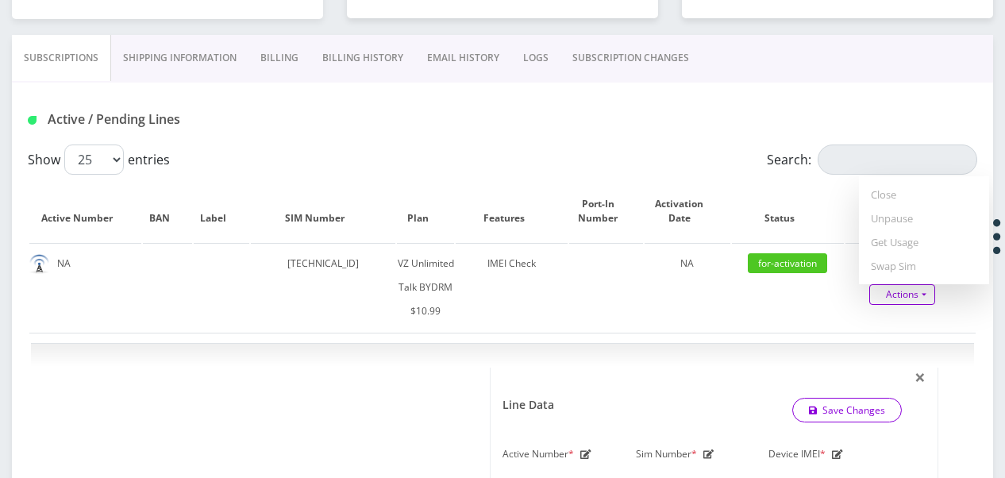
scroll to position [0, 0]
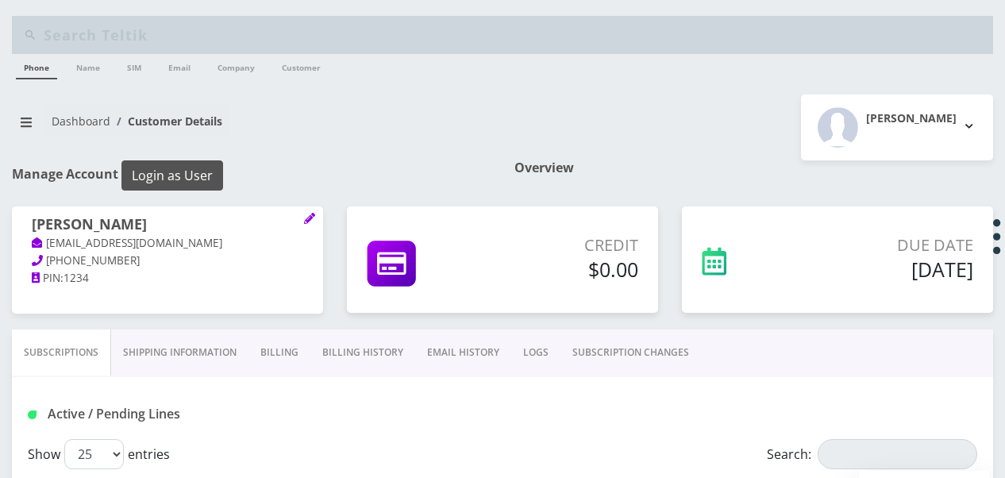
click at [202, 181] on button "Login as User" at bounding box center [172, 175] width 102 height 30
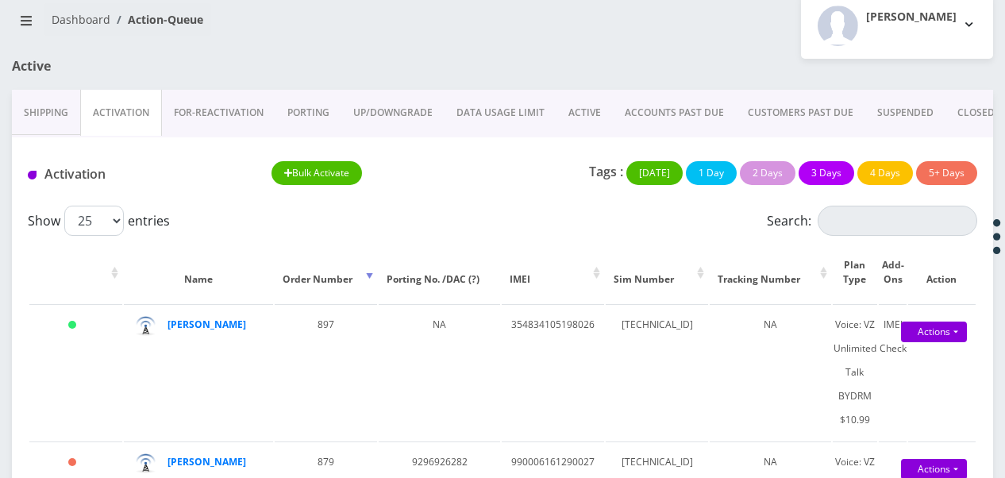
scroll to position [100, 0]
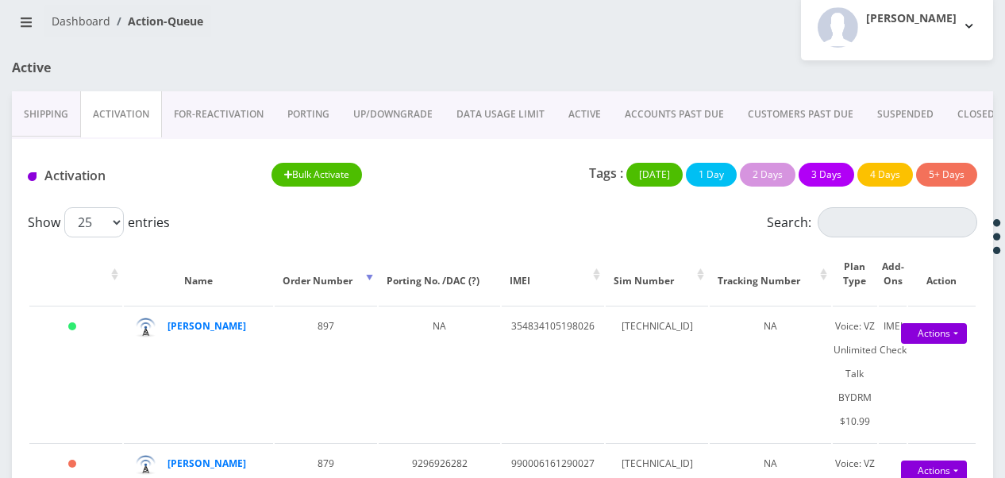
click at [578, 112] on link "ACTIVE" at bounding box center [585, 114] width 56 height 46
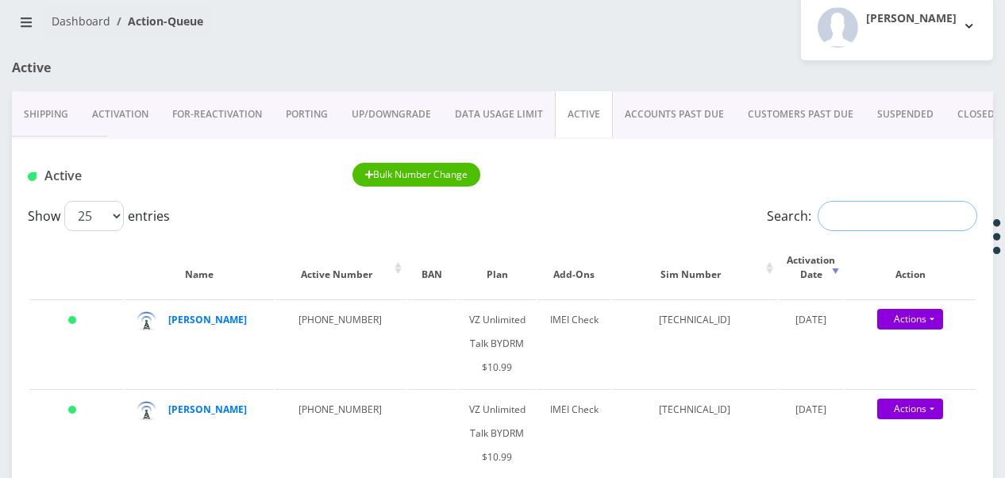
click at [859, 212] on input "Search:" at bounding box center [898, 216] width 160 height 30
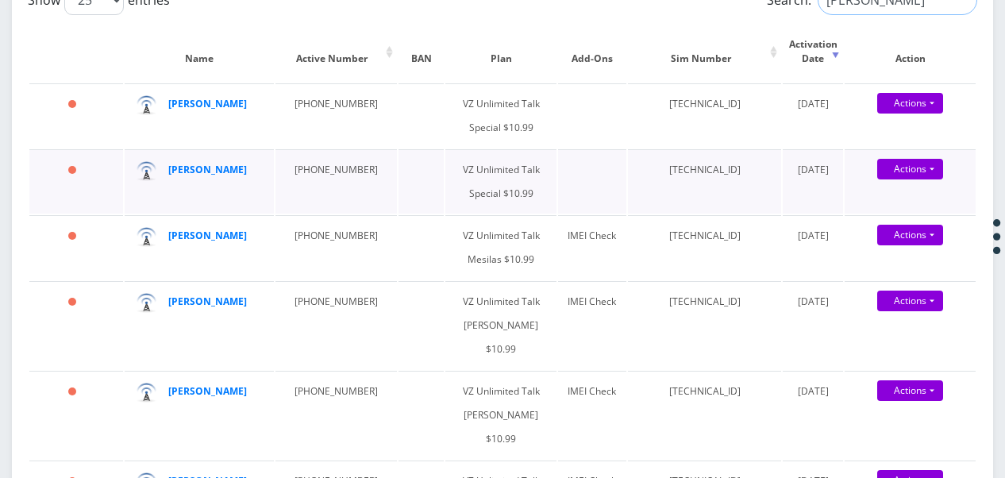
scroll to position [418, 0]
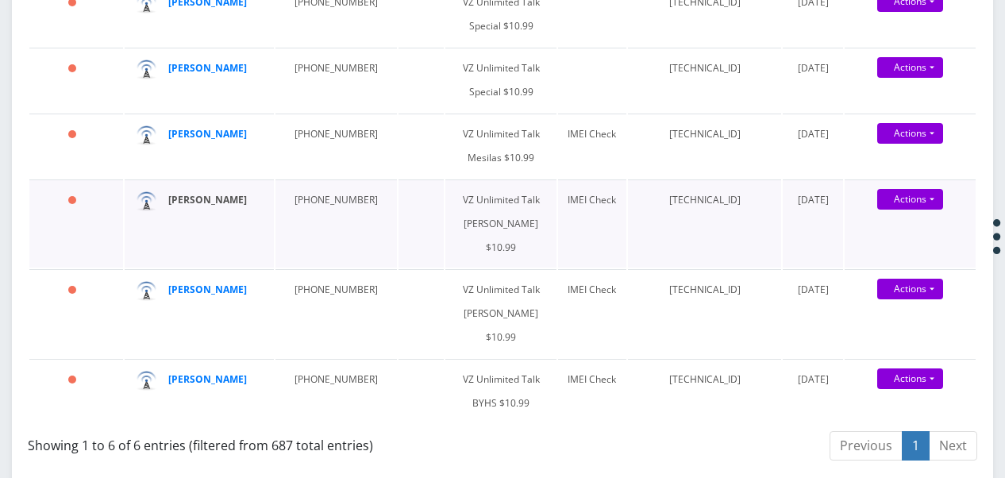
type input "levin"
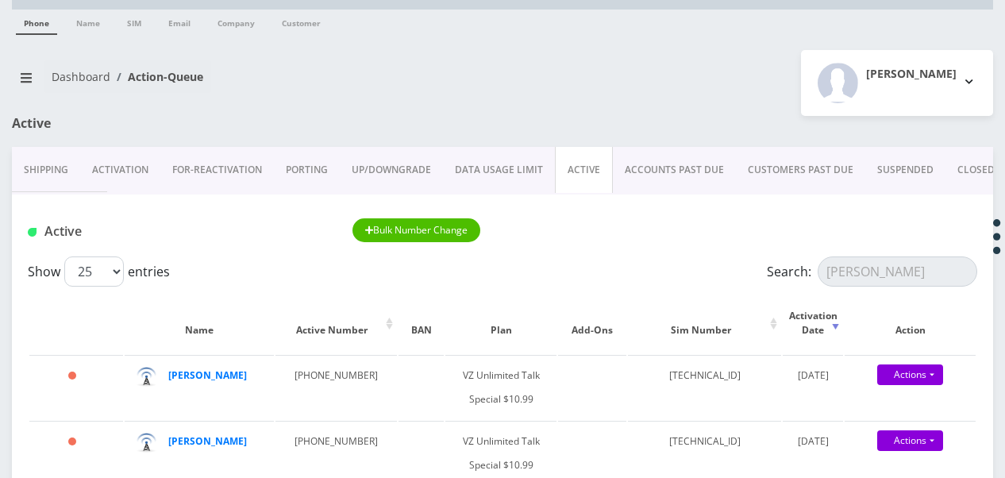
scroll to position [0, 0]
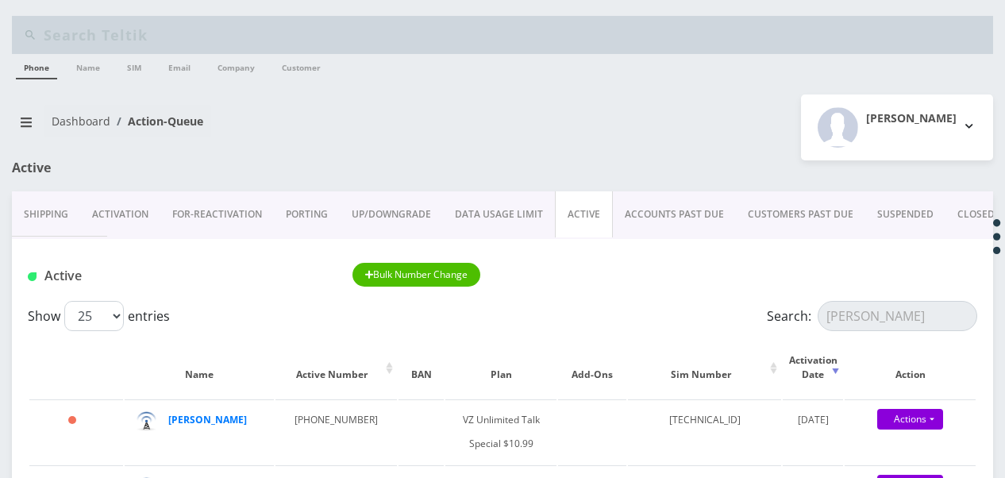
click at [158, 218] on link "Activation" at bounding box center [120, 214] width 80 height 46
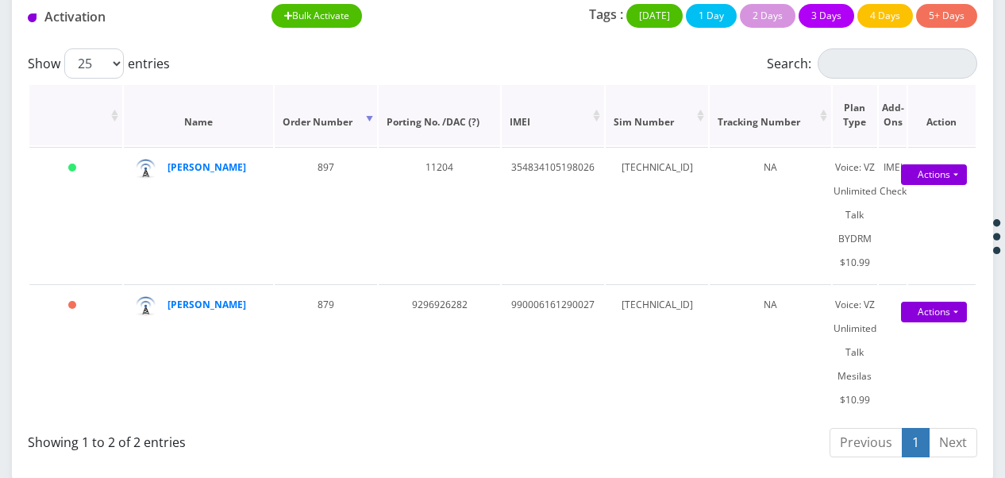
scroll to position [179, 0]
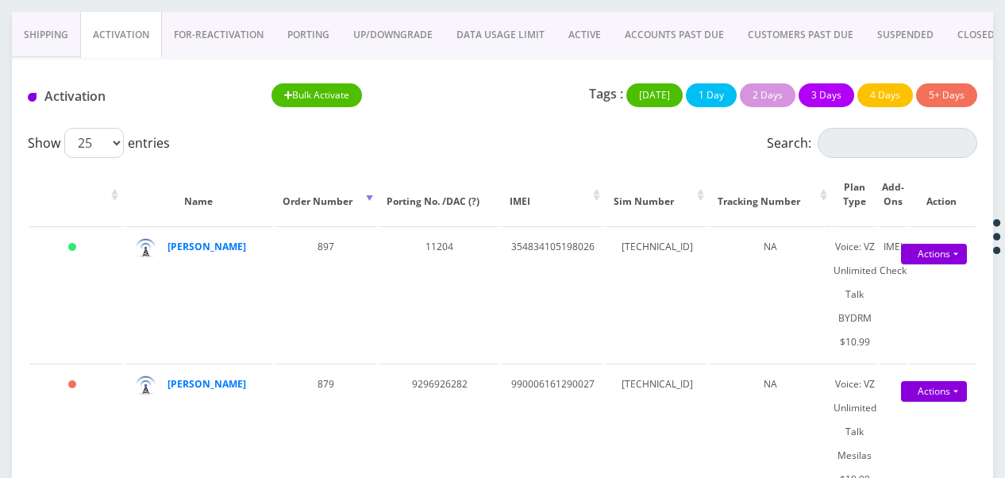
click at [565, 28] on link "ACTIVE" at bounding box center [585, 35] width 56 height 46
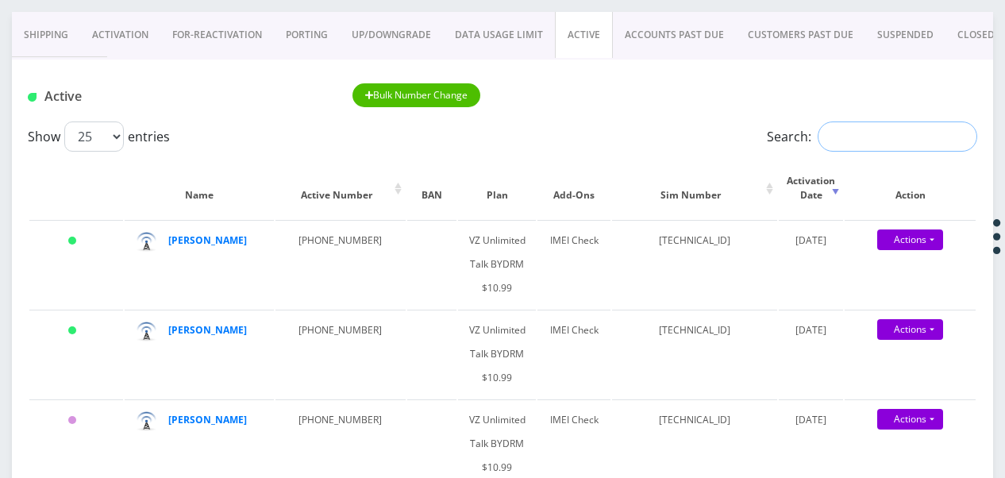
click at [832, 129] on input "Search:" at bounding box center [898, 136] width 160 height 30
click at [834, 150] on input "Search:" at bounding box center [898, 136] width 160 height 30
drag, startPoint x: 876, startPoint y: 140, endPoint x: 756, endPoint y: 135, distance: 120.0
click at [756, 135] on div "Search: 929" at bounding box center [858, 136] width 237 height 30
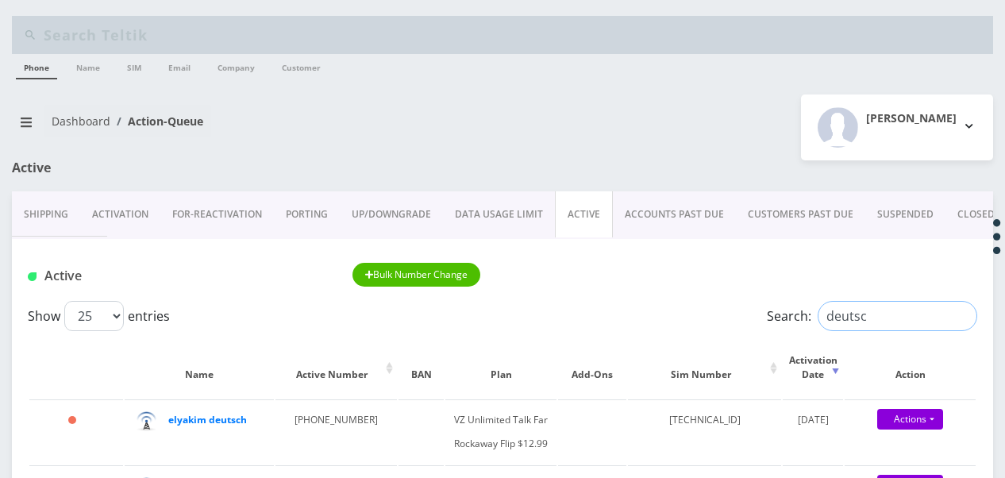
type input "deutsc"
click at [125, 207] on link "Activation" at bounding box center [120, 214] width 80 height 46
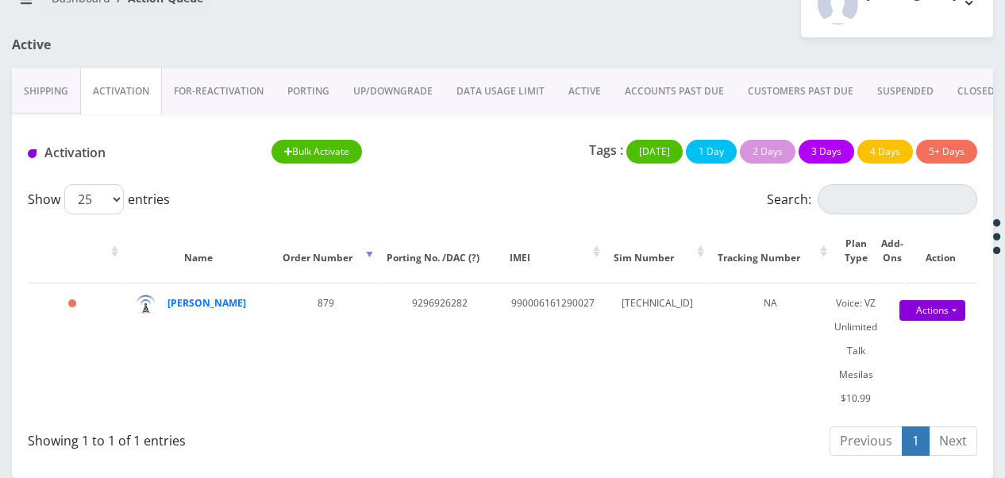
scroll to position [121, 0]
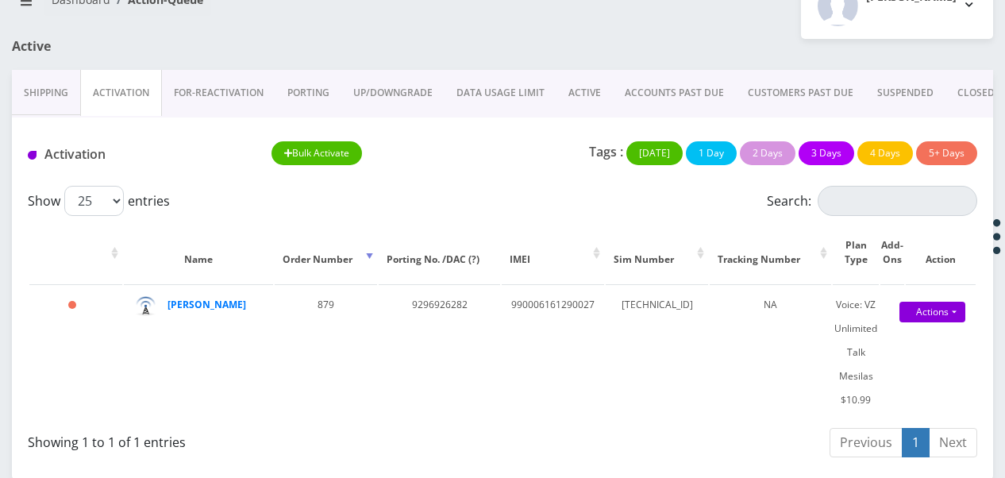
click at [559, 96] on link "ACTIVE" at bounding box center [585, 93] width 56 height 46
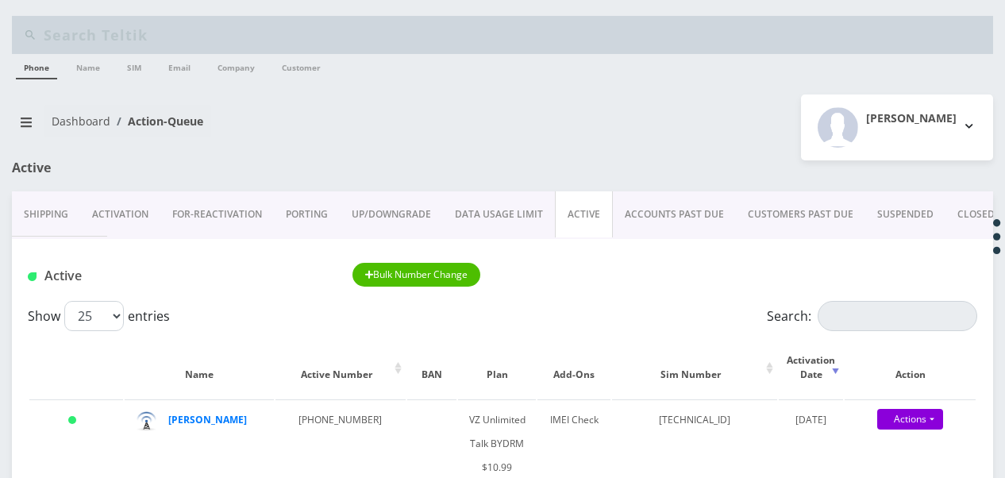
click at [135, 201] on link "Activation" at bounding box center [120, 214] width 80 height 46
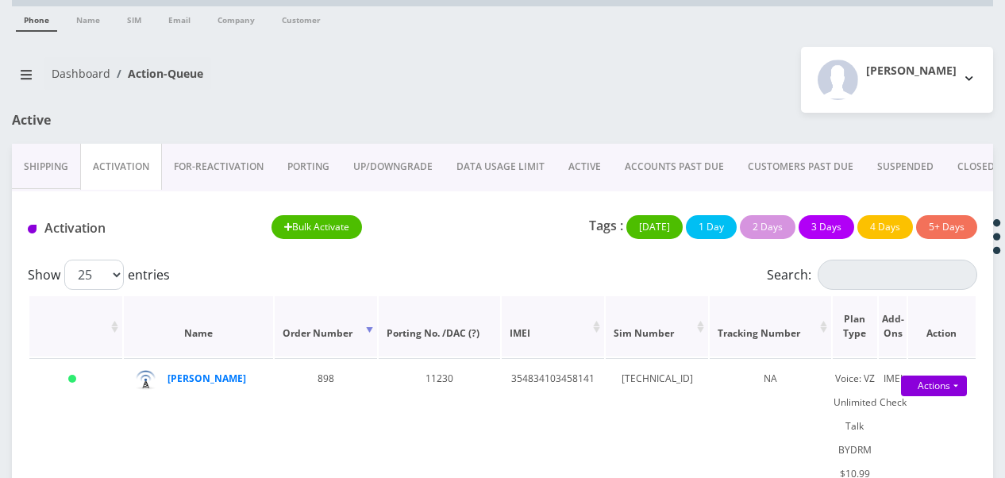
scroll to position [159, 0]
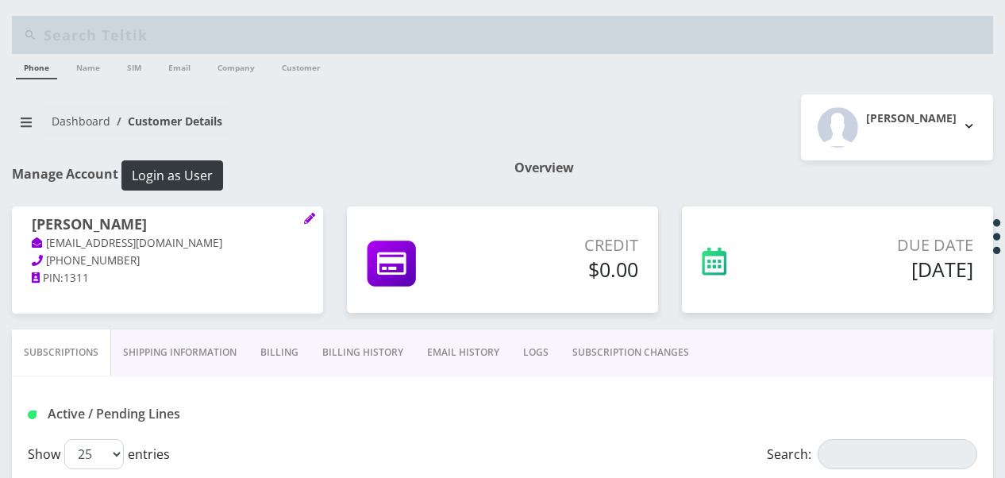
select select "366"
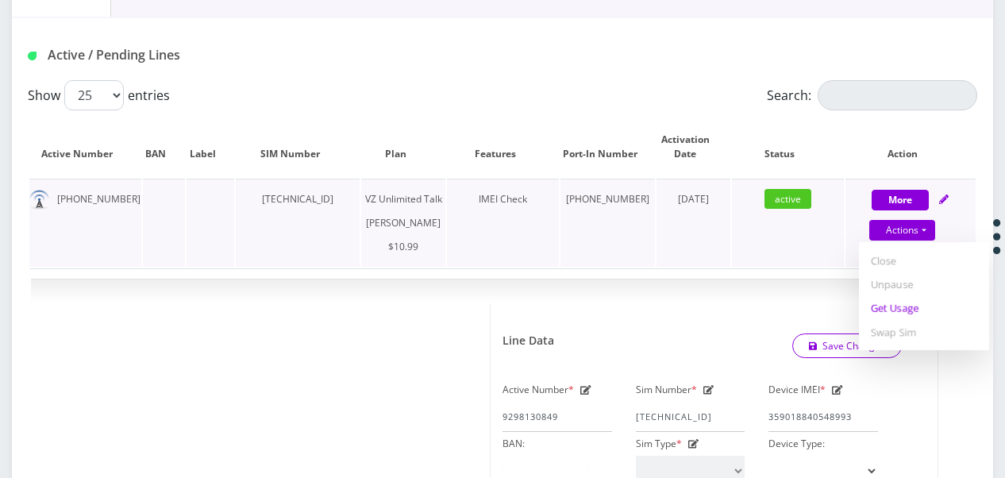
click at [892, 312] on link "Get Usage" at bounding box center [924, 308] width 130 height 24
select select "366"
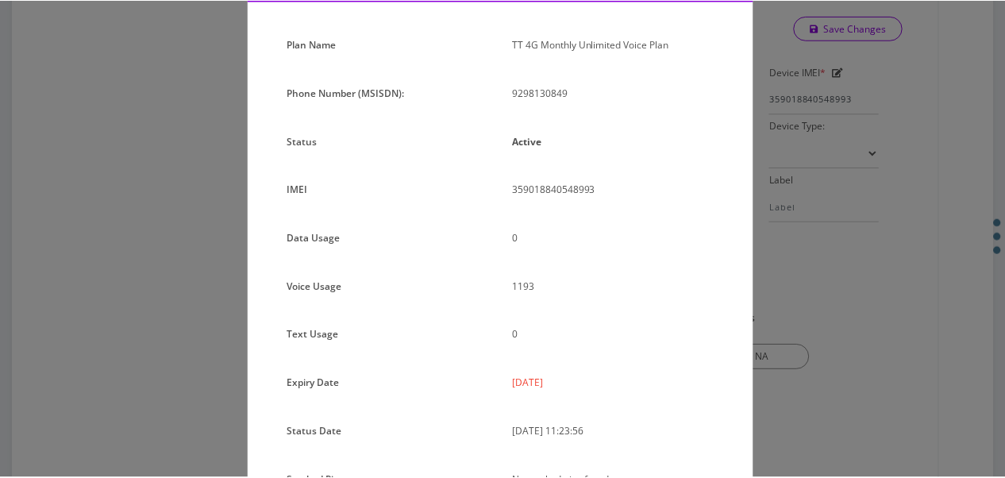
scroll to position [195, 0]
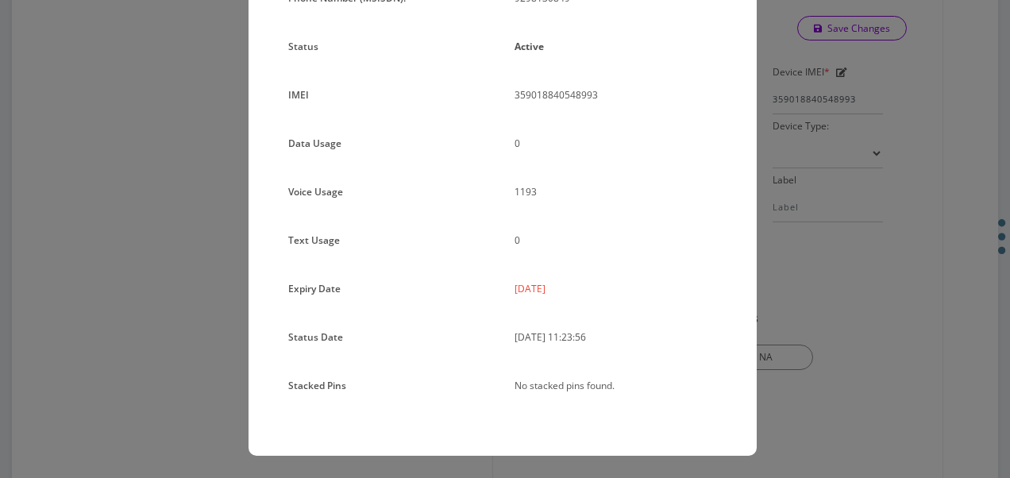
click at [775, 279] on div "× Subscription Info Plan Name TT 4G Monthly Unlimited Voice Plan Phone Number (…" at bounding box center [505, 239] width 1010 height 478
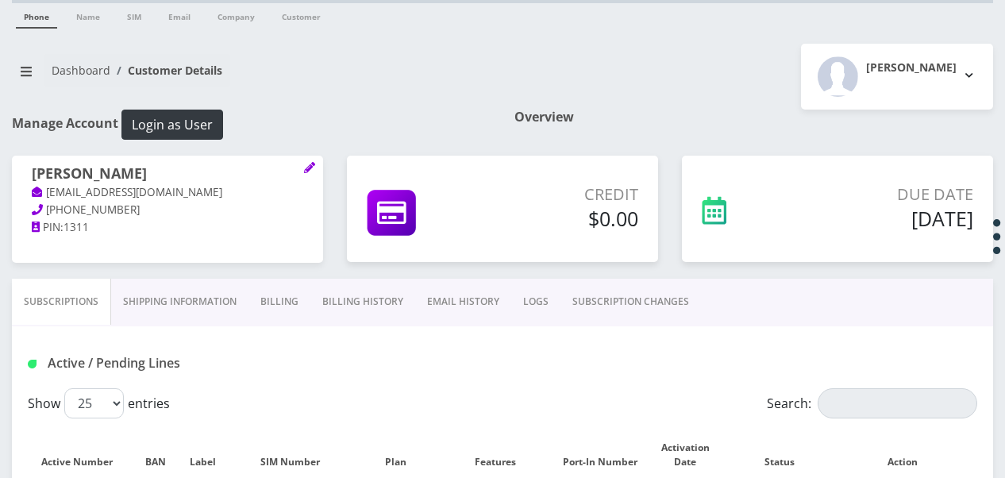
scroll to position [0, 0]
